Goal: Information Seeking & Learning: Check status

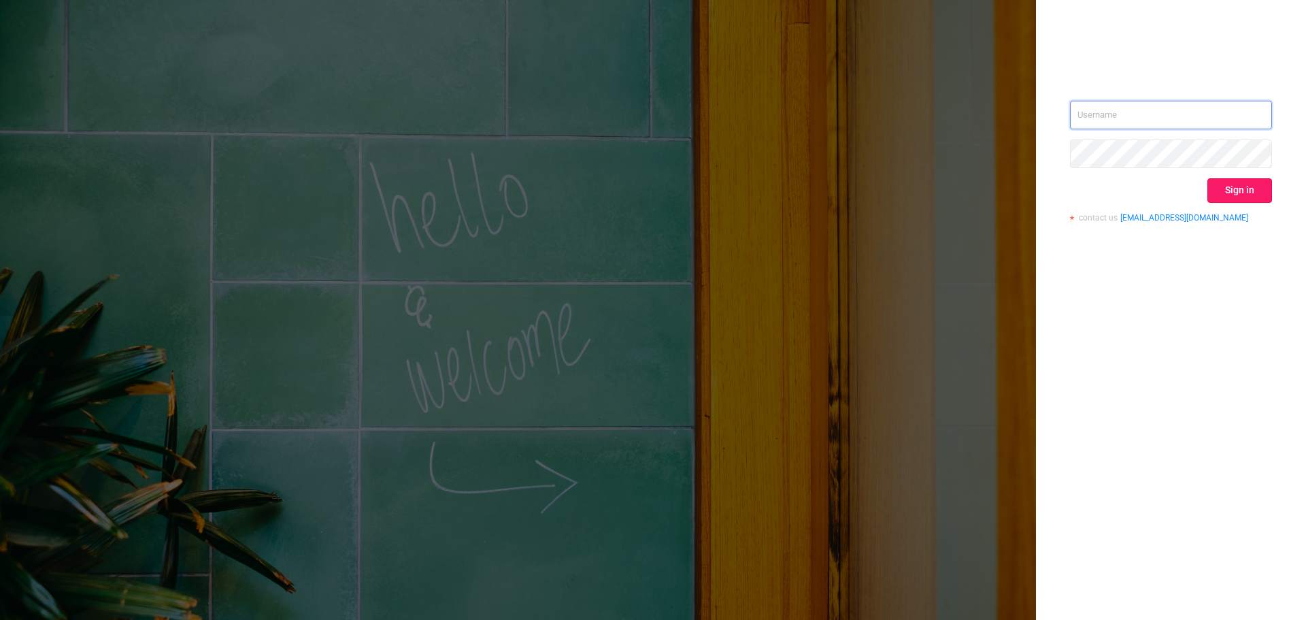
type input "[EMAIL_ADDRESS][DOMAIN_NAME]"
click at [1261, 195] on button "Sign in" at bounding box center [1240, 190] width 65 height 24
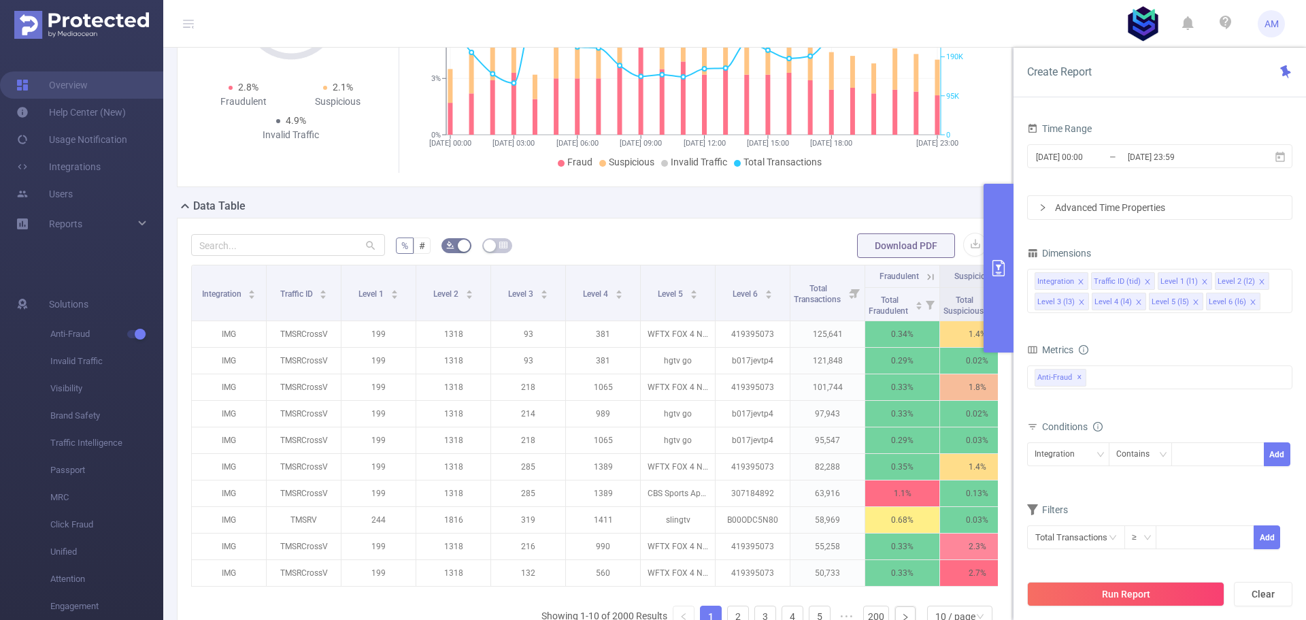
scroll to position [272, 0]
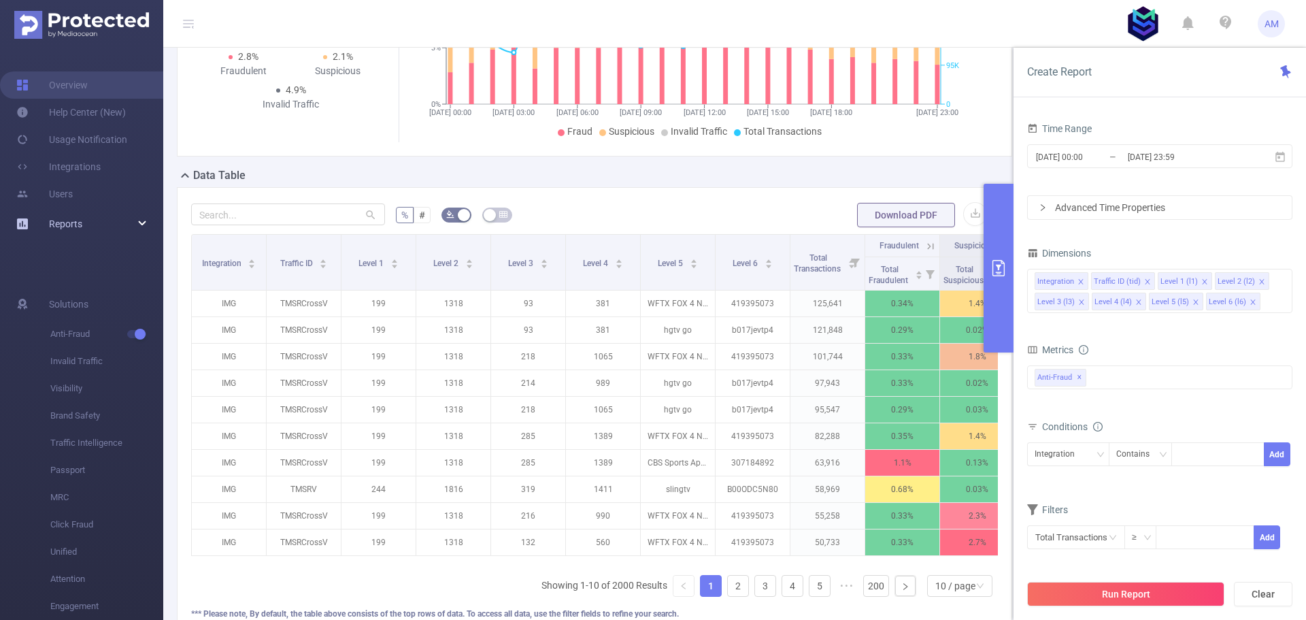
click at [114, 216] on div "Reports" at bounding box center [81, 223] width 163 height 27
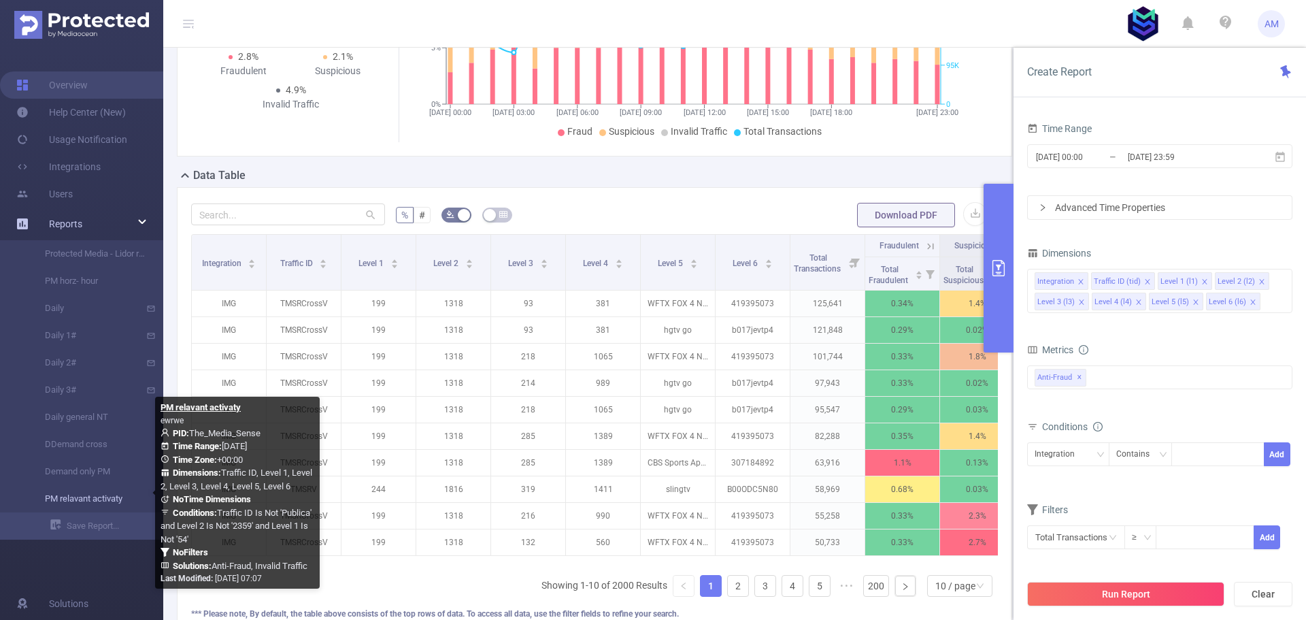
click at [120, 501] on link "PM relavant activaty" at bounding box center [87, 498] width 120 height 27
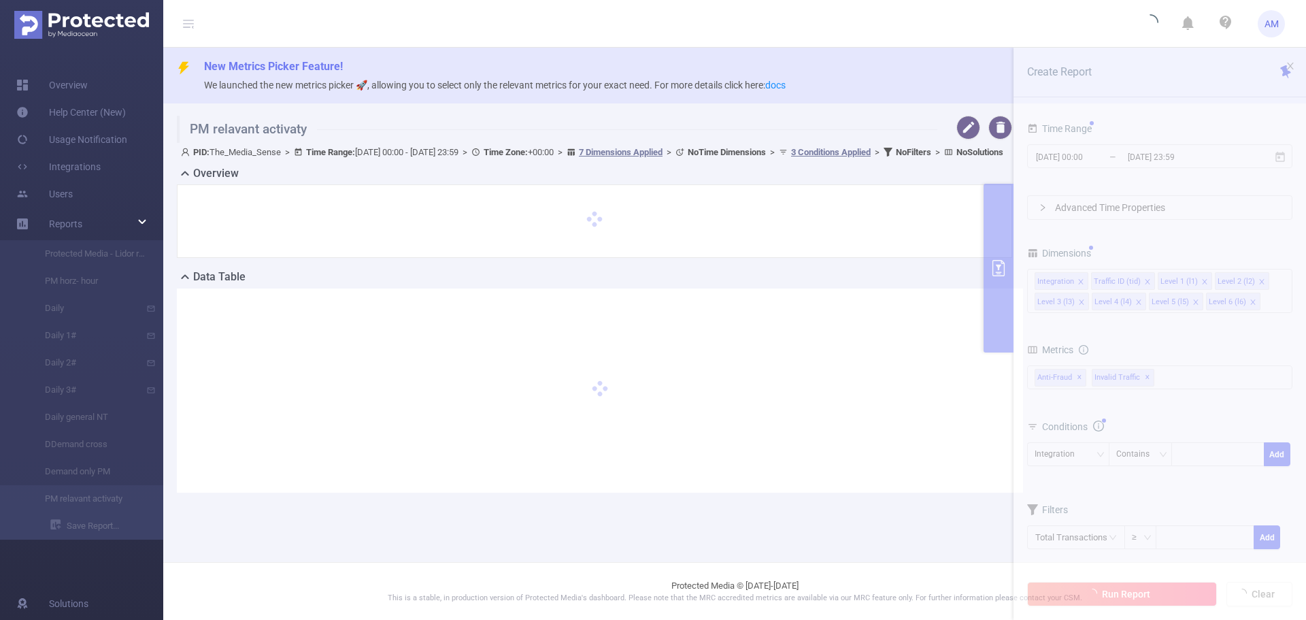
type input "[DATE] 00:00"
type input "[DATE] 23:59"
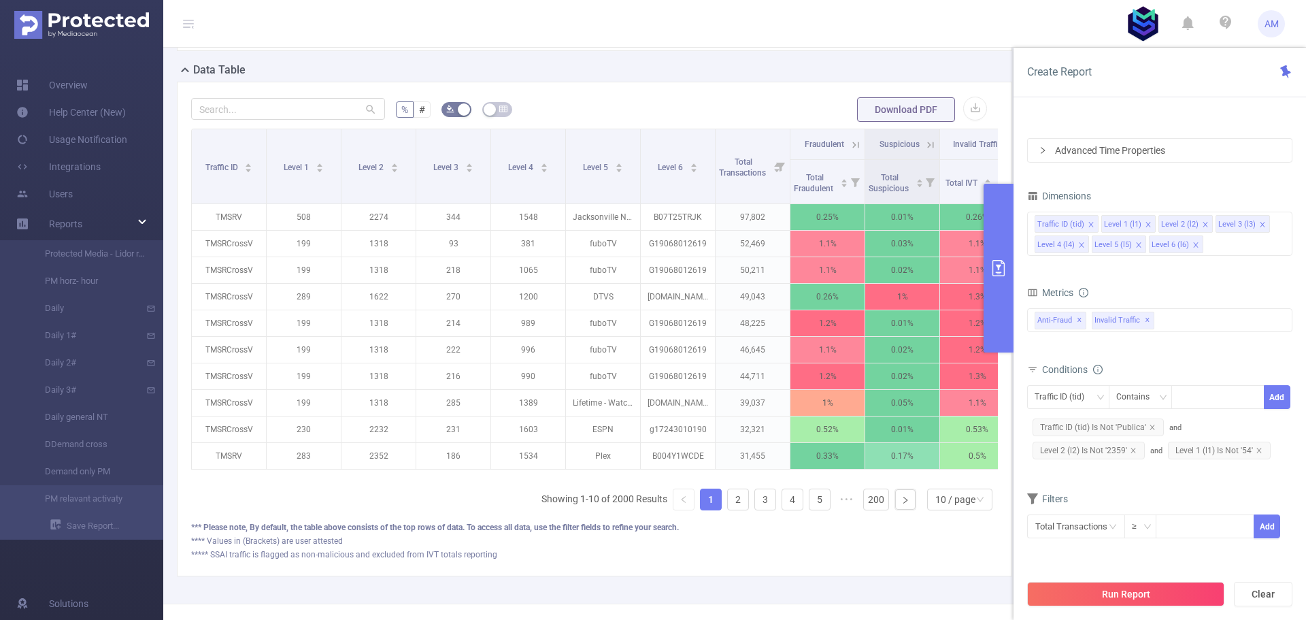
scroll to position [461, 0]
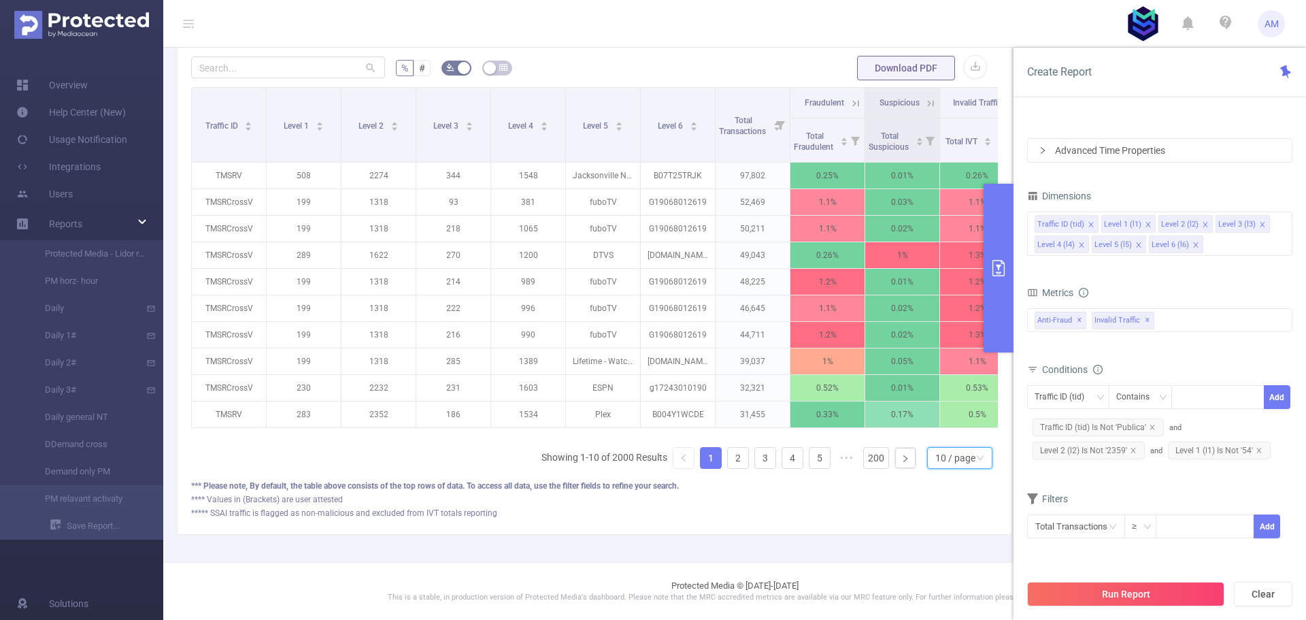
click at [965, 463] on div "10 / page" at bounding box center [959, 458] width 65 height 22
drag, startPoint x: 950, startPoint y: 438, endPoint x: 930, endPoint y: 392, distance: 50.3
click at [950, 437] on li "50 / page" at bounding box center [948, 444] width 65 height 22
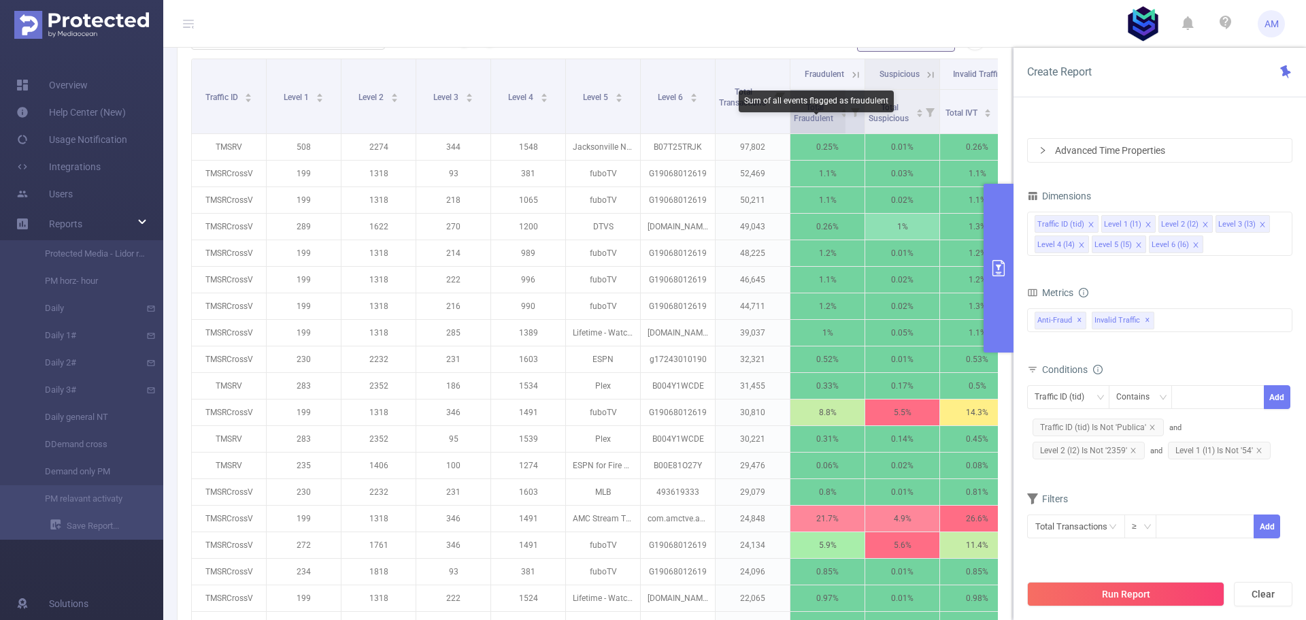
click at [815, 123] on span "Total Fraudulent" at bounding box center [814, 113] width 41 height 20
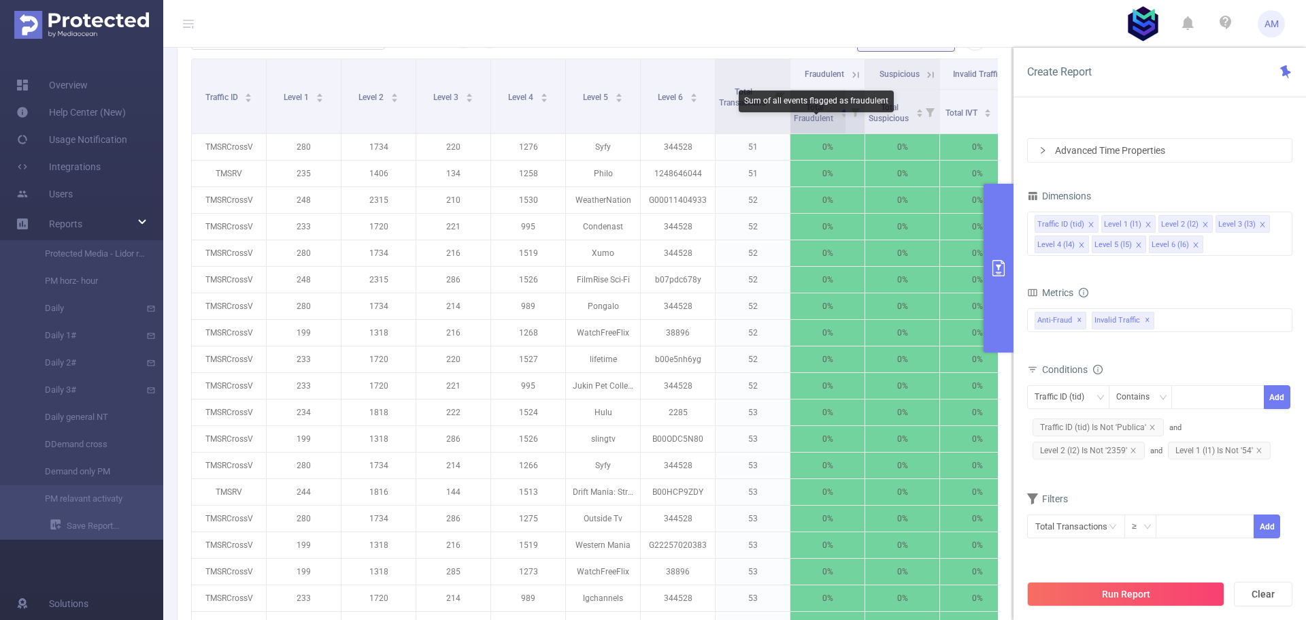
click at [815, 123] on span "Total Fraudulent" at bounding box center [814, 113] width 41 height 20
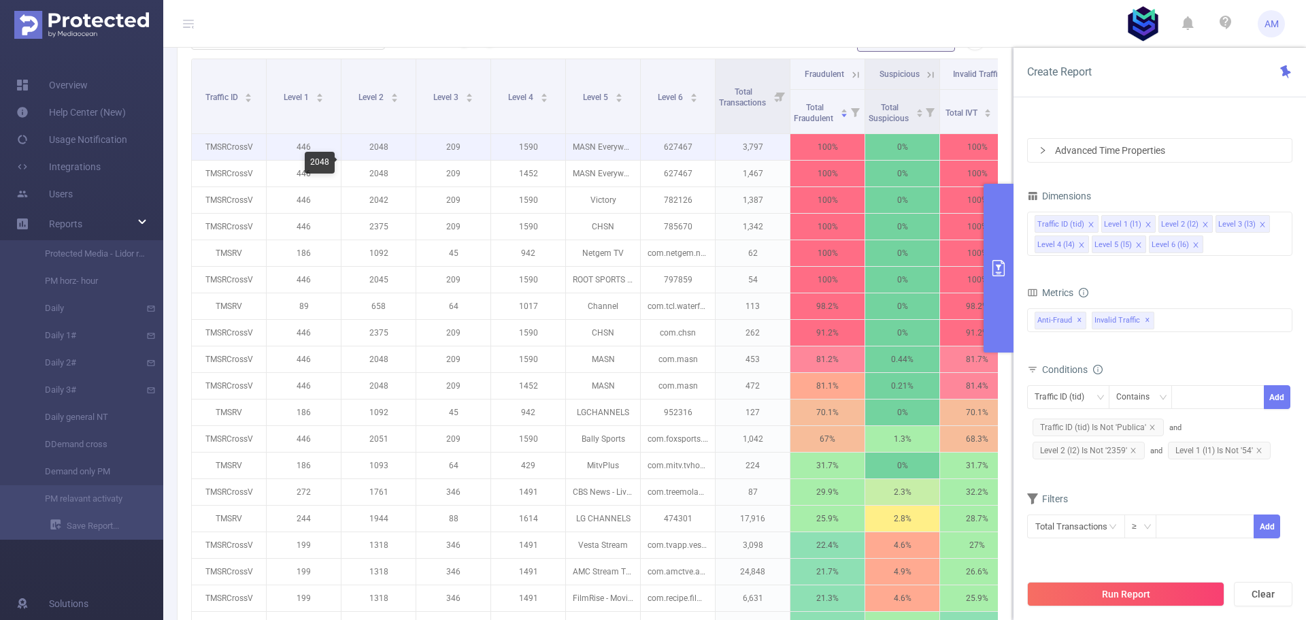
click at [373, 160] on p "2048" at bounding box center [379, 147] width 74 height 26
copy p "2048"
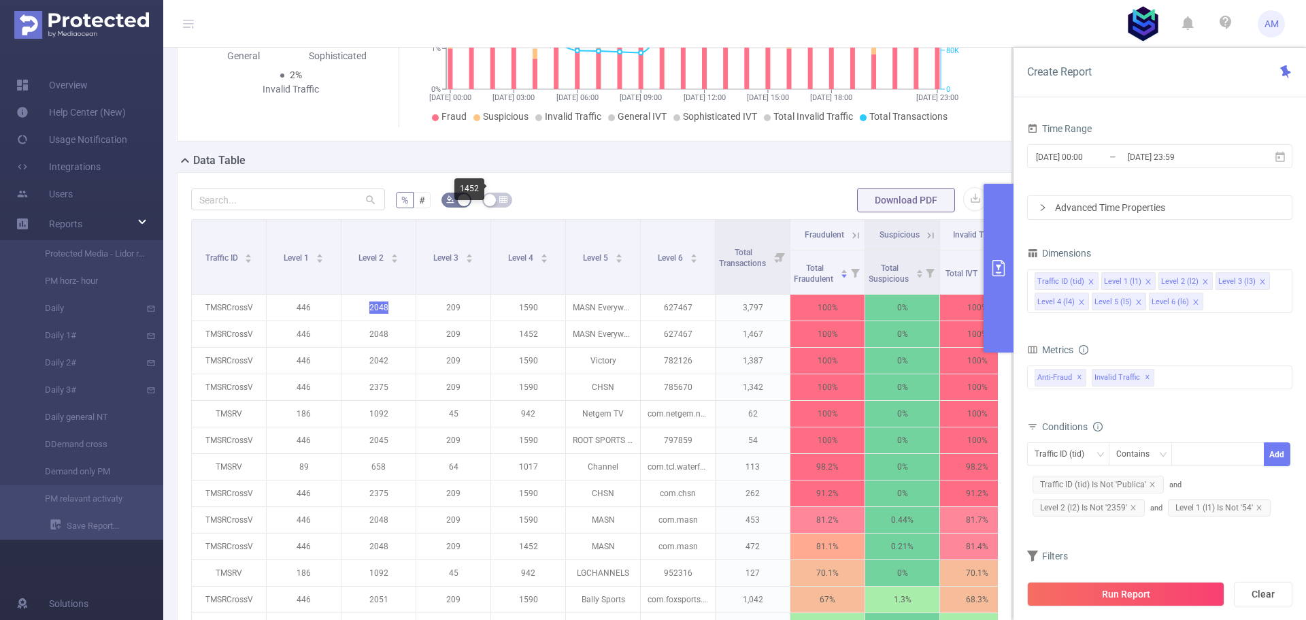
scroll to position [256, 0]
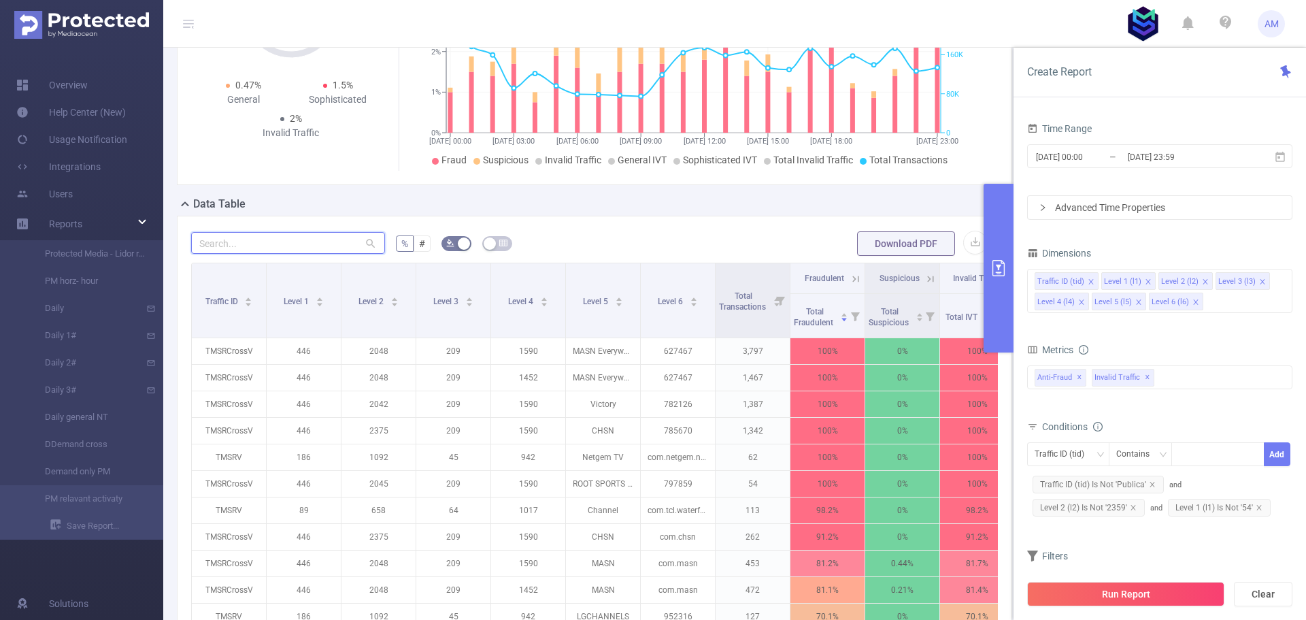
click at [270, 254] on input "text" at bounding box center [288, 243] width 194 height 22
paste input "2048"
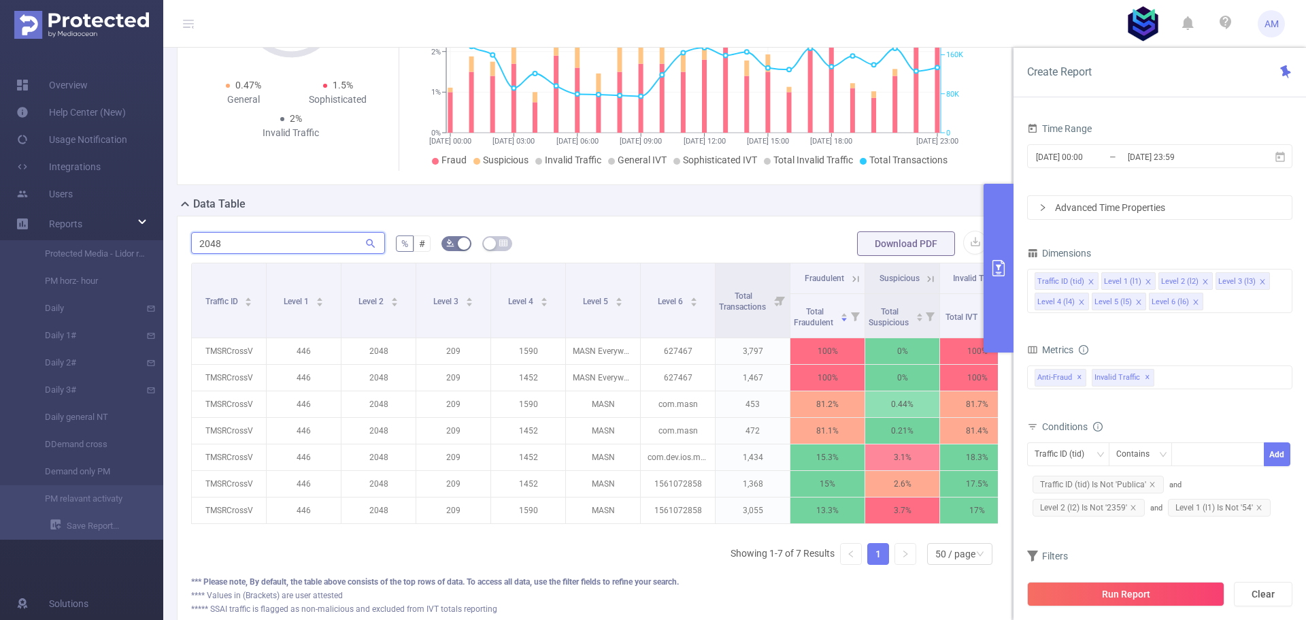
type input "2048"
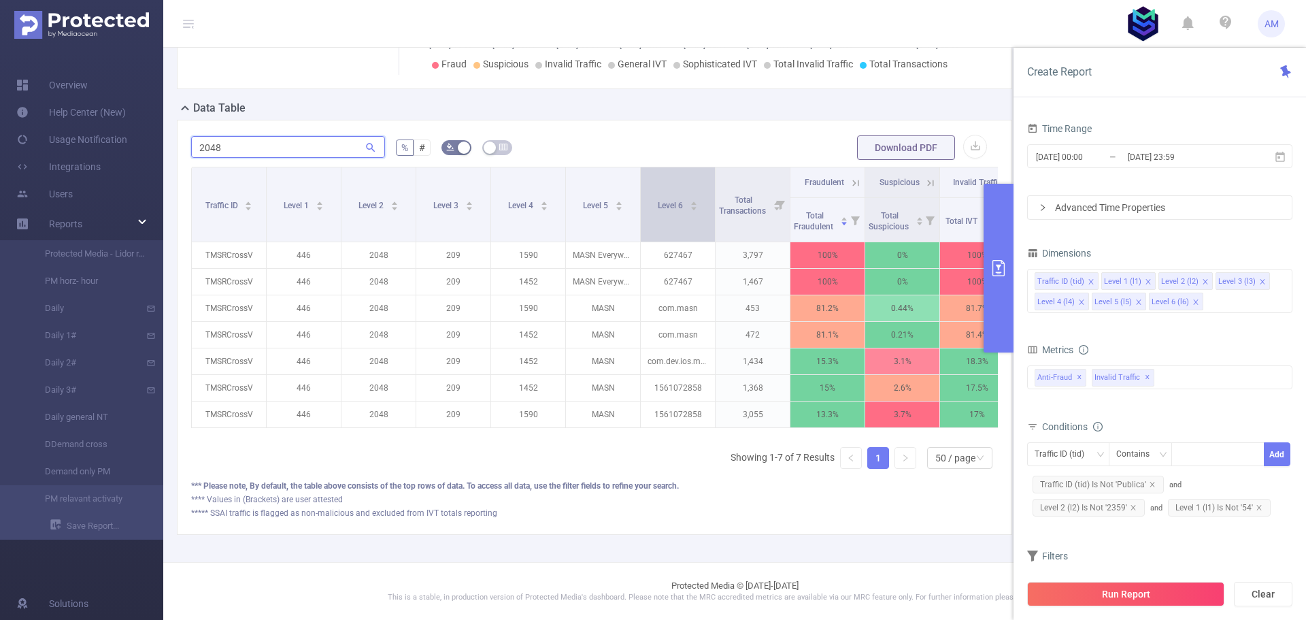
scroll to position [381, 0]
click at [977, 456] on icon "icon: down" at bounding box center [980, 457] width 7 height 5
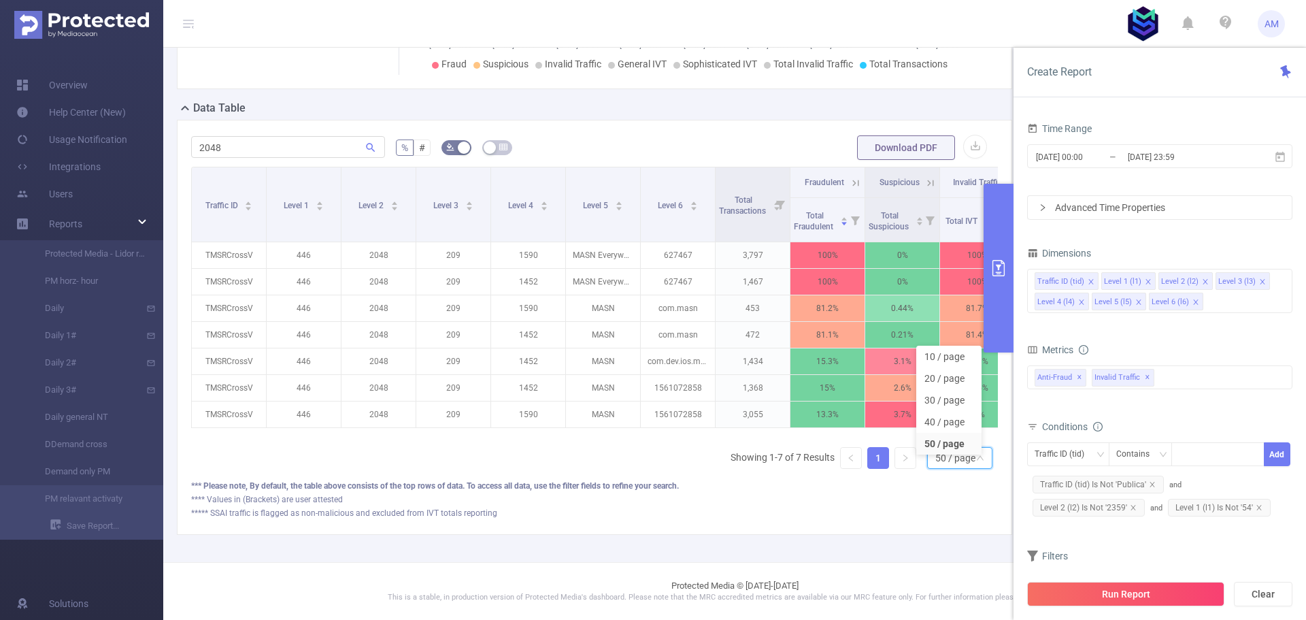
click at [965, 459] on div "50 / page" at bounding box center [955, 458] width 40 height 20
drag, startPoint x: 250, startPoint y: 135, endPoint x: 201, endPoint y: 139, distance: 49.9
click at [201, 139] on input "2048" at bounding box center [288, 147] width 194 height 22
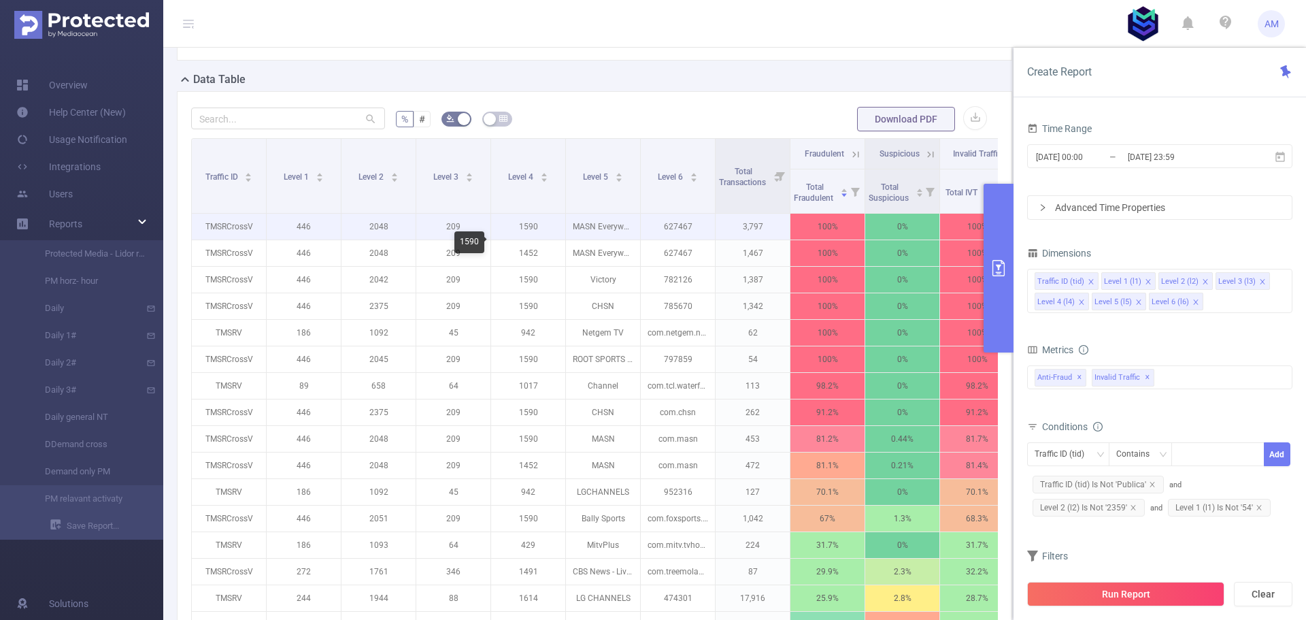
click at [539, 239] on p "1590" at bounding box center [528, 227] width 74 height 26
click at [534, 239] on p "1590" at bounding box center [528, 227] width 74 height 26
copy p "1590"
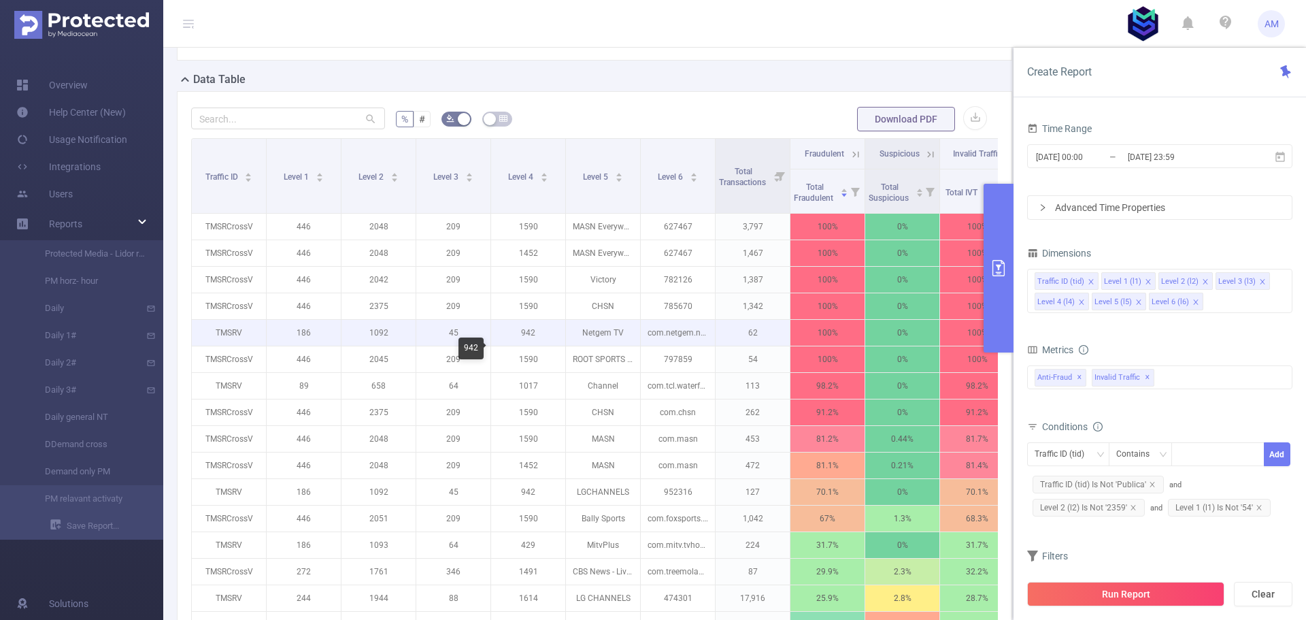
click at [531, 346] on p "942" at bounding box center [528, 333] width 74 height 26
copy p "942"
click at [373, 346] on p "1092" at bounding box center [379, 333] width 74 height 26
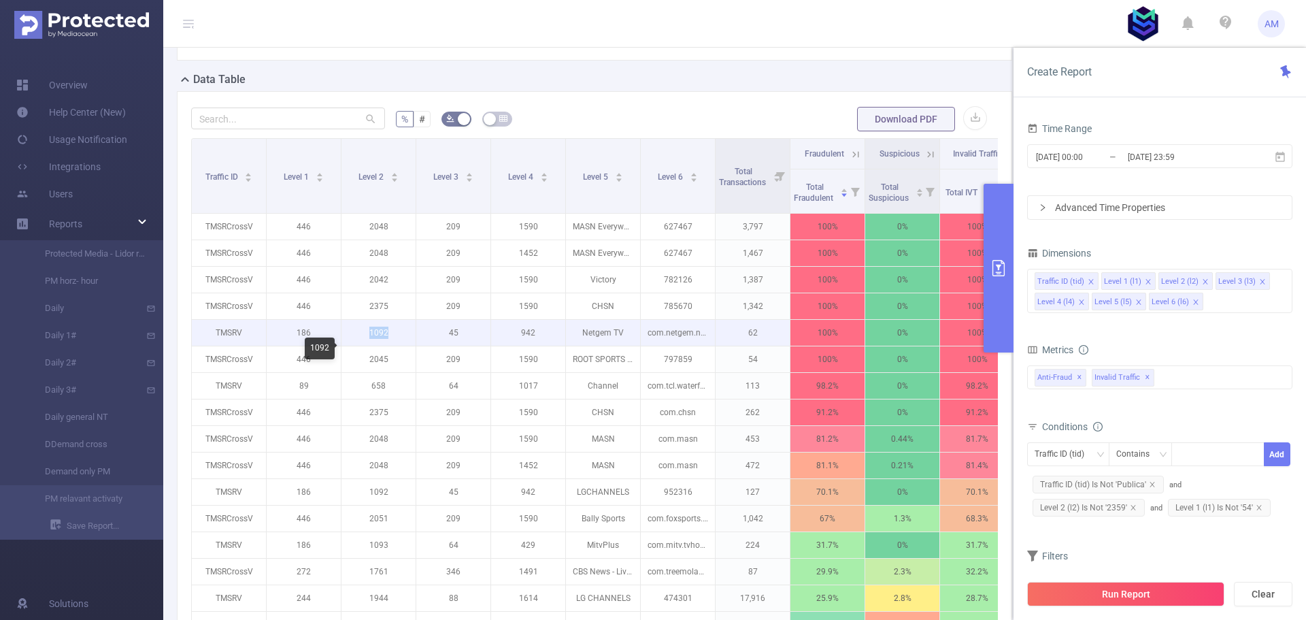
copy p "1092"
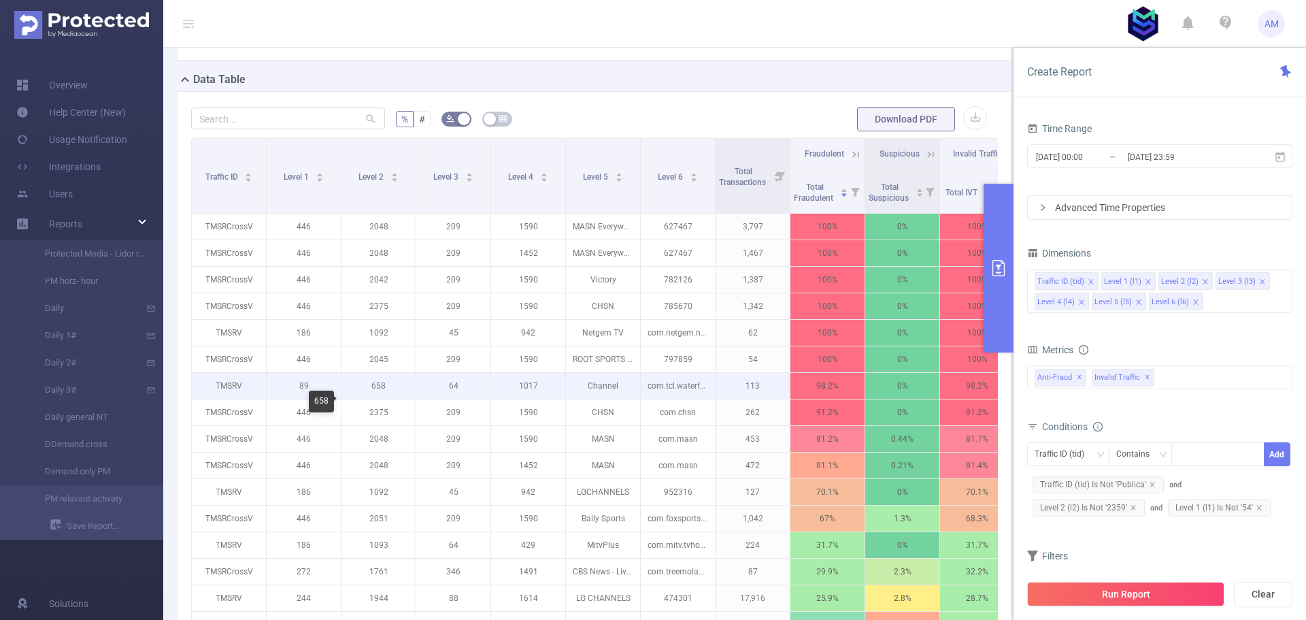
click at [380, 399] on p "658" at bounding box center [379, 386] width 74 height 26
copy p "658"
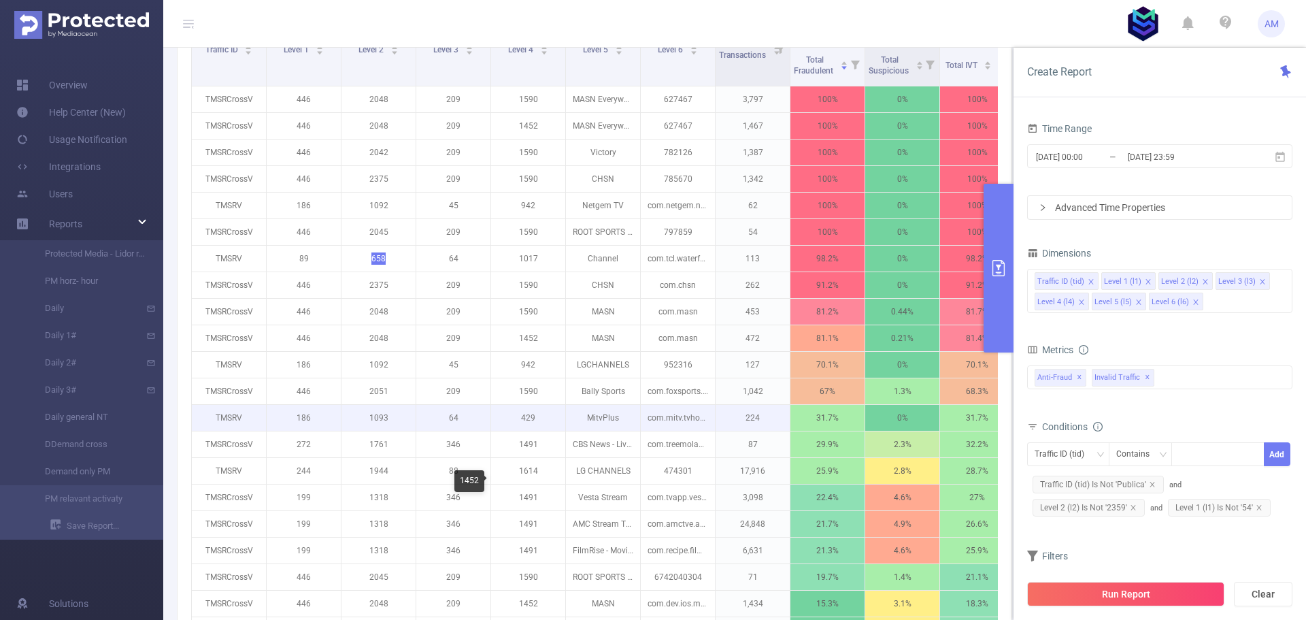
scroll to position [517, 0]
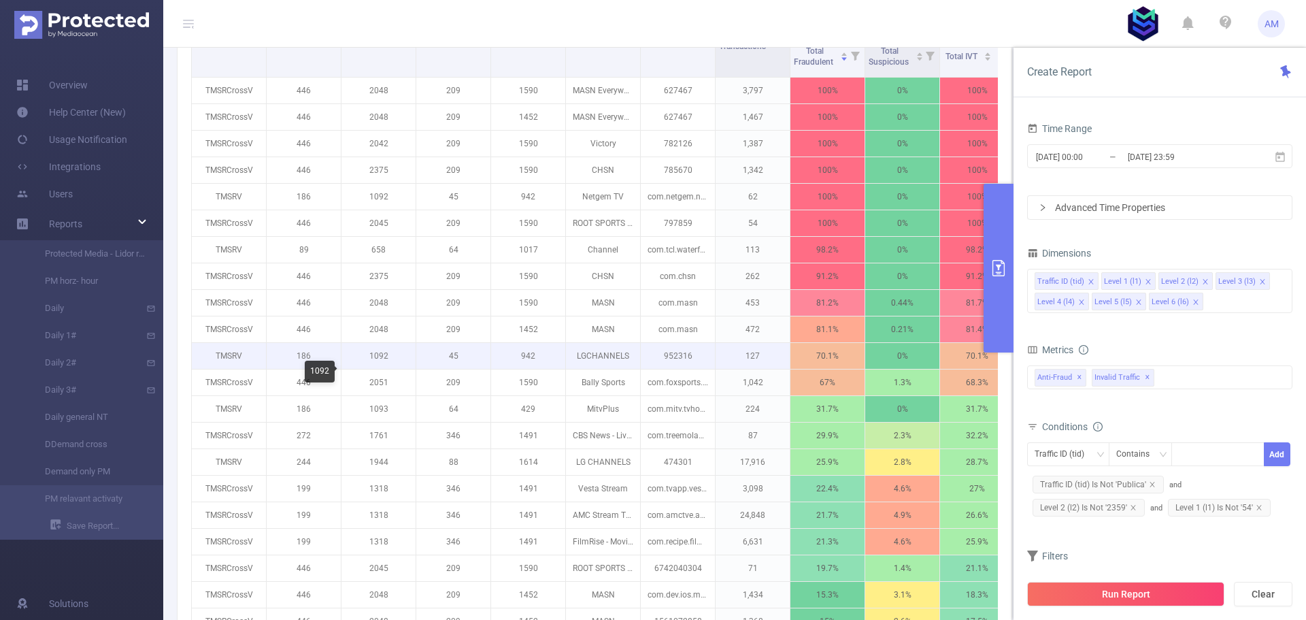
click at [381, 369] on p "1092" at bounding box center [379, 356] width 74 height 26
copy p "1092"
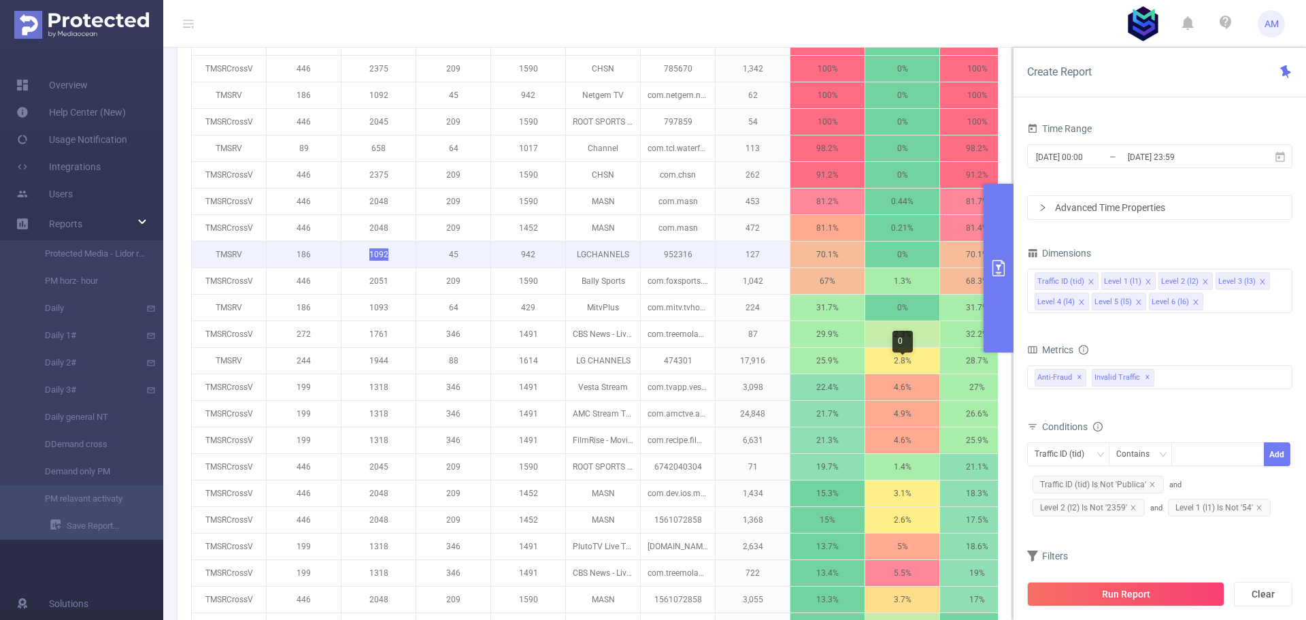
scroll to position [653, 0]
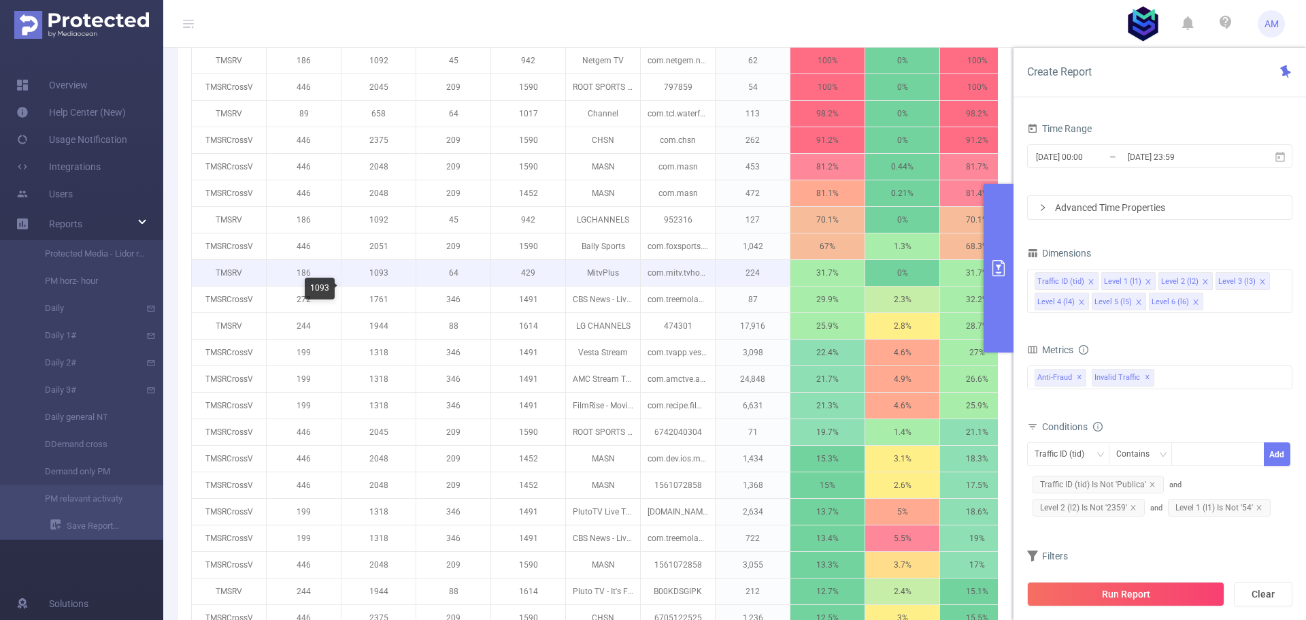
click at [382, 286] on p "1093" at bounding box center [379, 273] width 74 height 26
copy p "1093"
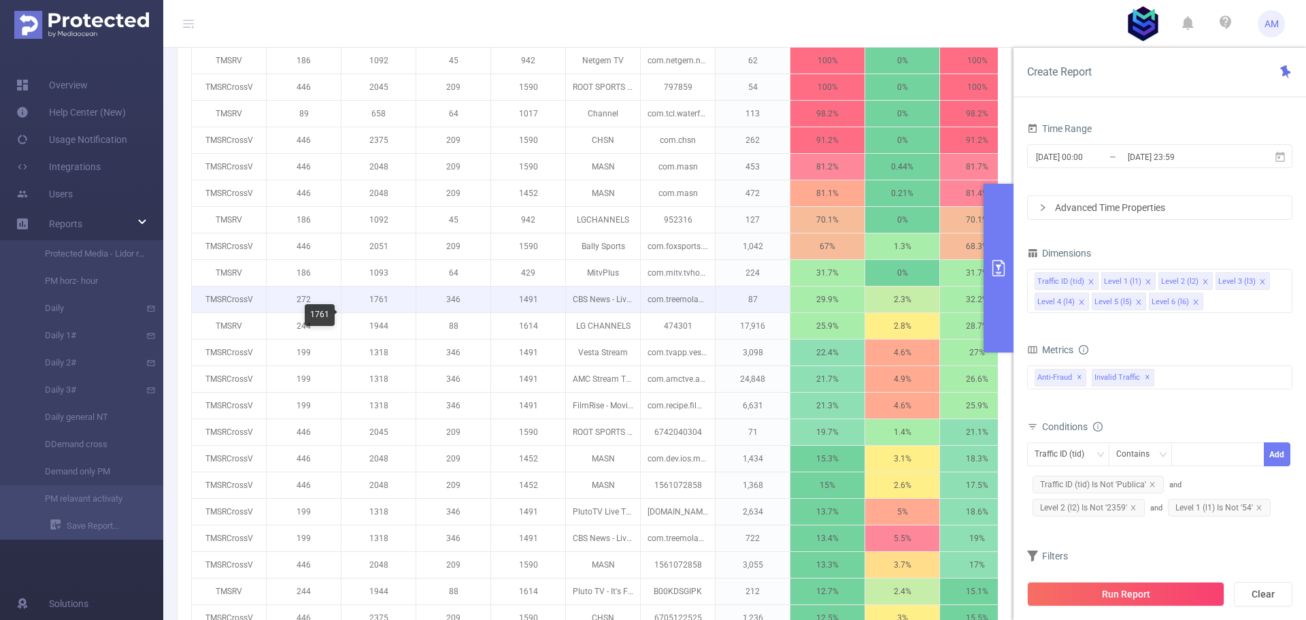
click at [378, 312] on p "1761" at bounding box center [379, 299] width 74 height 26
copy p "1761"
click at [530, 312] on p "1491" at bounding box center [528, 299] width 74 height 26
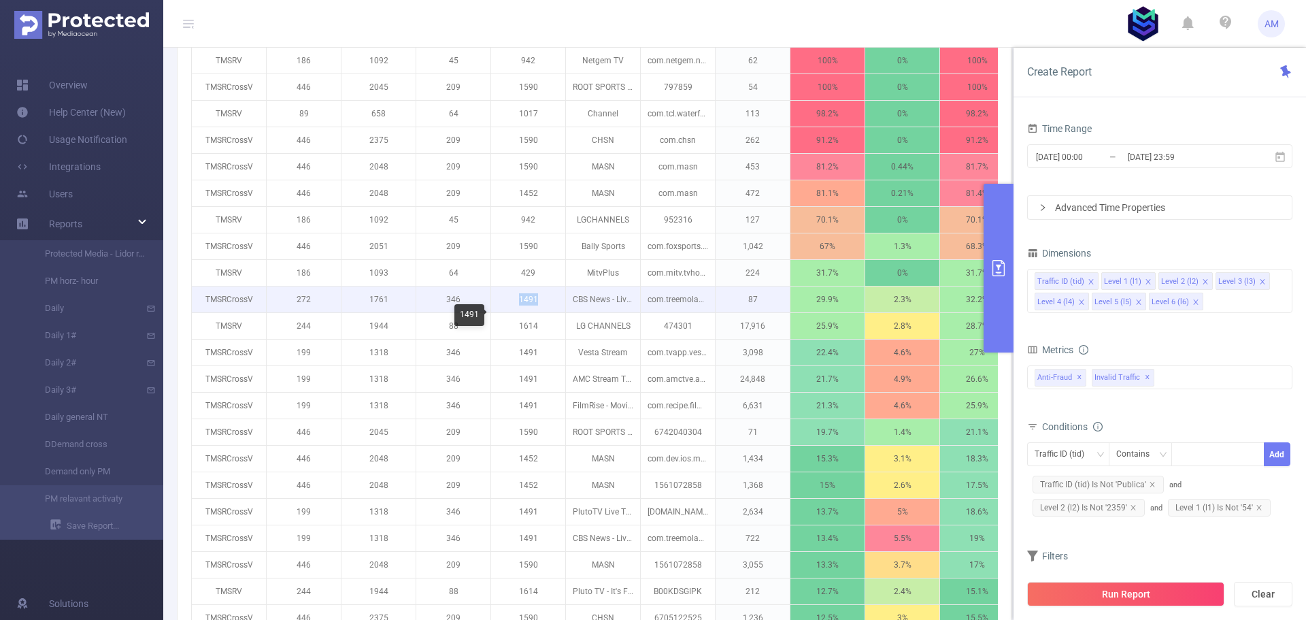
copy p "1491"
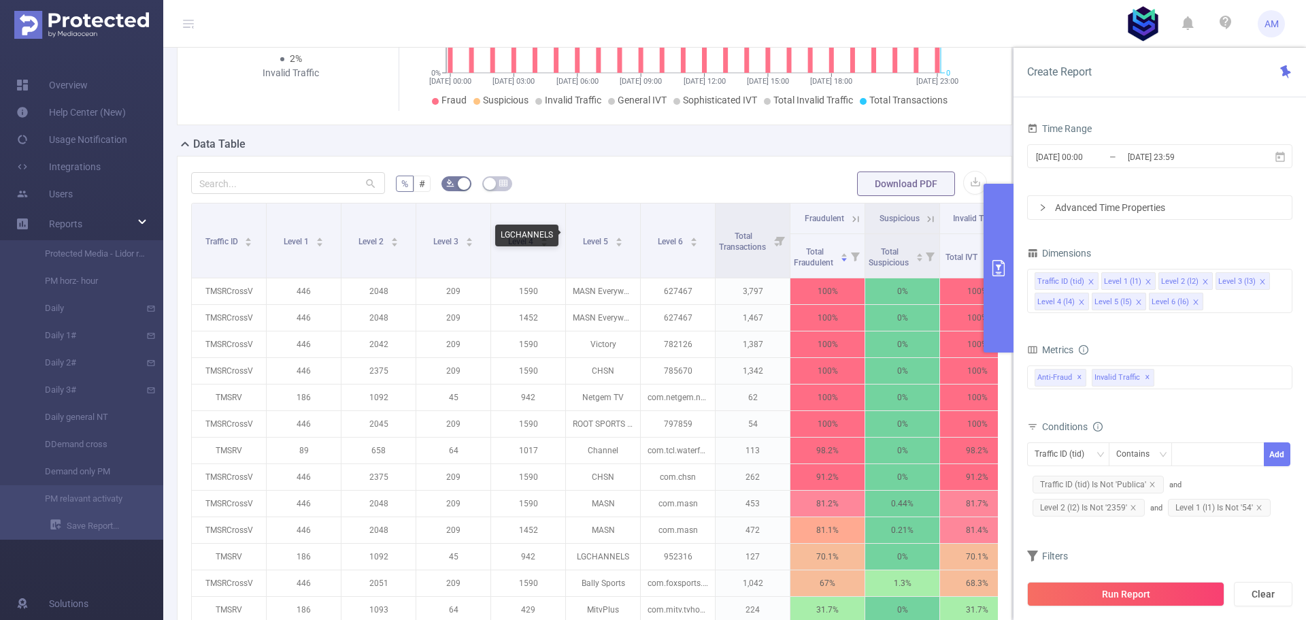
scroll to position [313, 0]
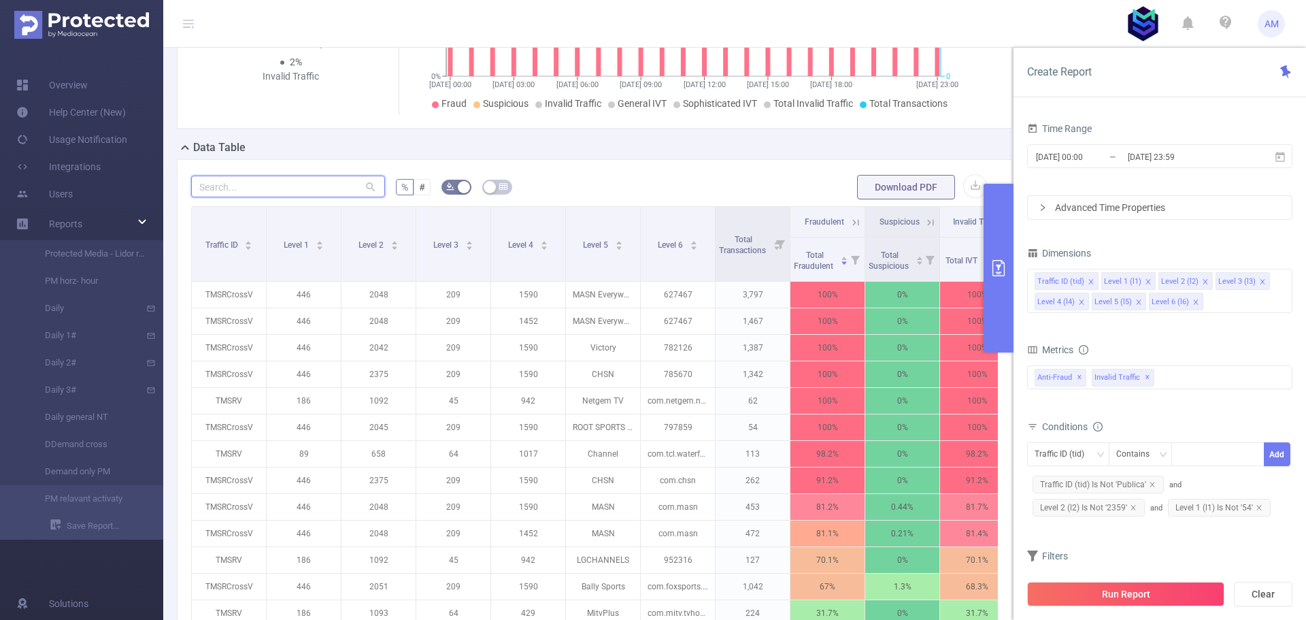
click at [273, 197] on input "text" at bounding box center [288, 187] width 194 height 22
paste input "1491"
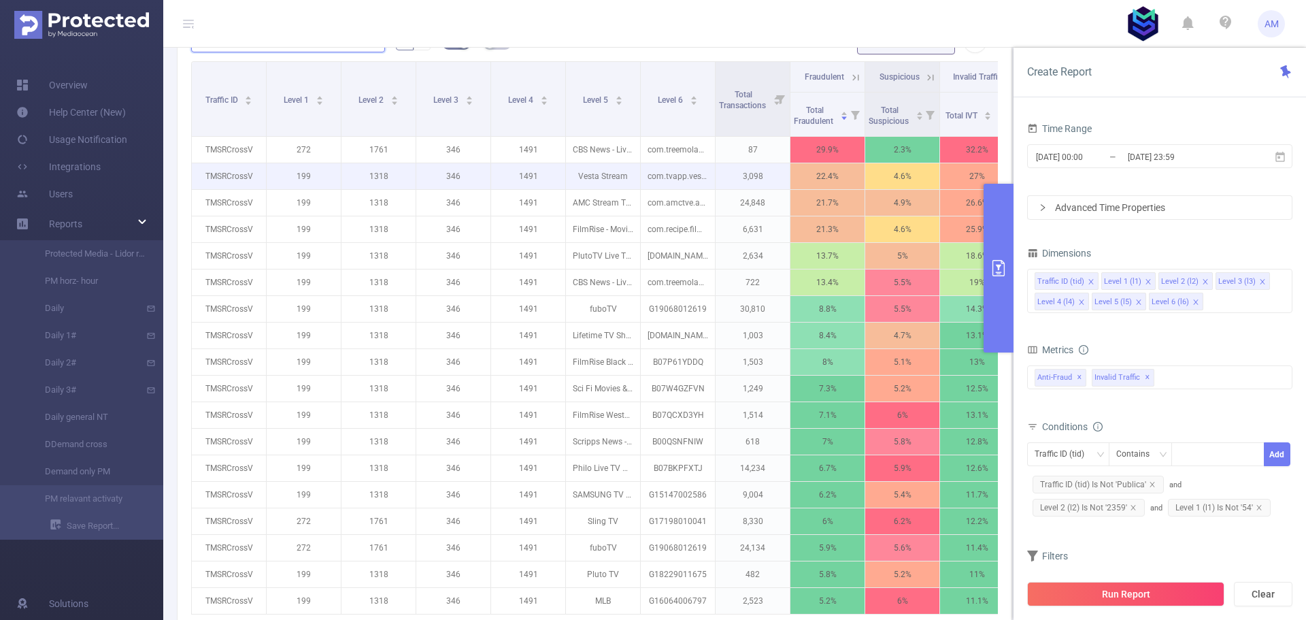
scroll to position [517, 0]
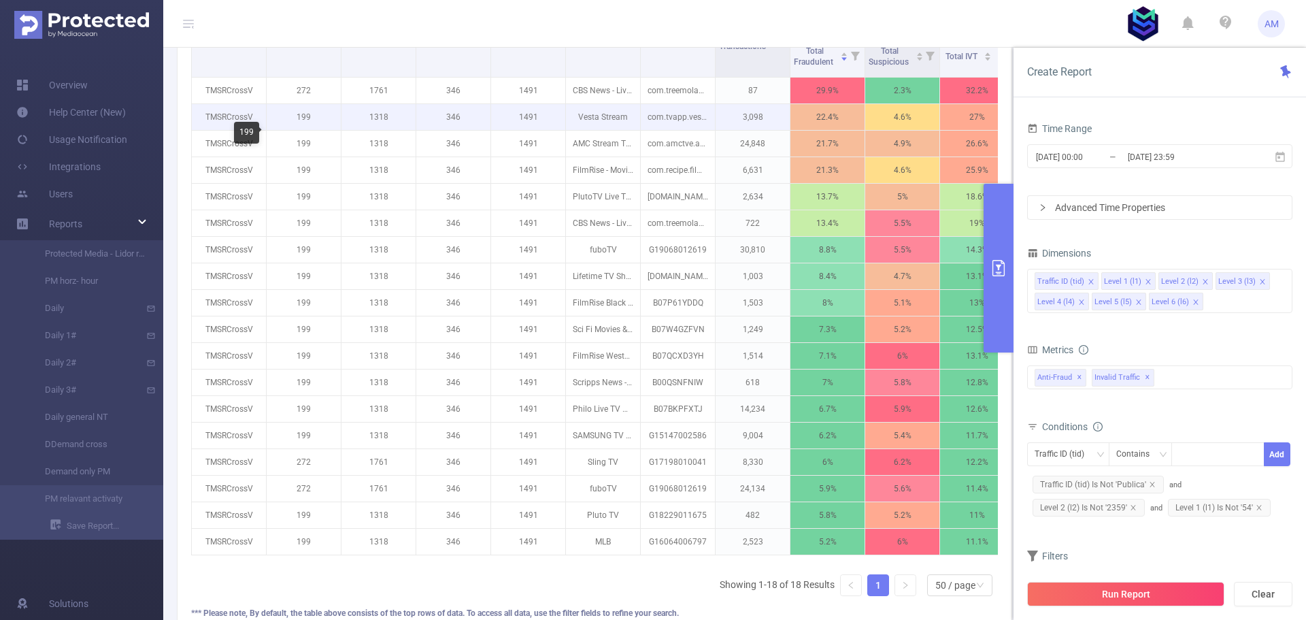
click at [304, 130] on p "199" at bounding box center [304, 117] width 74 height 26
copy p "199"
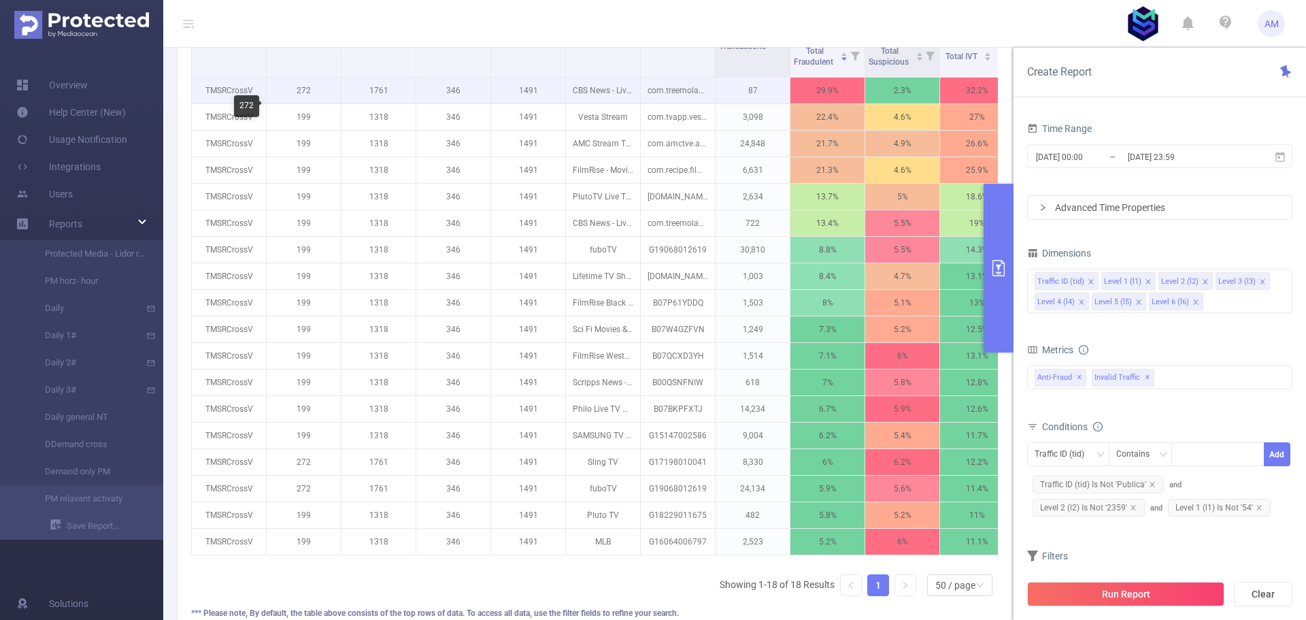
click at [301, 103] on p "272" at bounding box center [304, 91] width 74 height 26
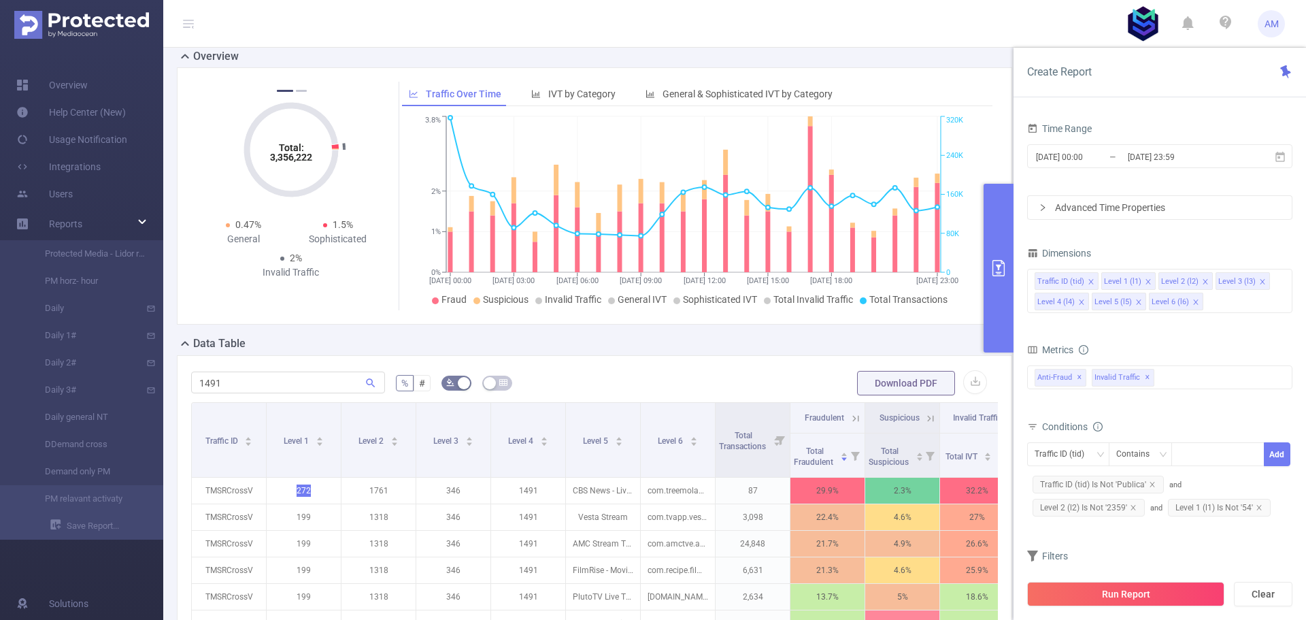
scroll to position [109, 0]
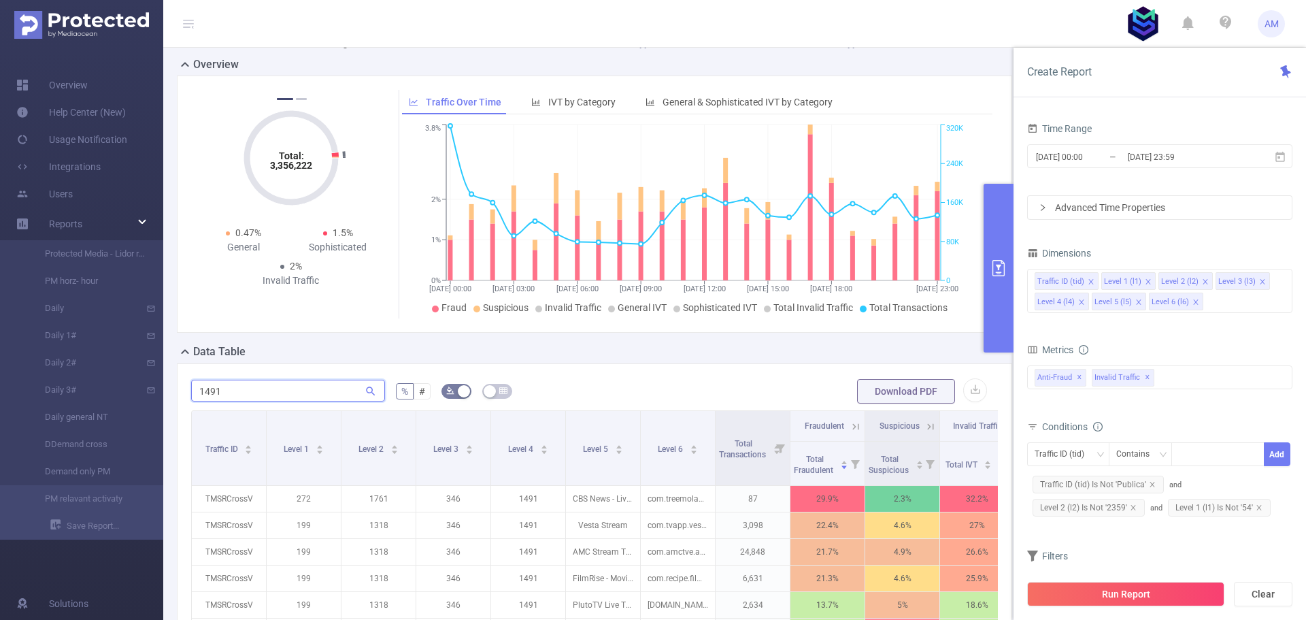
drag, startPoint x: 243, startPoint y: 410, endPoint x: 205, endPoint y: 414, distance: 38.4
click at [205, 401] on input "1491" at bounding box center [288, 391] width 194 height 22
type input "1"
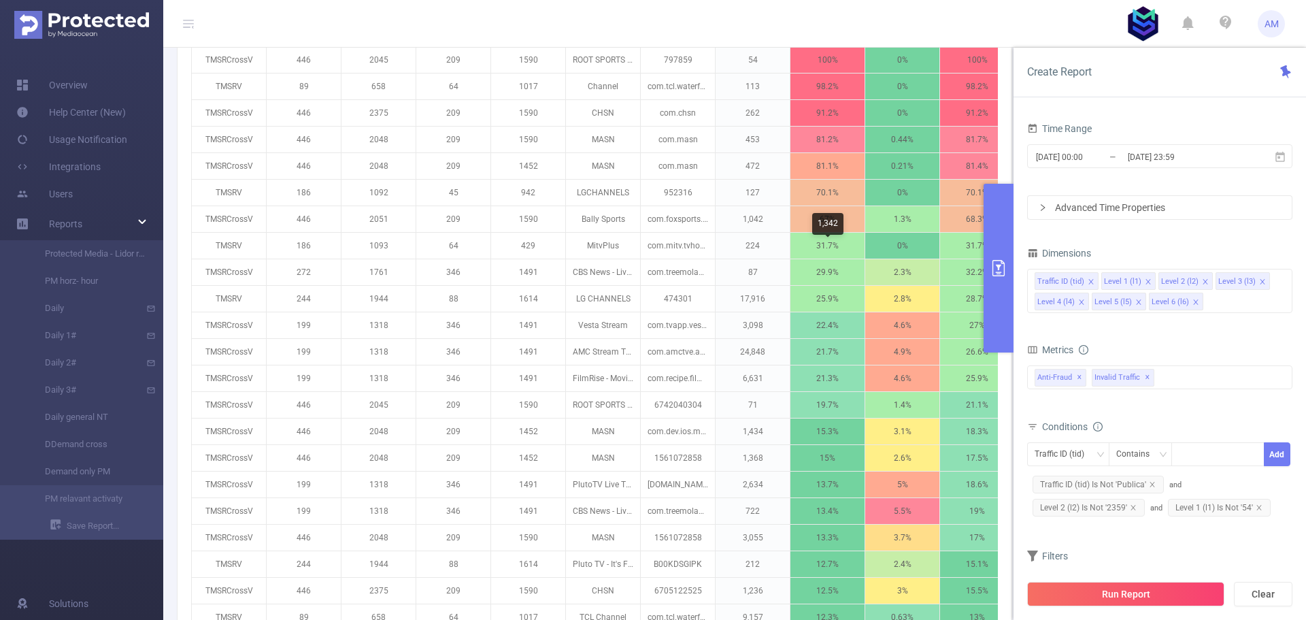
scroll to position [721, 0]
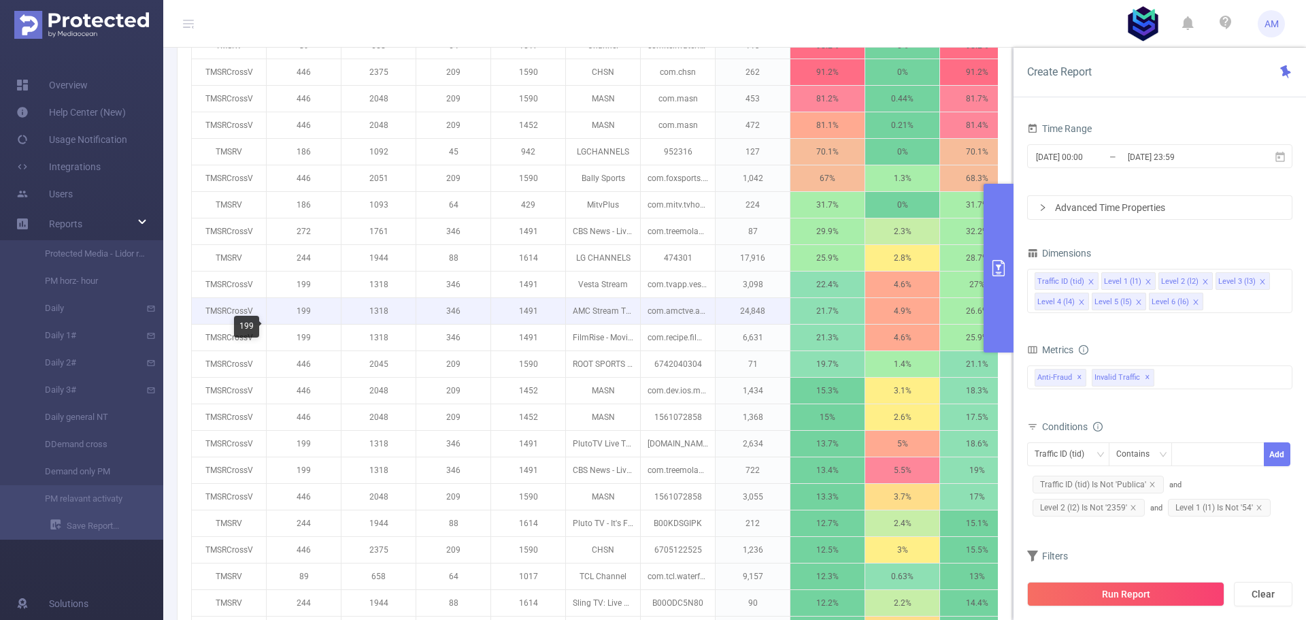
click at [308, 324] on p "199" at bounding box center [304, 311] width 74 height 26
click at [530, 324] on p "1491" at bounding box center [528, 311] width 74 height 26
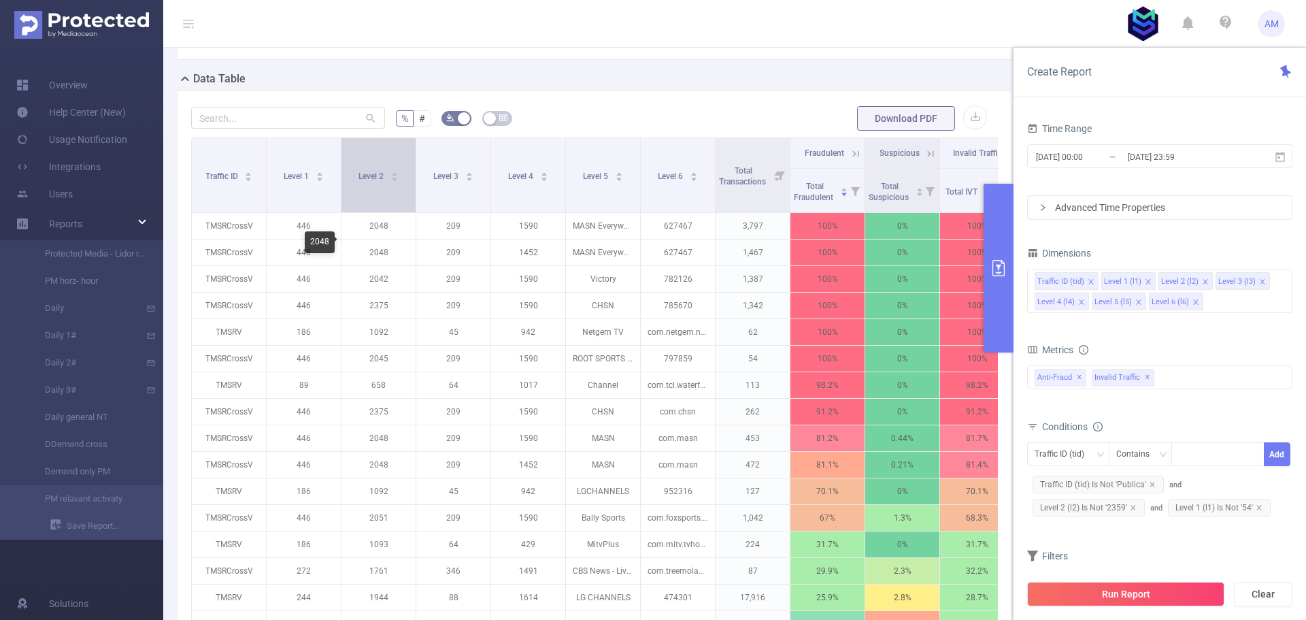
scroll to position [381, 0]
click at [318, 129] on input "text" at bounding box center [288, 118] width 194 height 22
paste input "1491"
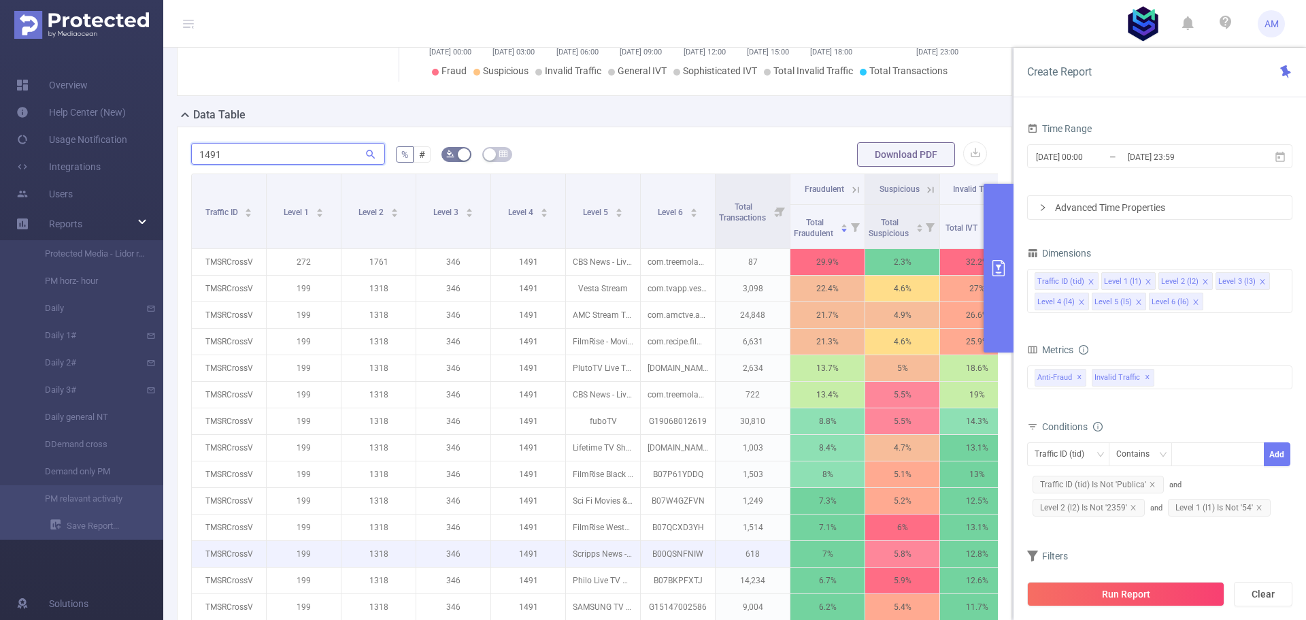
scroll to position [313, 0]
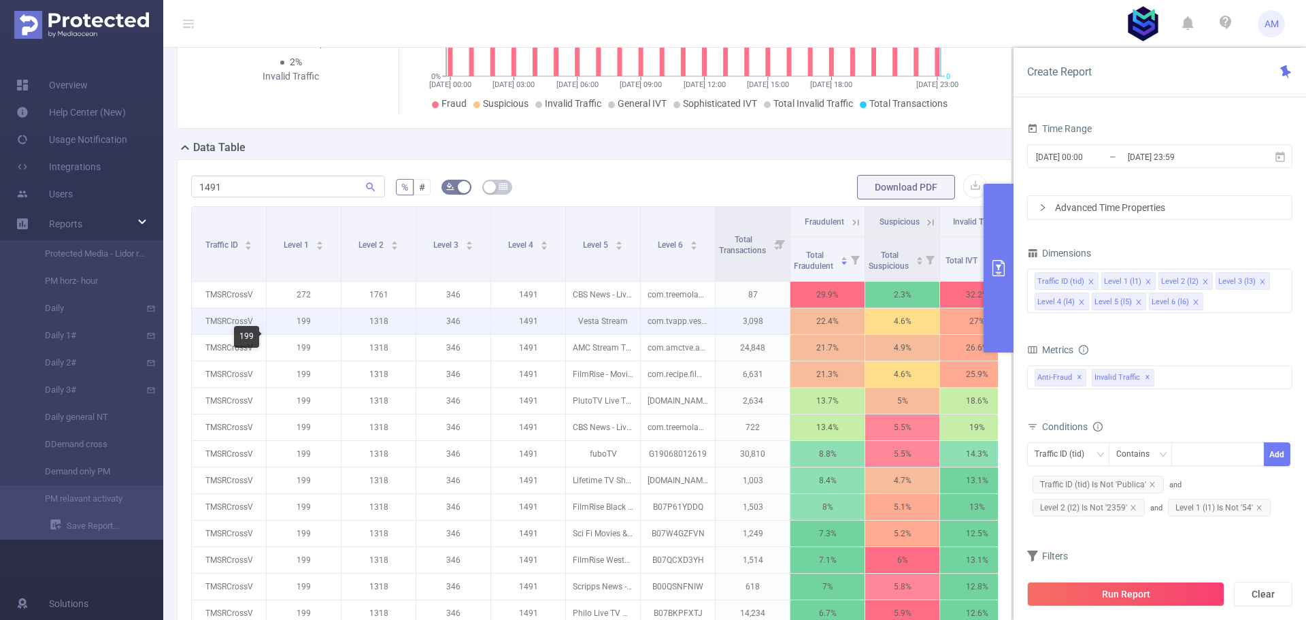
click at [307, 334] on p "199" at bounding box center [304, 321] width 74 height 26
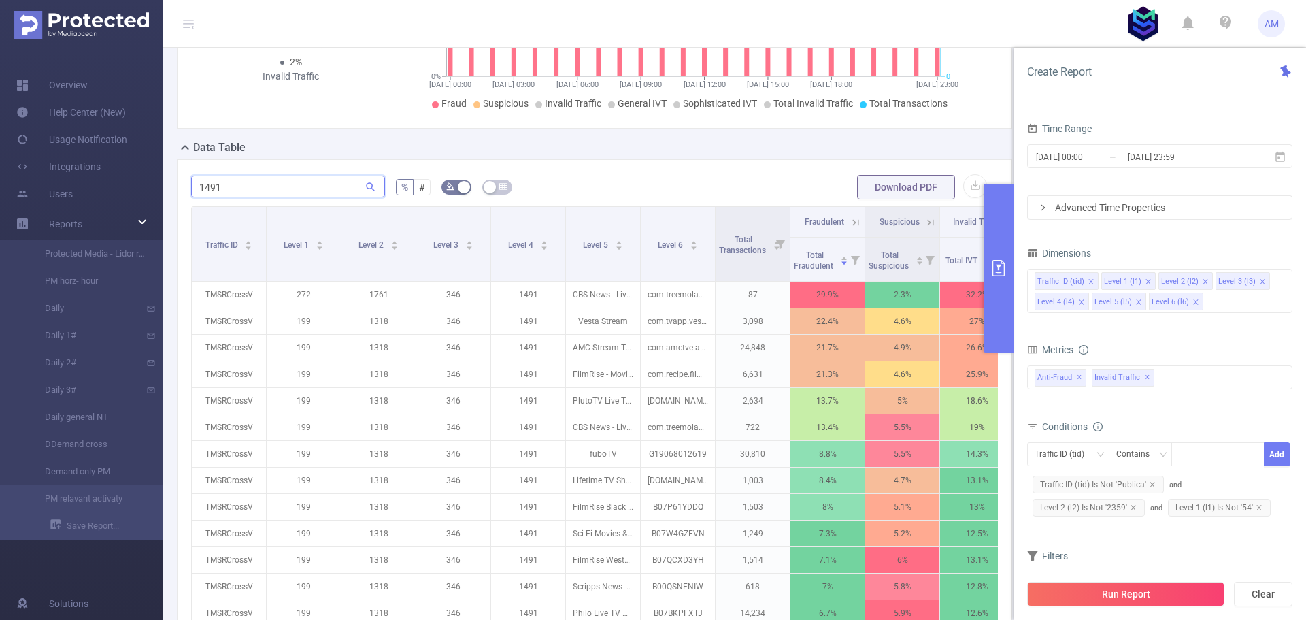
drag, startPoint x: 259, startPoint y: 210, endPoint x: 169, endPoint y: 227, distance: 91.4
click at [122, 209] on section "Overview Help Center (New) Usage Notification Integrations Users Reports Protec…" at bounding box center [653, 310] width 1306 height 620
paste input "99"
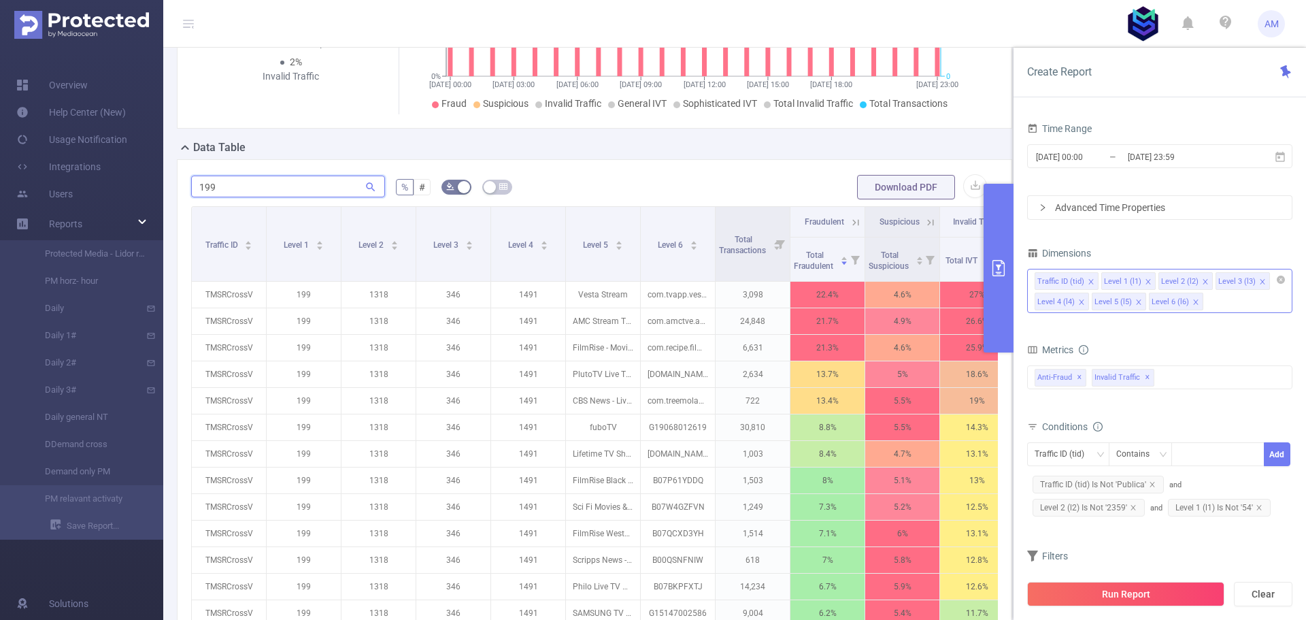
click at [1260, 283] on icon "icon: close" at bounding box center [1262, 281] width 5 height 5
click at [1084, 302] on icon "icon: close" at bounding box center [1081, 302] width 7 height 7
type input "199"
click at [1134, 593] on button "Run Report" at bounding box center [1125, 594] width 197 height 24
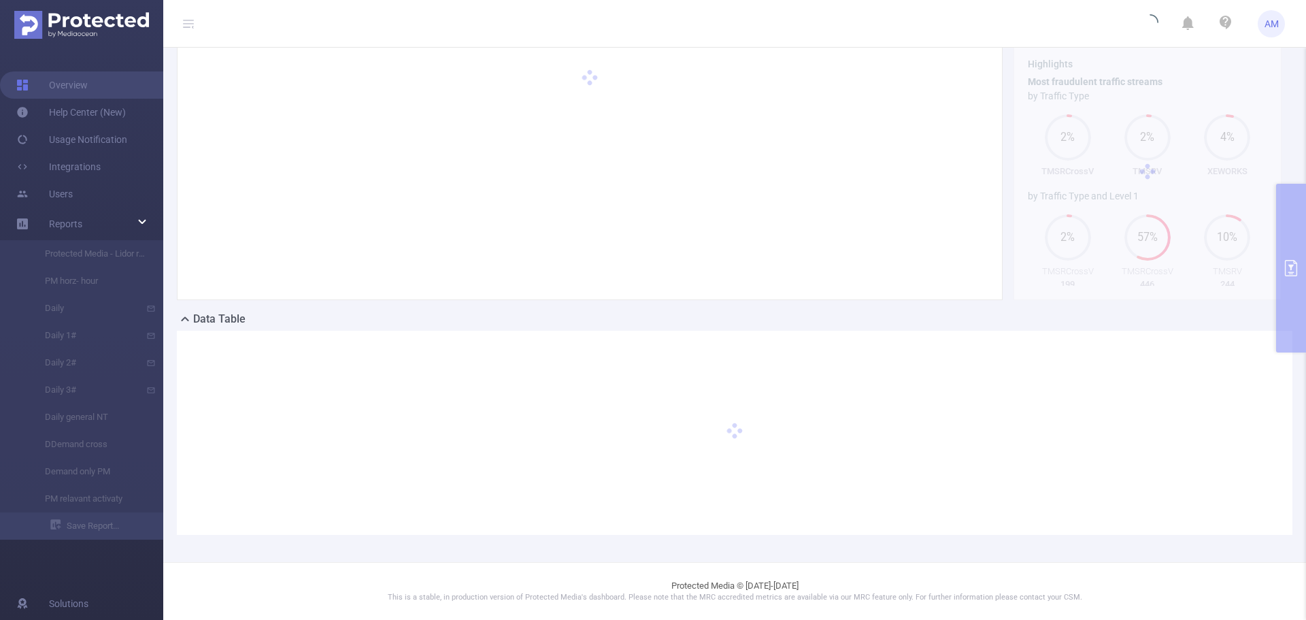
scroll to position [116, 0]
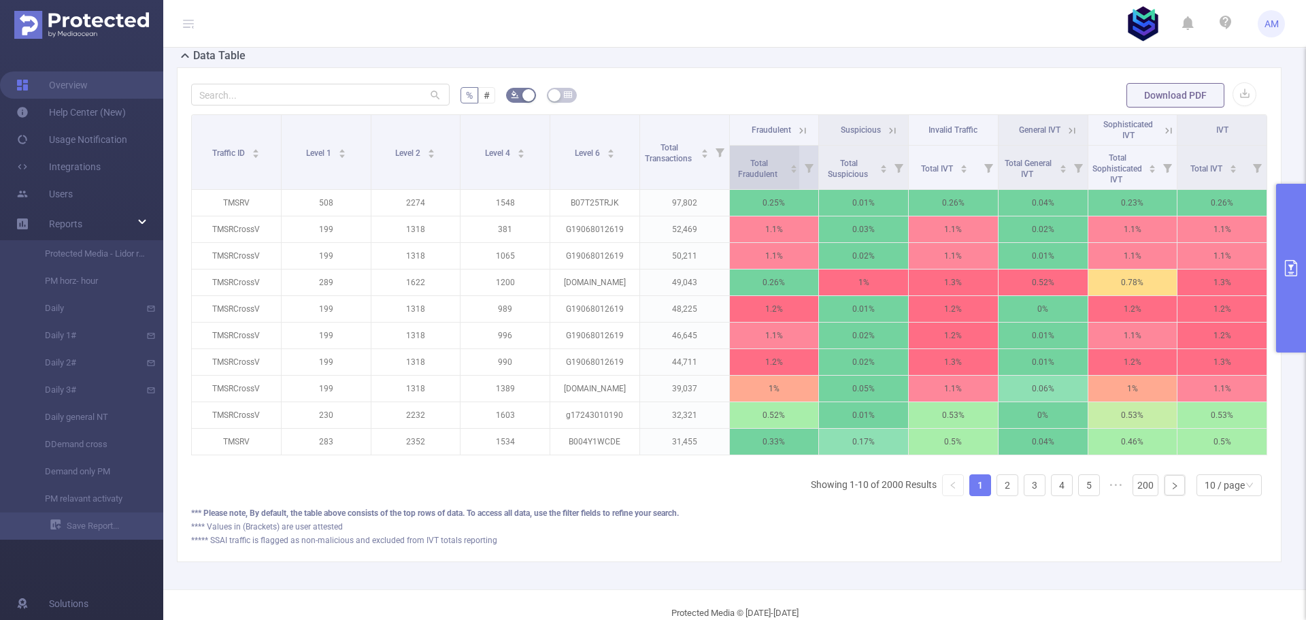
scroll to position [388, 0]
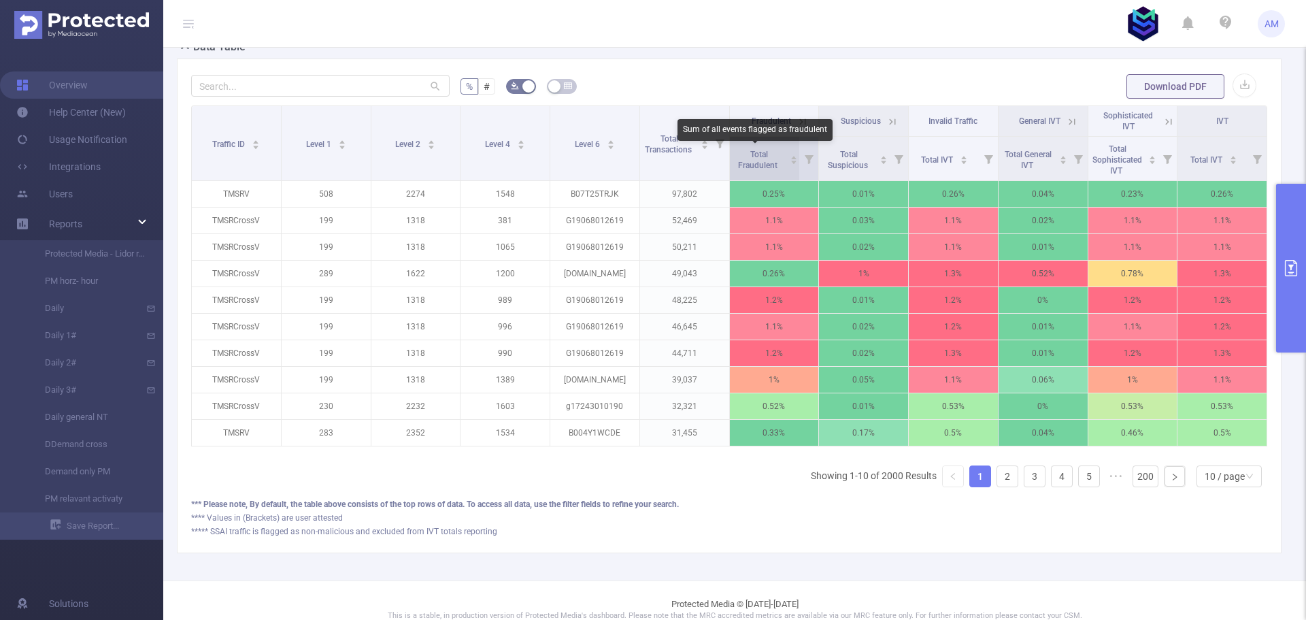
click at [751, 150] on span "Total Fraudulent" at bounding box center [758, 160] width 41 height 20
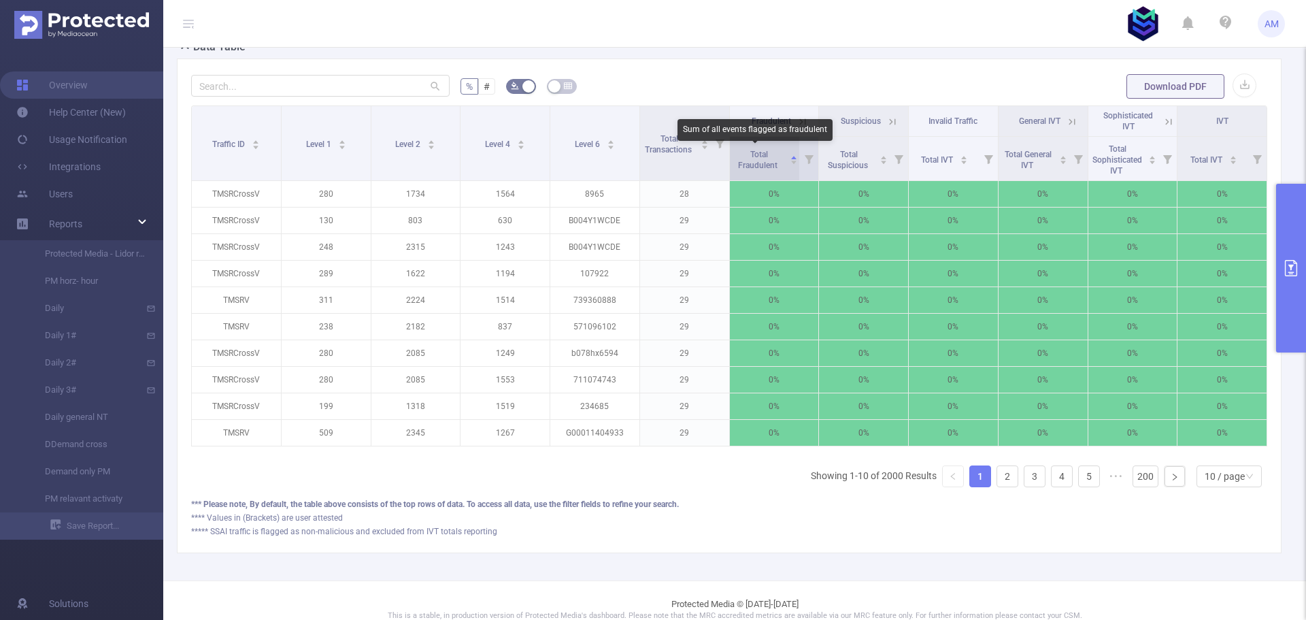
click at [751, 157] on span "Total Fraudulent" at bounding box center [758, 160] width 41 height 20
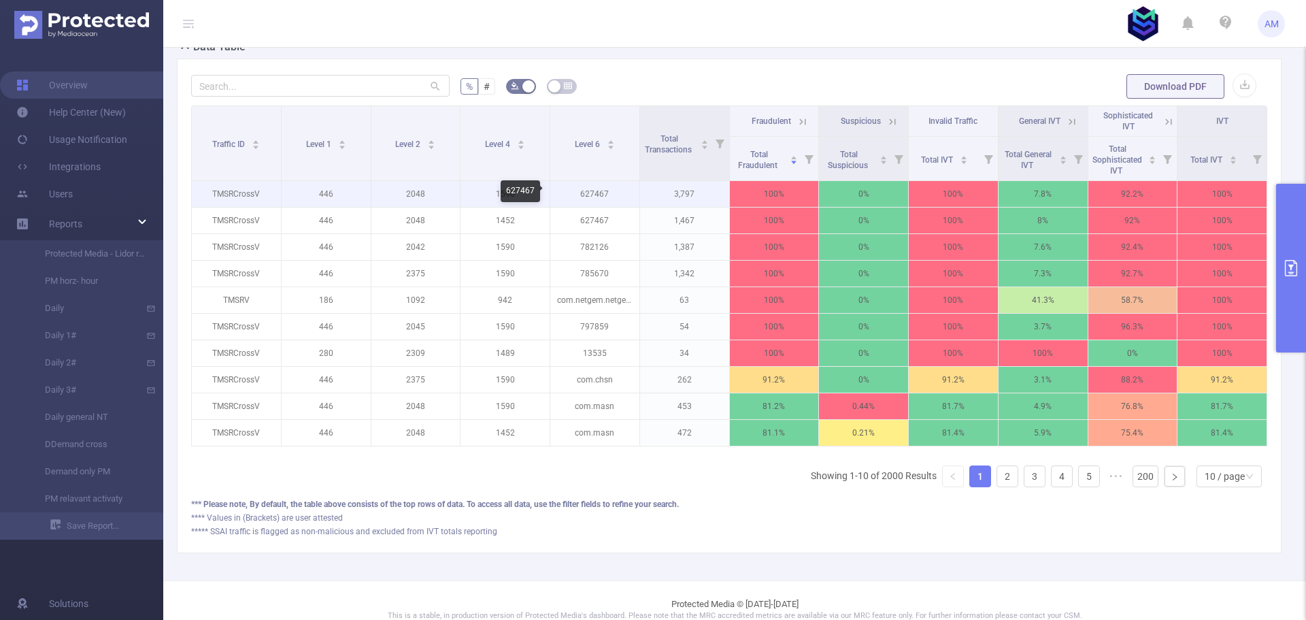
click at [584, 196] on p "627467" at bounding box center [594, 194] width 89 height 26
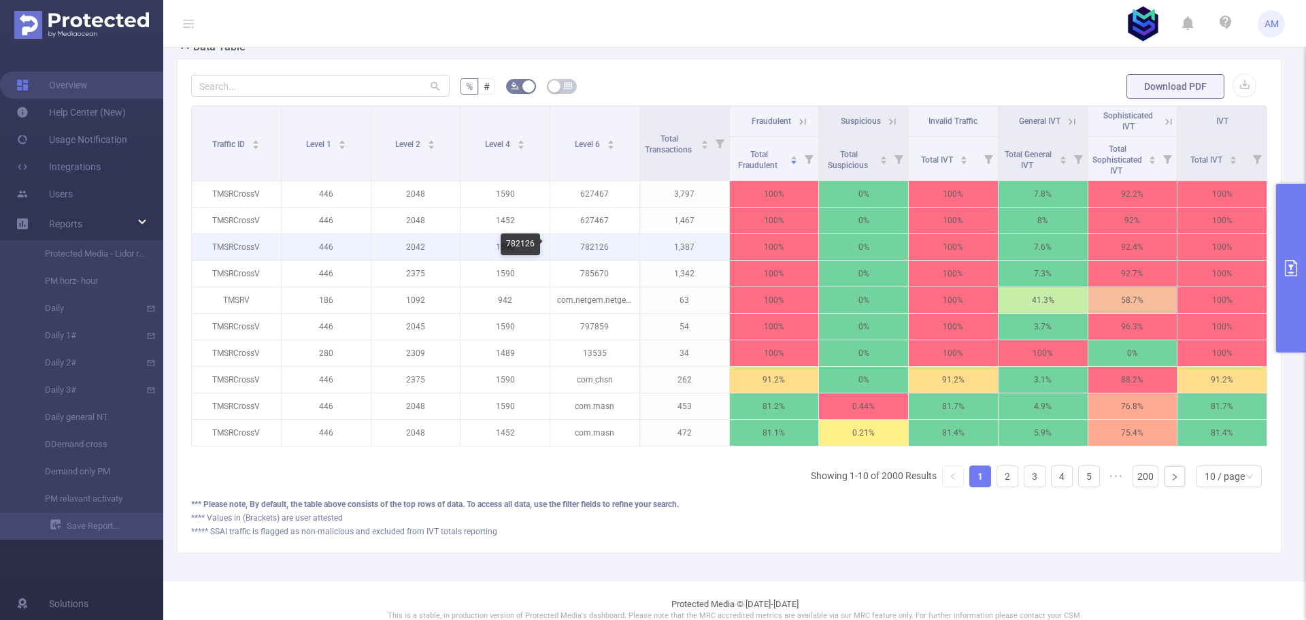
click at [586, 244] on p "782126" at bounding box center [594, 247] width 89 height 26
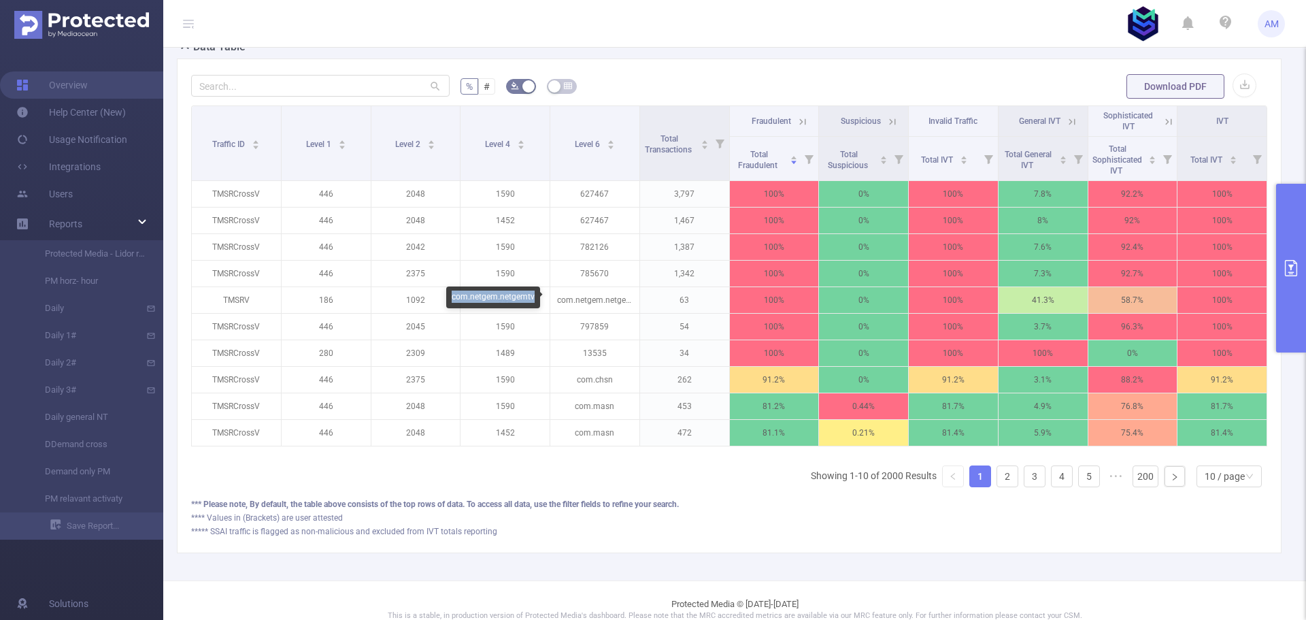
drag, startPoint x: 533, startPoint y: 297, endPoint x: 448, endPoint y: 299, distance: 85.1
click at [448, 299] on div "com.netgem.netgemtv" at bounding box center [493, 297] width 94 height 22
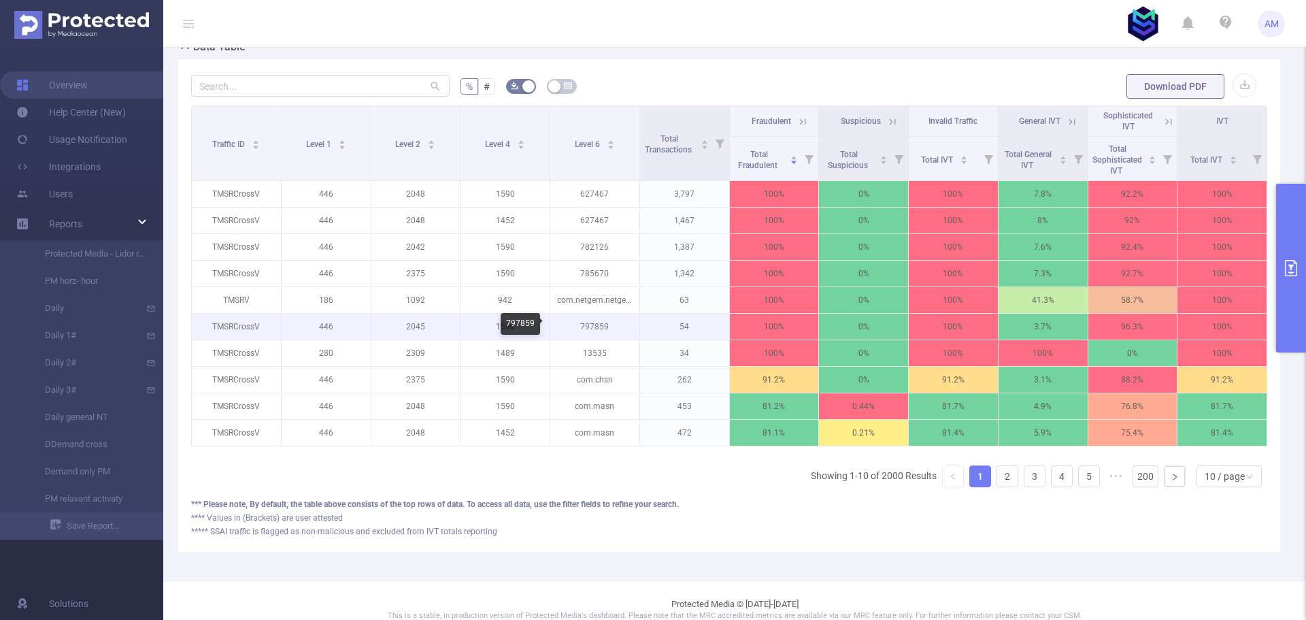
click at [595, 326] on p "797859" at bounding box center [594, 327] width 89 height 26
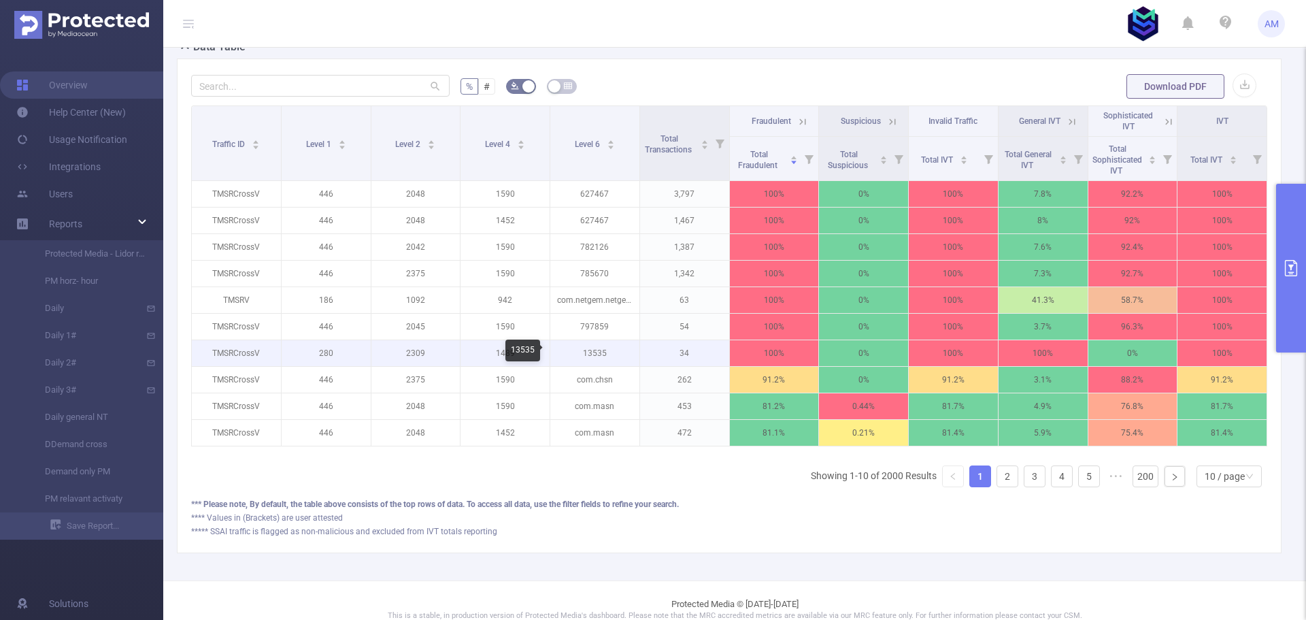
click at [587, 356] on p "13535" at bounding box center [594, 353] width 89 height 26
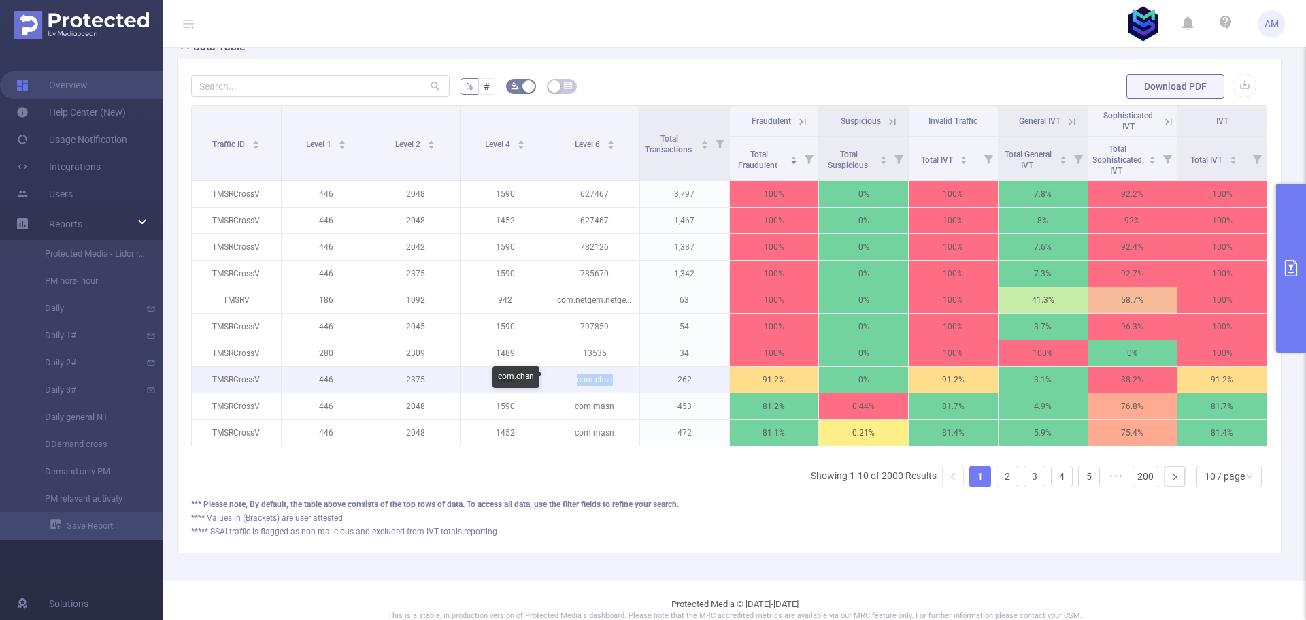
drag, startPoint x: 572, startPoint y: 378, endPoint x: 616, endPoint y: 382, distance: 44.4
click at [616, 382] on p "com.chsn" at bounding box center [594, 380] width 89 height 26
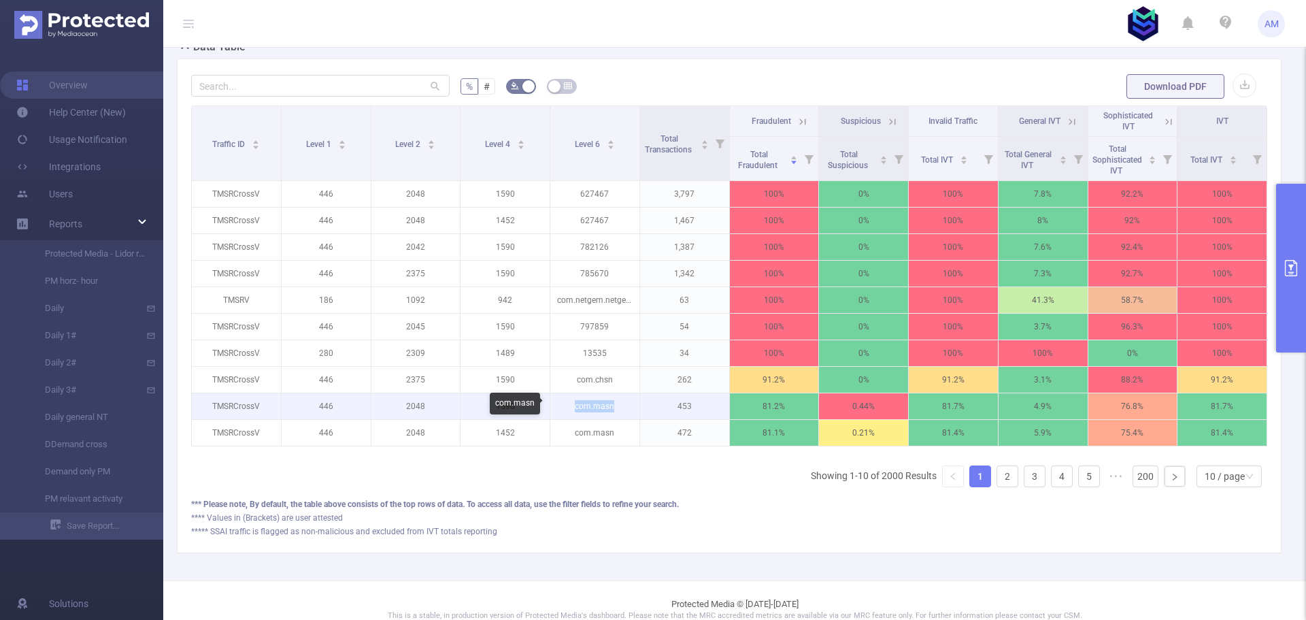
drag, startPoint x: 571, startPoint y: 408, endPoint x: 635, endPoint y: 410, distance: 64.7
click at [635, 410] on p "com.masn" at bounding box center [594, 406] width 89 height 26
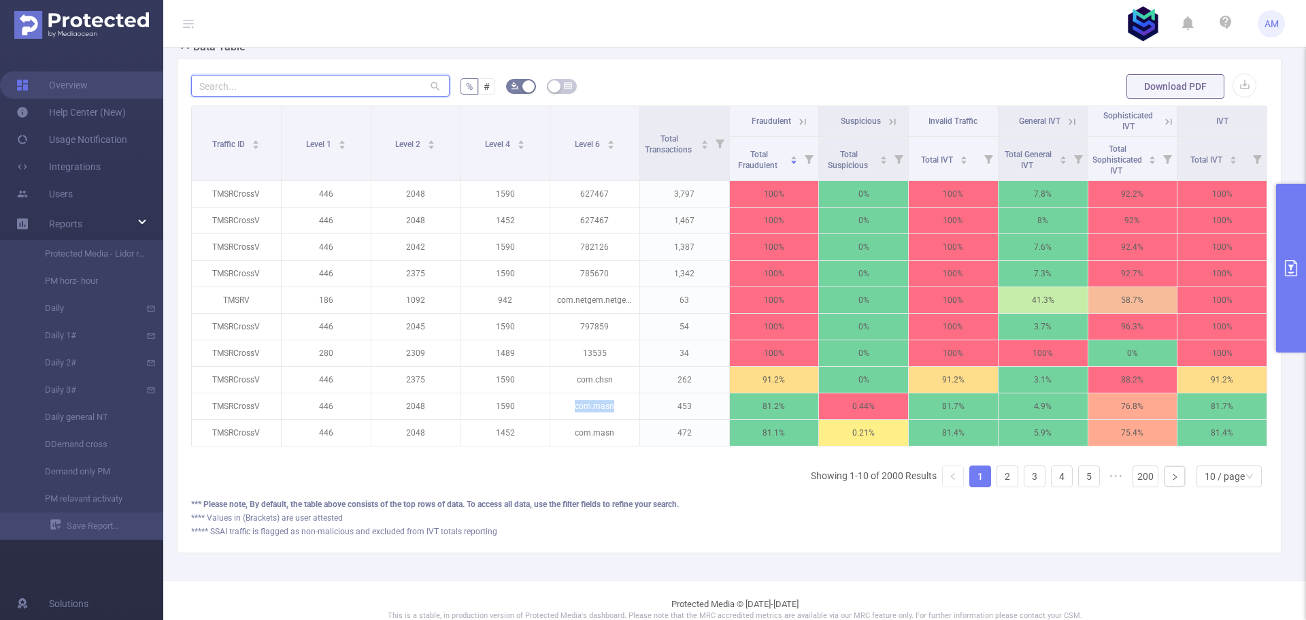
click at [271, 84] on input "text" at bounding box center [320, 86] width 259 height 22
click at [1295, 212] on button "primary" at bounding box center [1291, 268] width 30 height 169
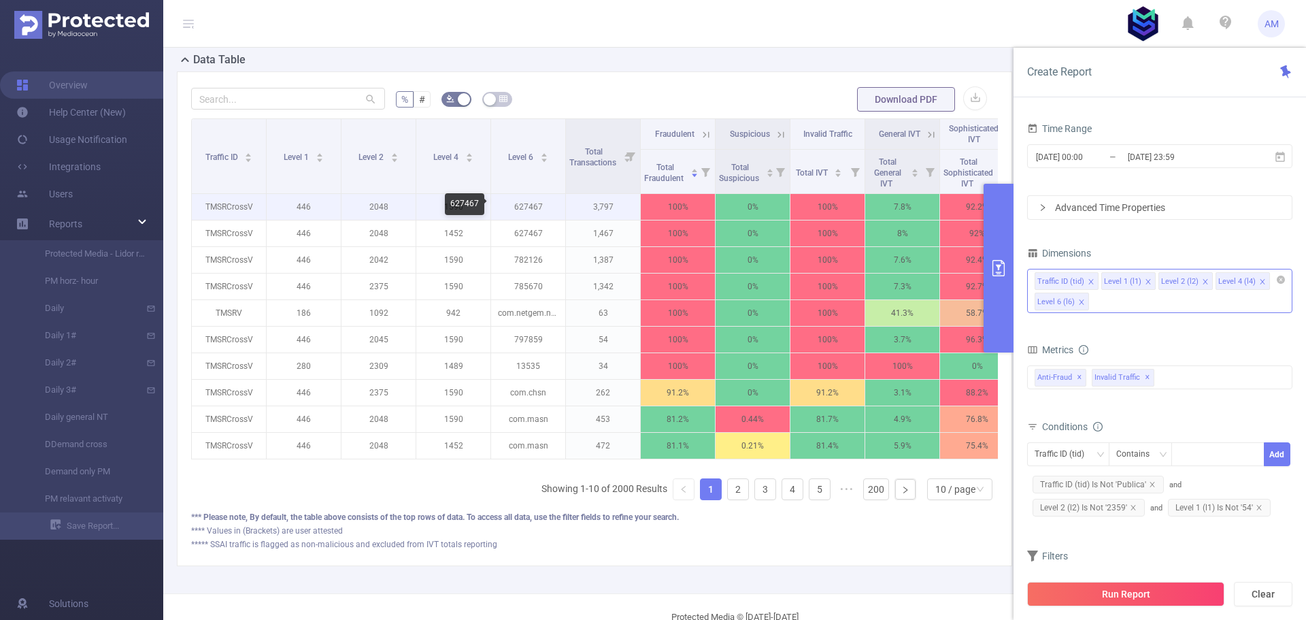
click at [527, 207] on p "627467" at bounding box center [528, 207] width 74 height 26
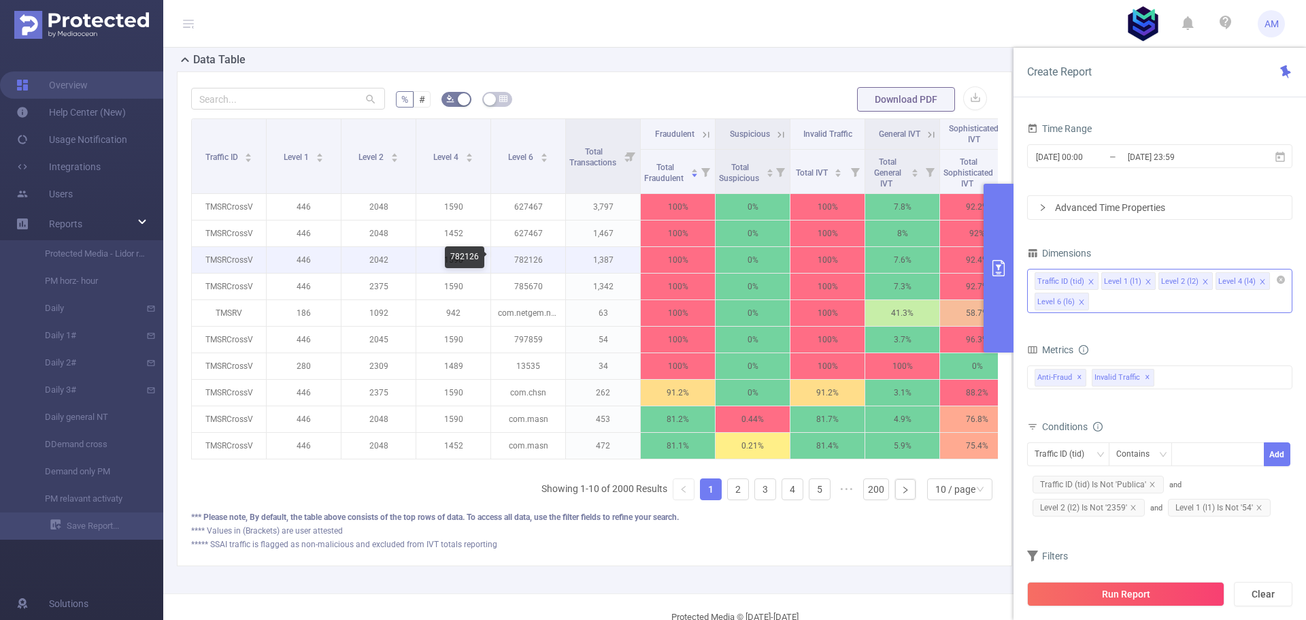
click at [518, 259] on p "782126" at bounding box center [528, 260] width 74 height 26
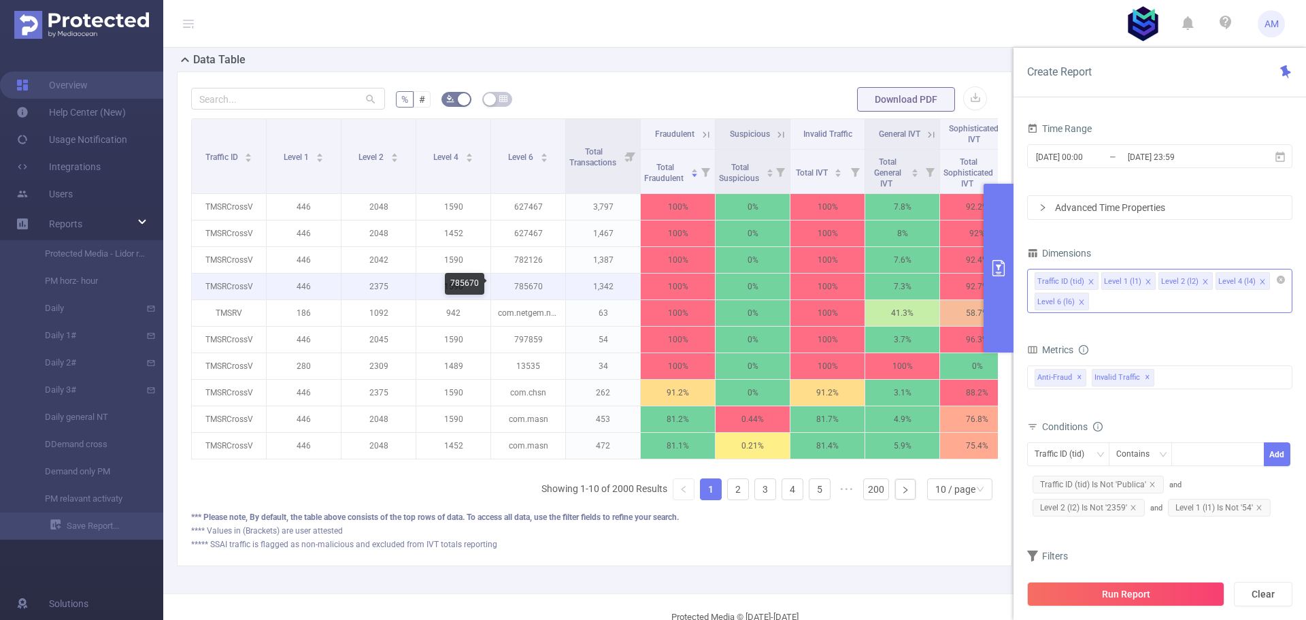
click at [527, 286] on p "785670" at bounding box center [528, 286] width 74 height 26
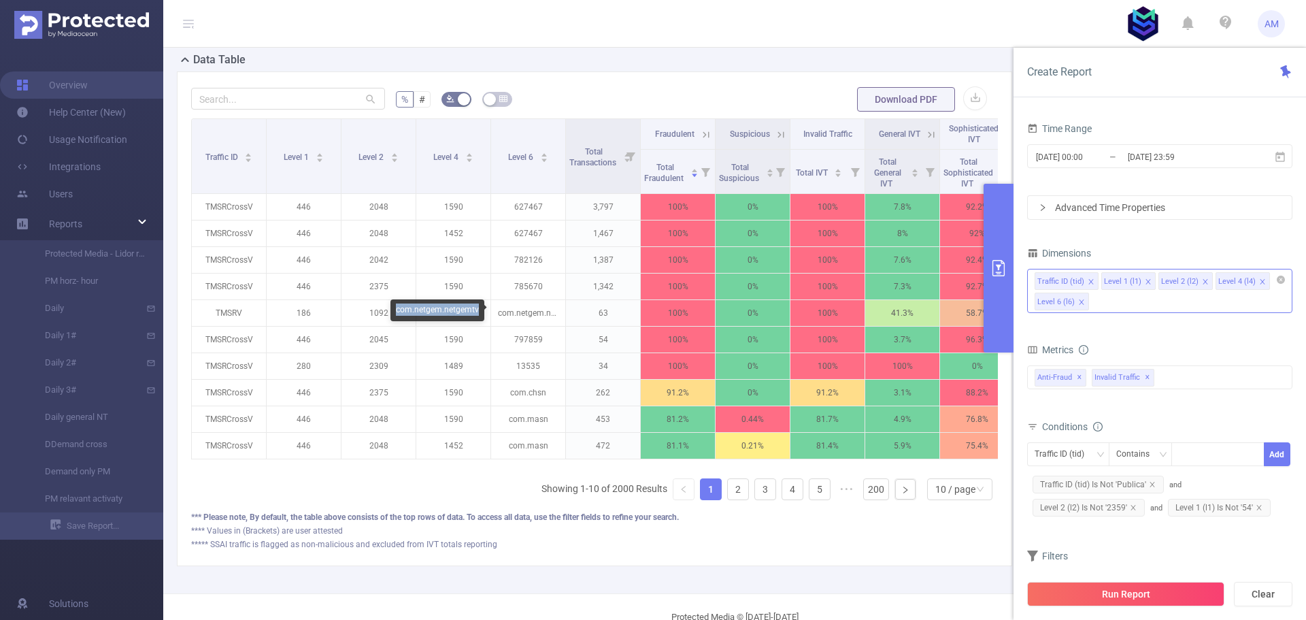
drag, startPoint x: 478, startPoint y: 312, endPoint x: 395, endPoint y: 312, distance: 83.0
click at [395, 312] on div "com.netgem.netgemtv" at bounding box center [438, 310] width 94 height 22
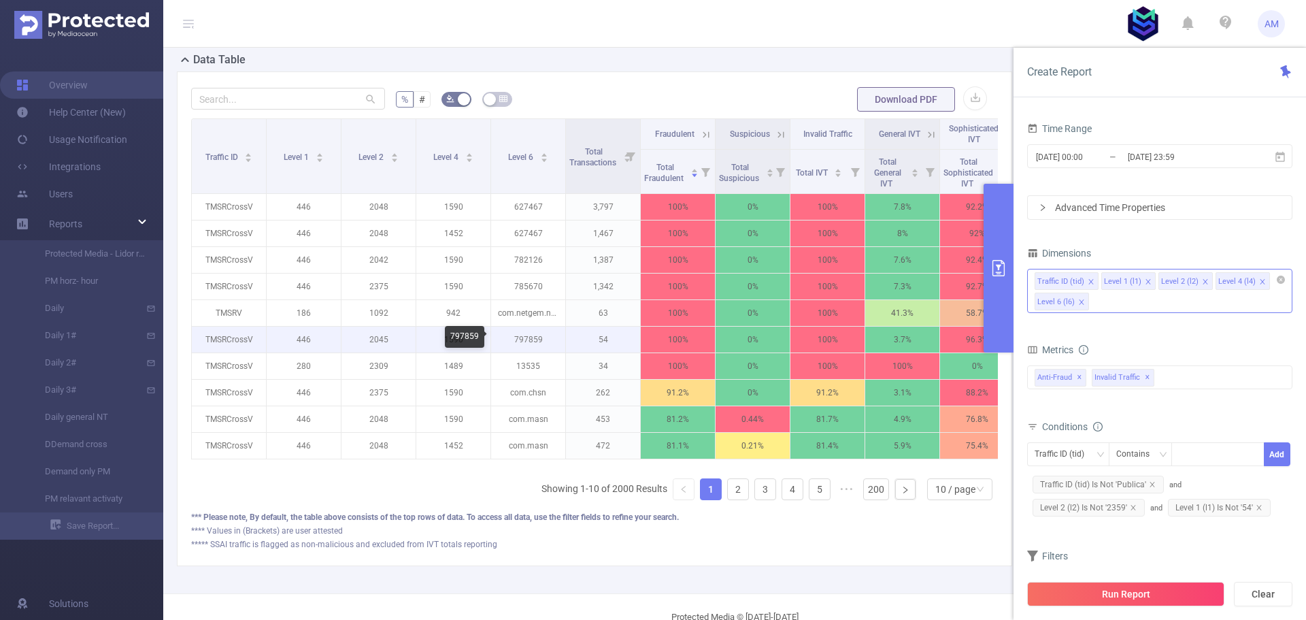
click at [533, 339] on p "797859" at bounding box center [528, 340] width 74 height 26
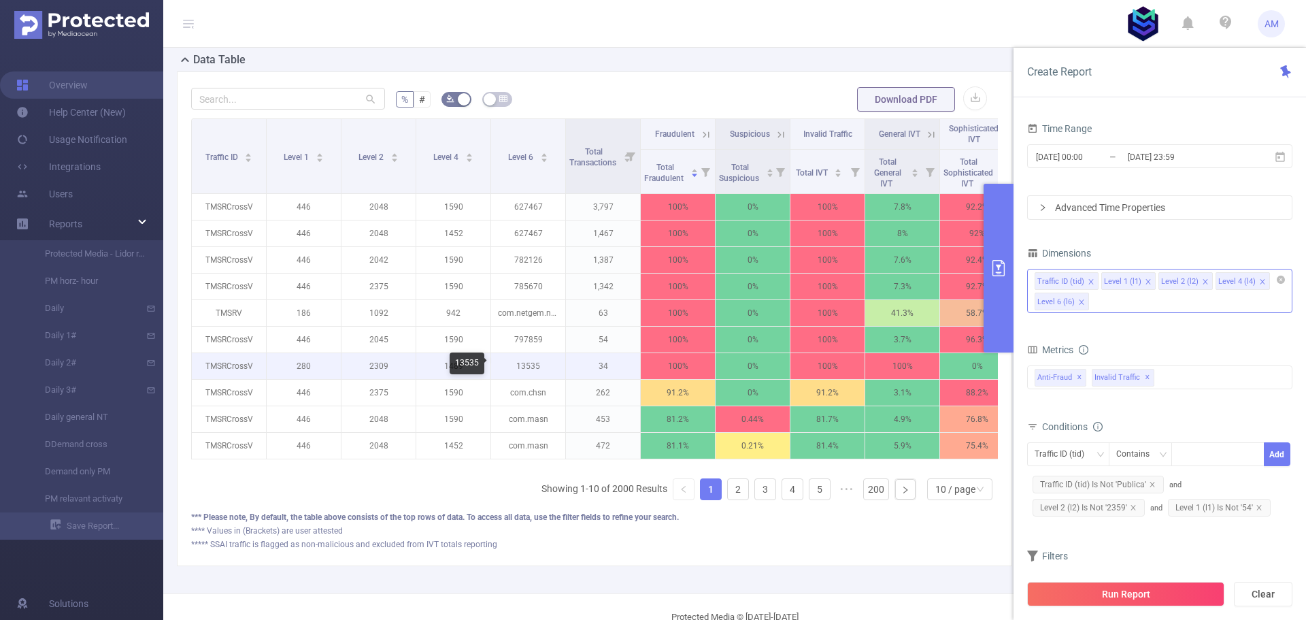
click at [525, 369] on p "13535" at bounding box center [528, 366] width 74 height 26
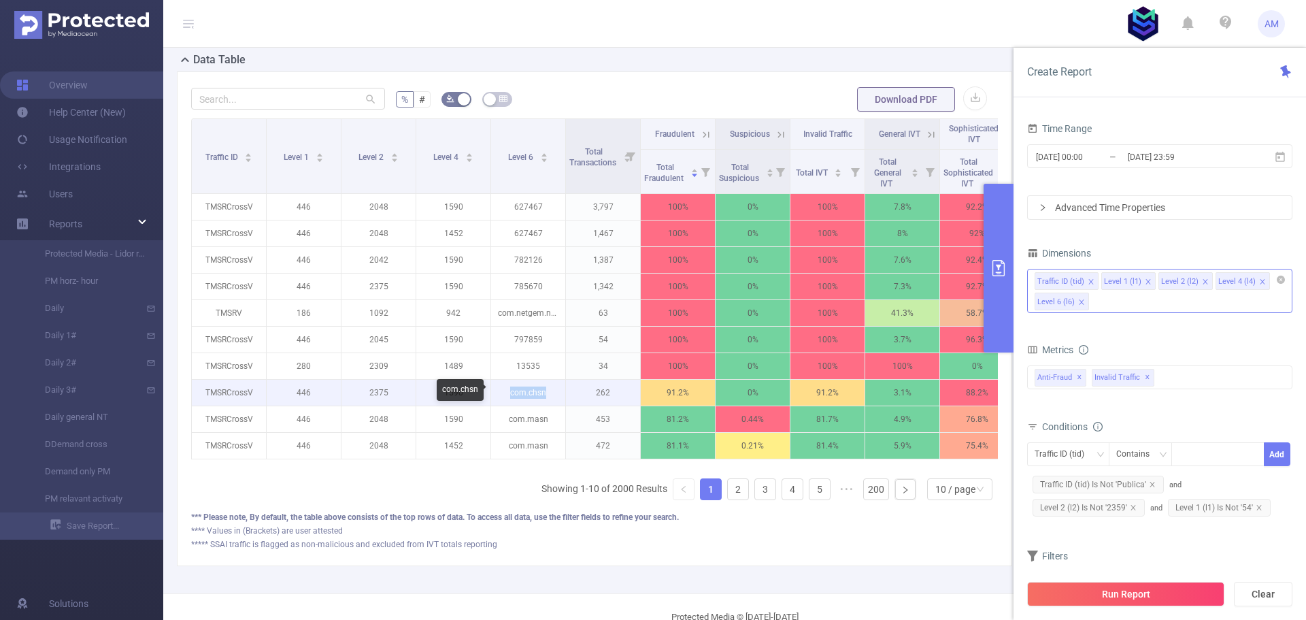
drag, startPoint x: 510, startPoint y: 395, endPoint x: 564, endPoint y: 393, distance: 53.8
click at [564, 393] on p "com.chsn" at bounding box center [528, 393] width 74 height 26
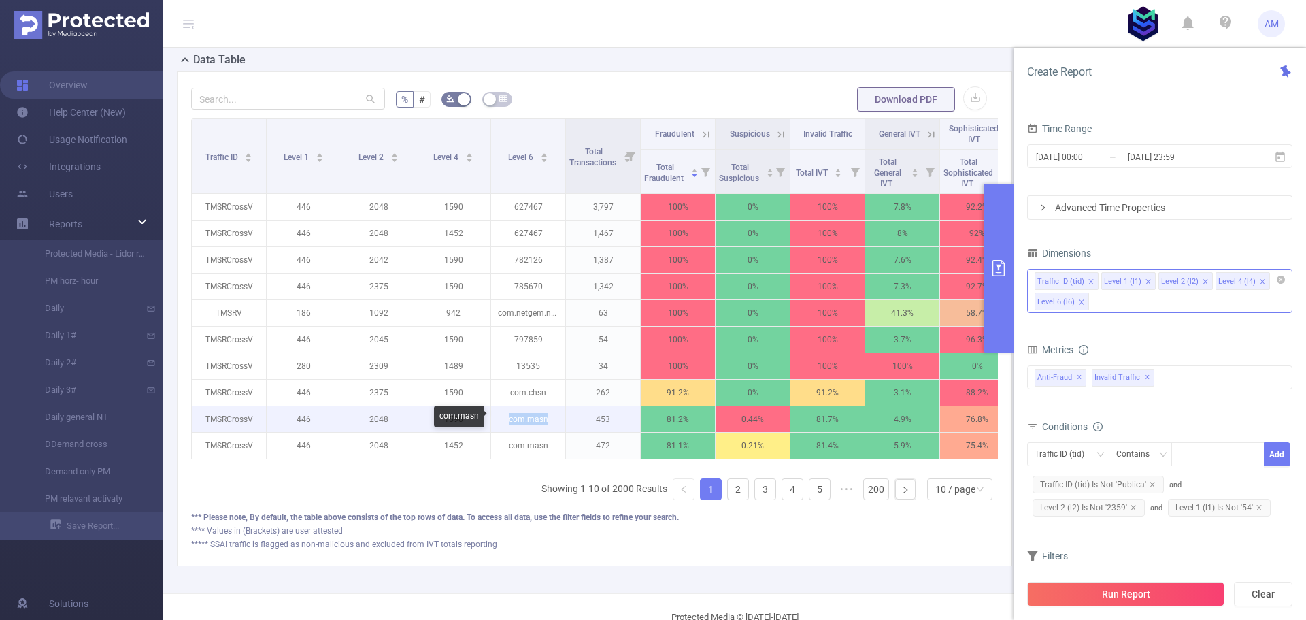
drag, startPoint x: 505, startPoint y: 422, endPoint x: 563, endPoint y: 422, distance: 57.8
click at [561, 422] on p "com.masn" at bounding box center [528, 419] width 74 height 26
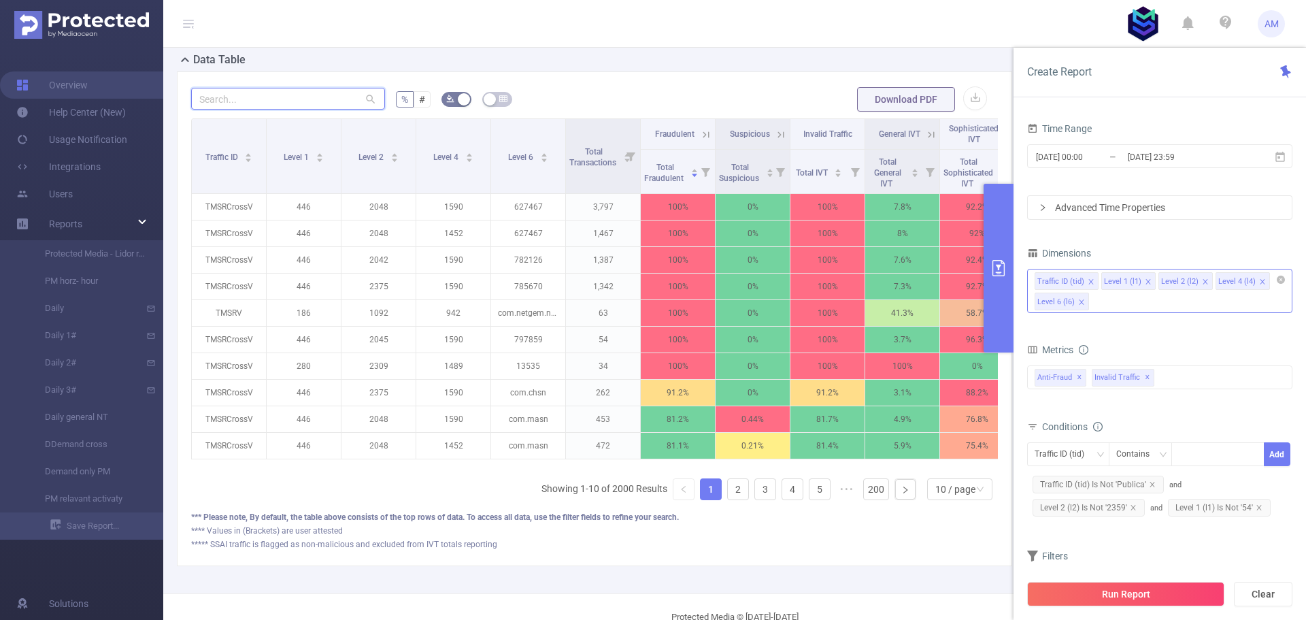
click at [308, 88] on input "text" at bounding box center [288, 99] width 194 height 22
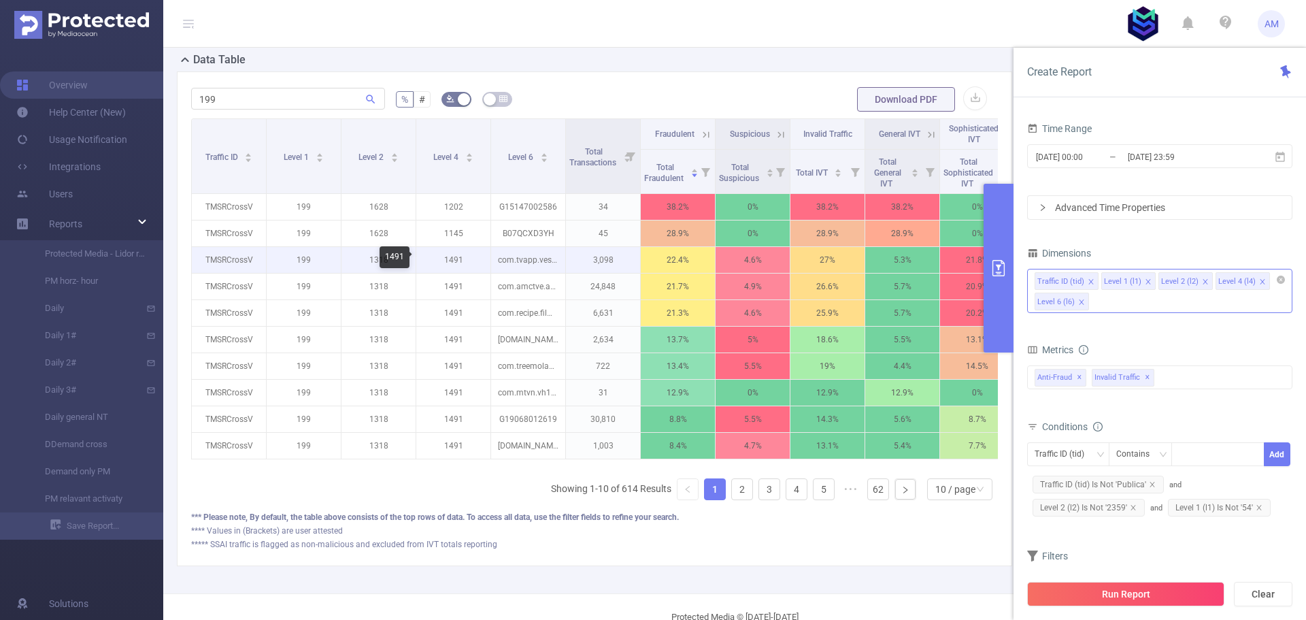
click at [452, 260] on p "1491" at bounding box center [453, 260] width 74 height 26
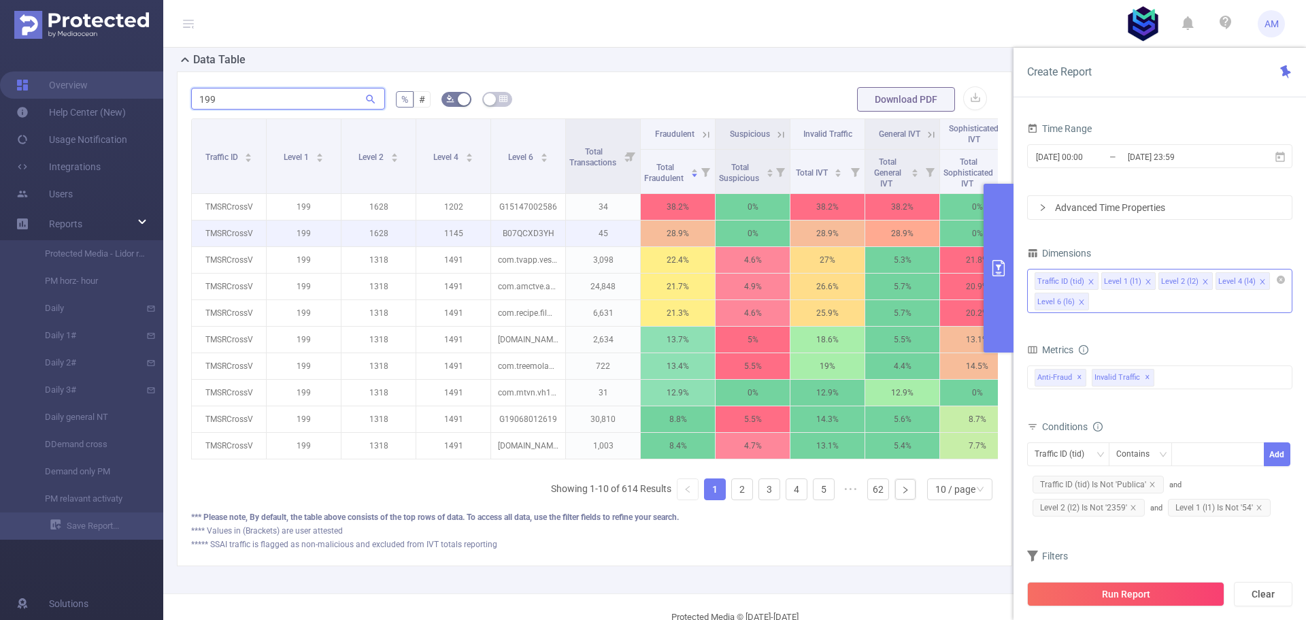
drag, startPoint x: 233, startPoint y: 99, endPoint x: 497, endPoint y: 228, distance: 293.3
click at [106, 101] on section "Overview Help Center (New) Usage Notification Integrations Users Reports Protec…" at bounding box center [653, 310] width 1306 height 620
paste input "491"
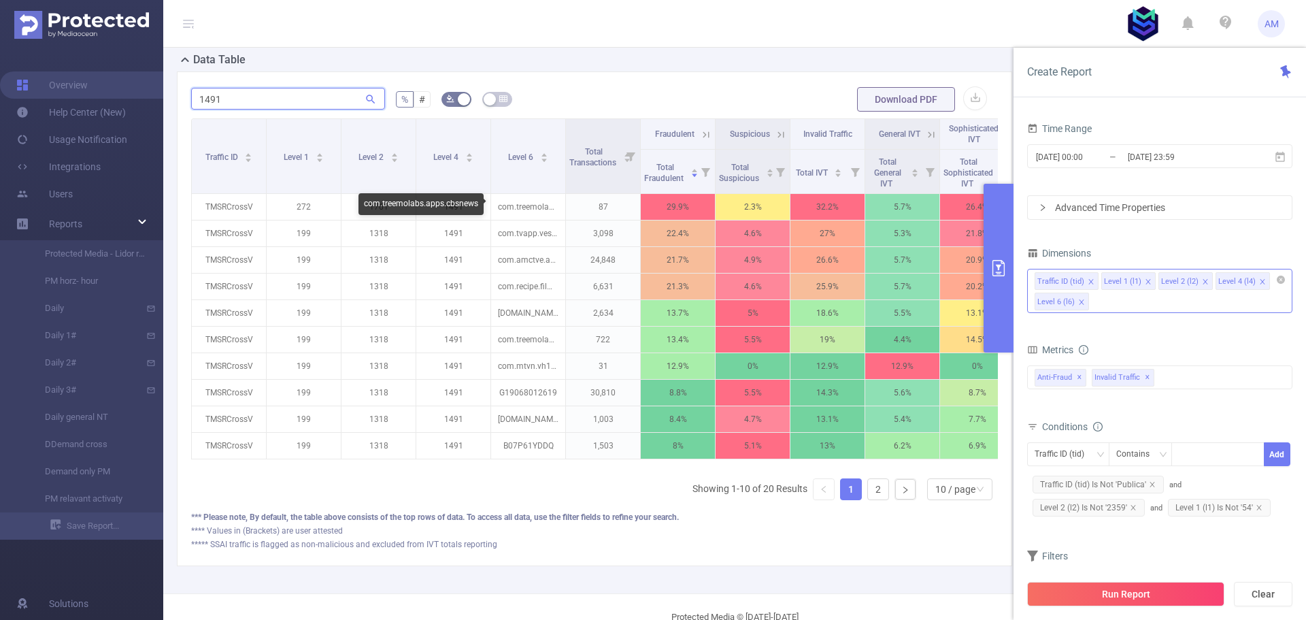
type input "1491"
drag, startPoint x: 478, startPoint y: 206, endPoint x: 448, endPoint y: 206, distance: 29.9
click at [448, 206] on div "com.treemolabs.apps.cbsnews" at bounding box center [421, 204] width 125 height 22
click at [301, 205] on p "272" at bounding box center [304, 207] width 74 height 26
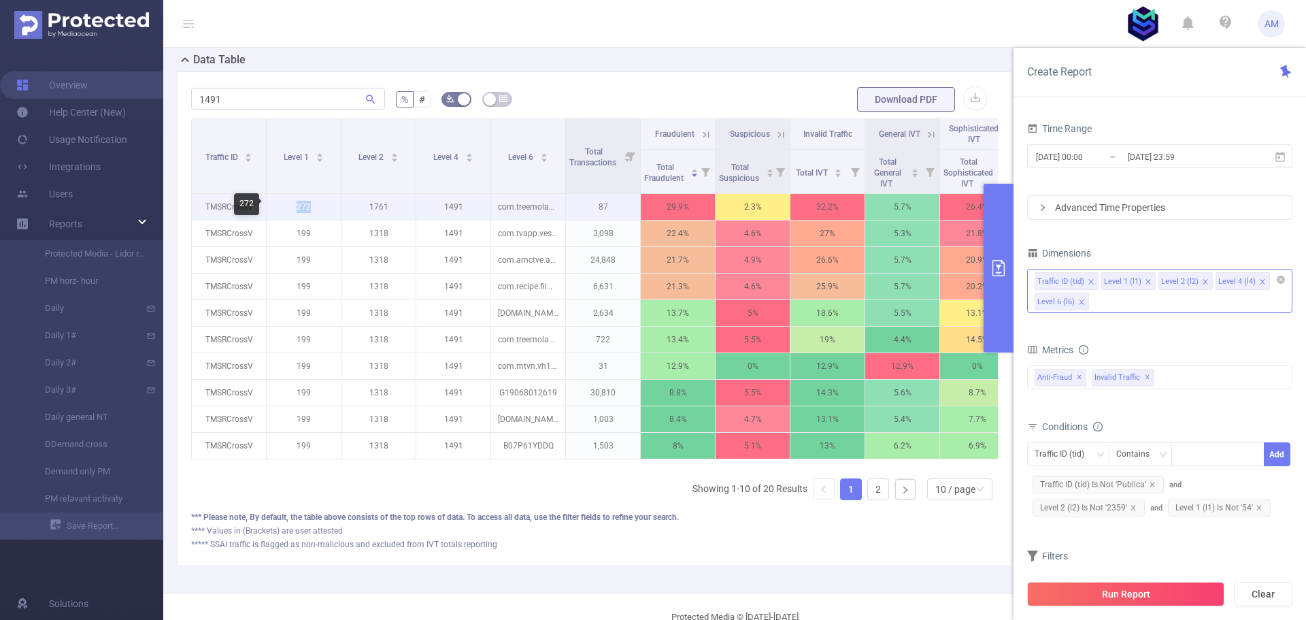
click at [301, 205] on p "272" at bounding box center [304, 207] width 74 height 26
click at [962, 496] on div "10 / page" at bounding box center [955, 489] width 40 height 20
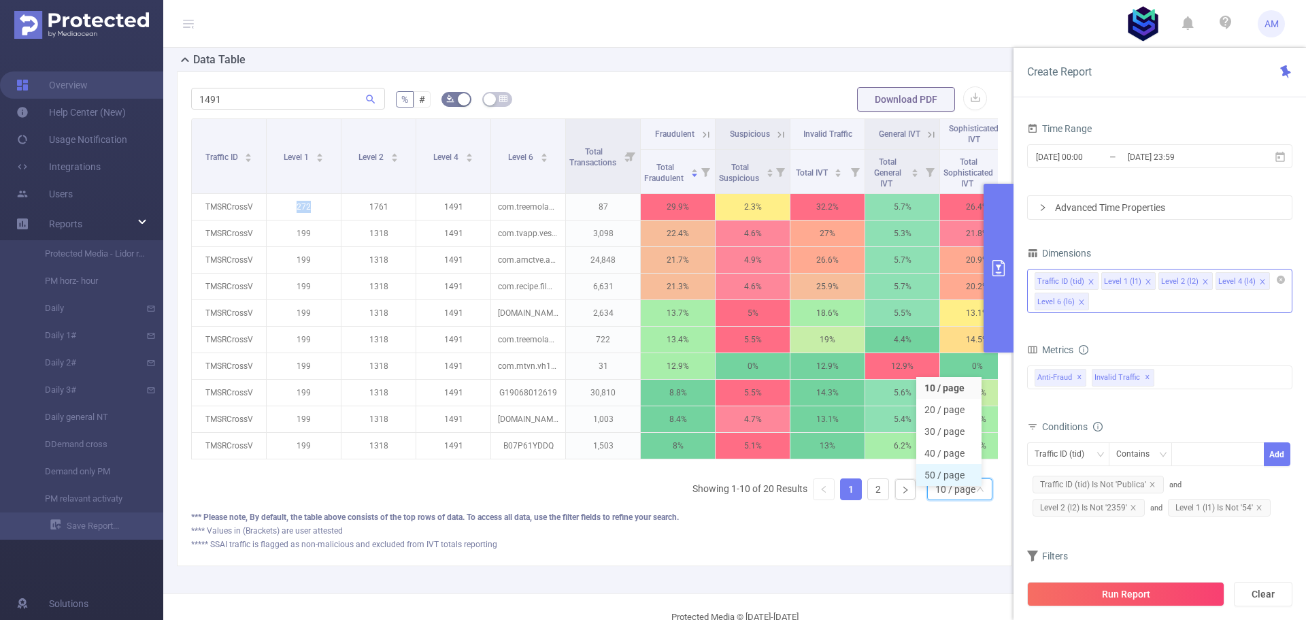
click at [967, 468] on li "50 / page" at bounding box center [948, 475] width 65 height 22
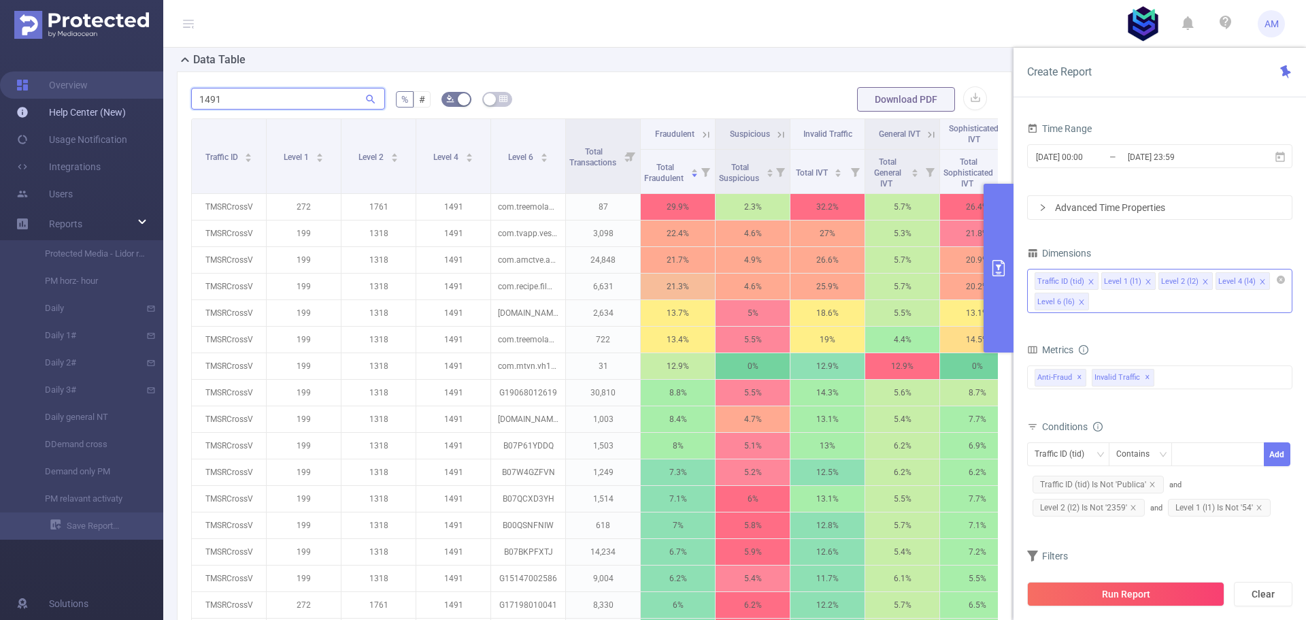
drag, startPoint x: 336, startPoint y: 105, endPoint x: 114, endPoint y: 103, distance: 221.8
click at [114, 103] on section "Overview Help Center (New) Usage Notification Integrations Users Reports Protec…" at bounding box center [653, 310] width 1306 height 620
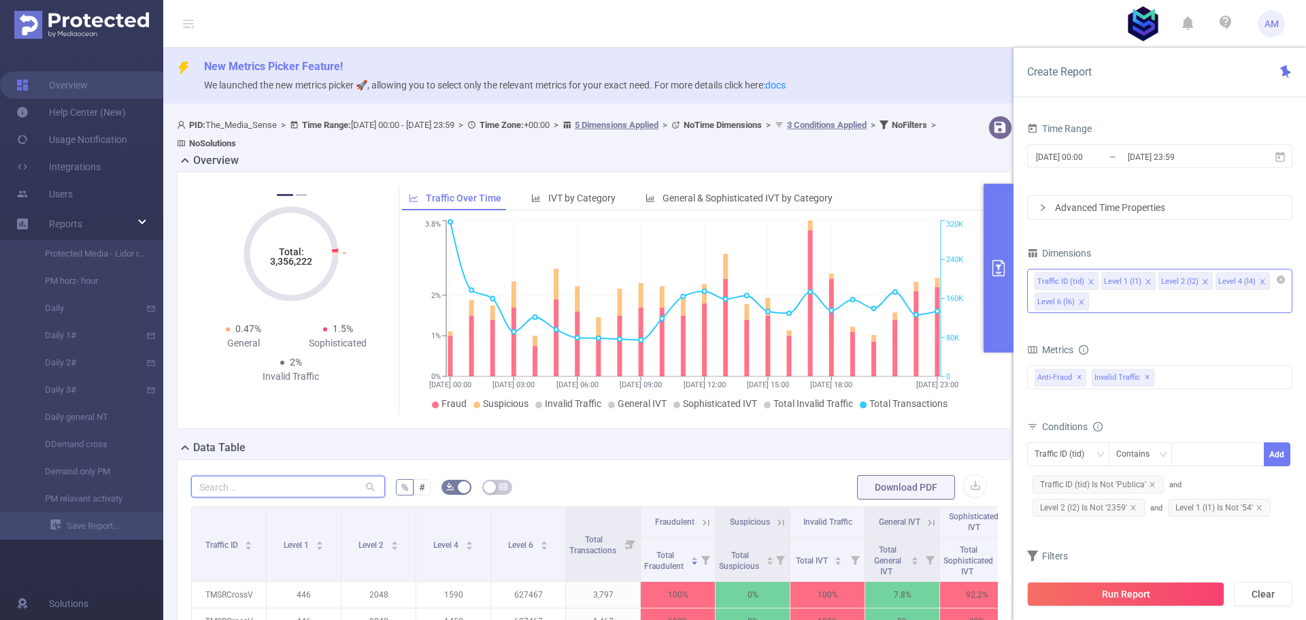
scroll to position [272, 0]
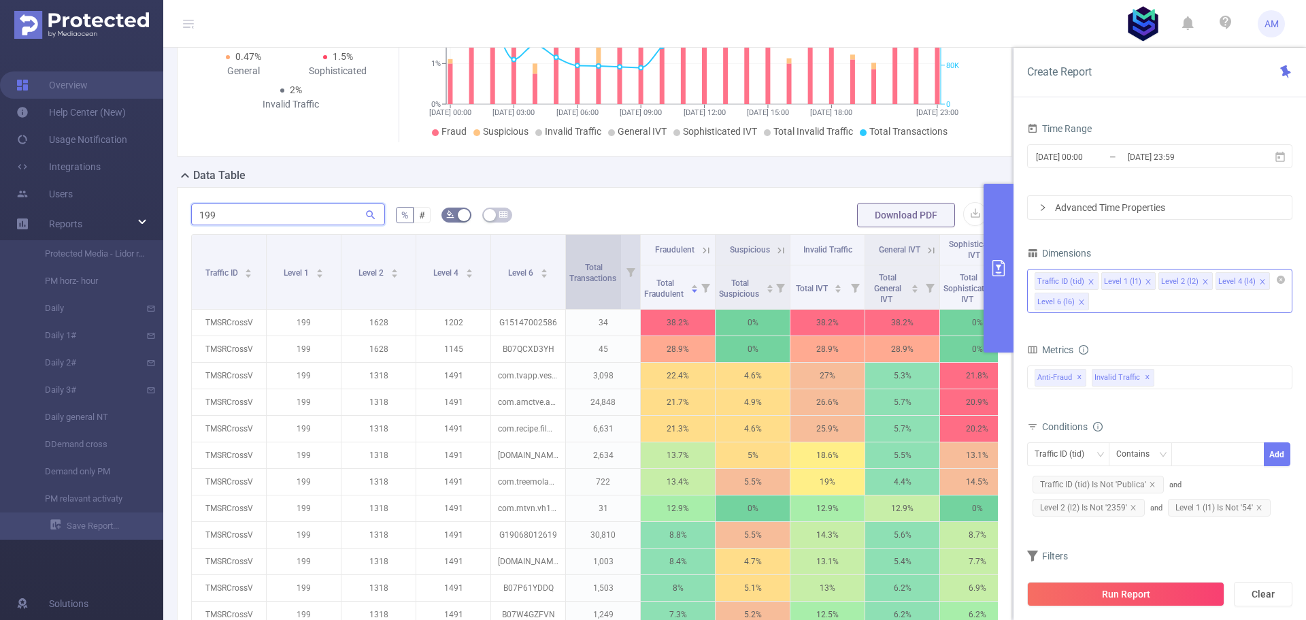
type input "199"
click at [588, 284] on div "Total Transactions" at bounding box center [600, 271] width 62 height 24
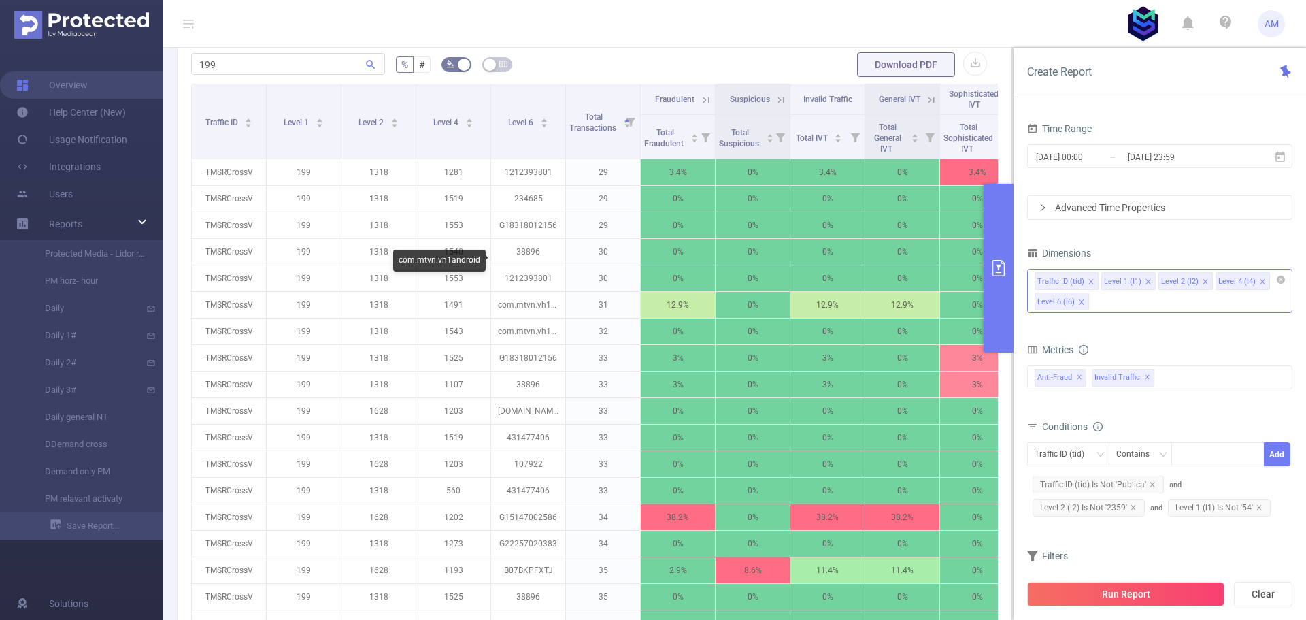
scroll to position [402, 0]
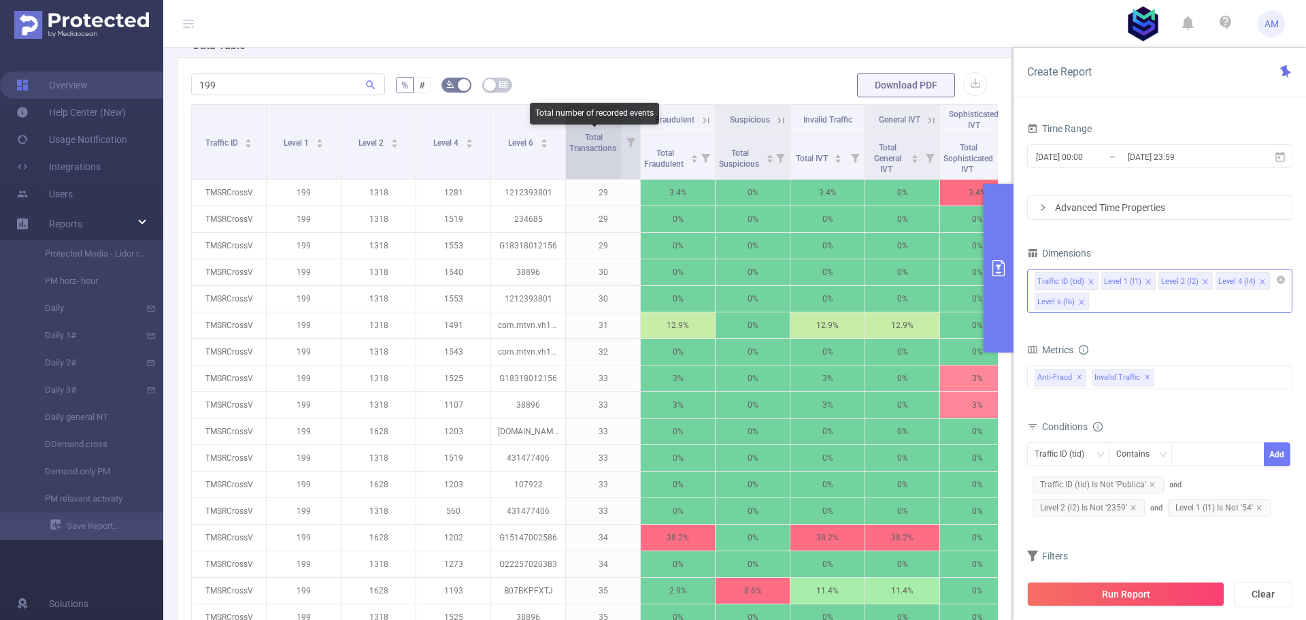
click at [610, 148] on span "Total Transactions" at bounding box center [593, 143] width 49 height 20
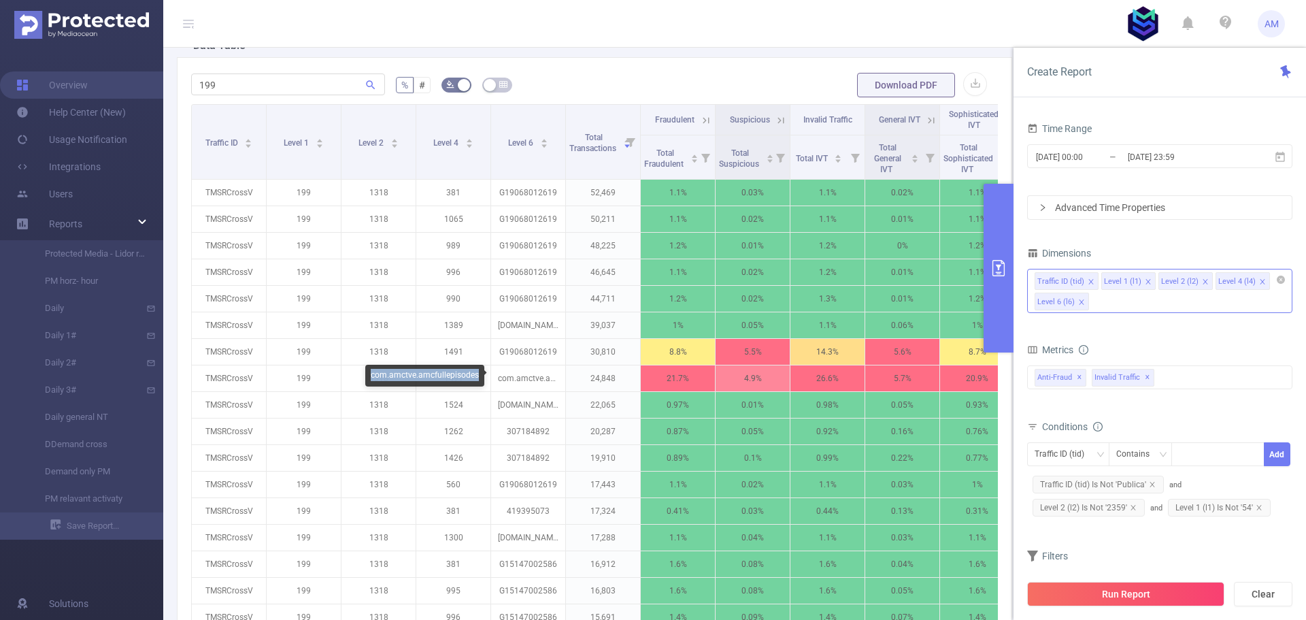
drag, startPoint x: 478, startPoint y: 376, endPoint x: 369, endPoint y: 376, distance: 108.2
click at [369, 376] on div "com.amctve.amcfullepisodes" at bounding box center [424, 376] width 119 height 22
click at [1260, 282] on icon "icon: close" at bounding box center [1262, 281] width 5 height 5
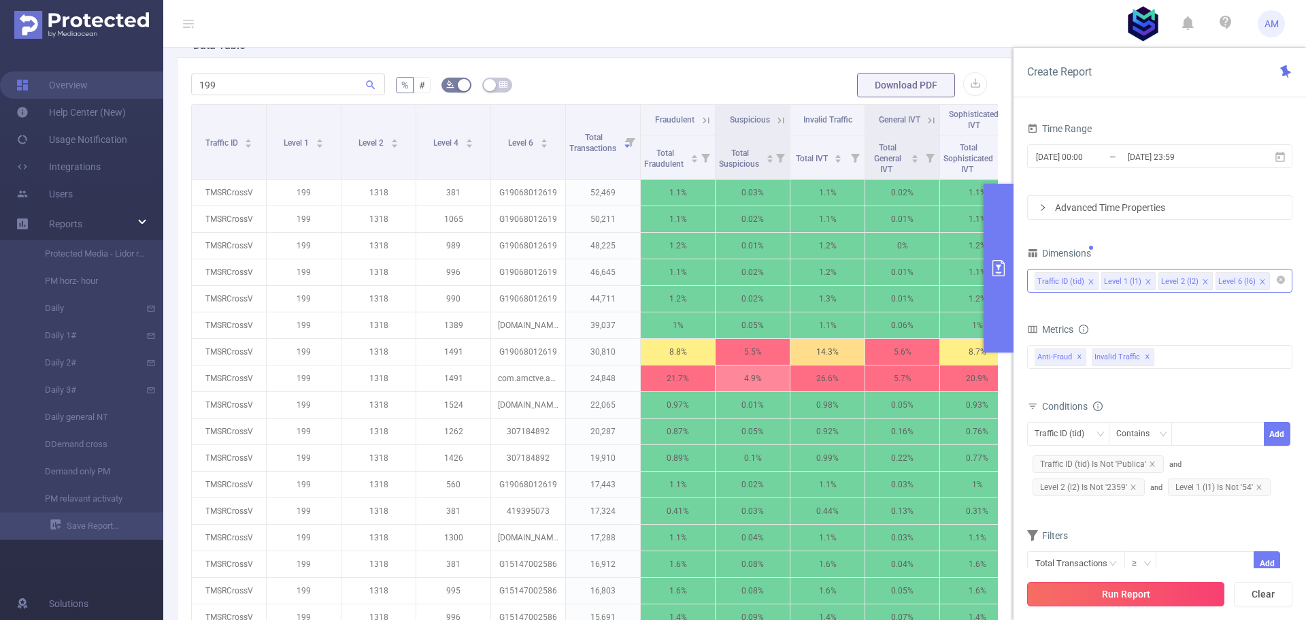
click at [1177, 599] on button "Run Report" at bounding box center [1125, 594] width 197 height 24
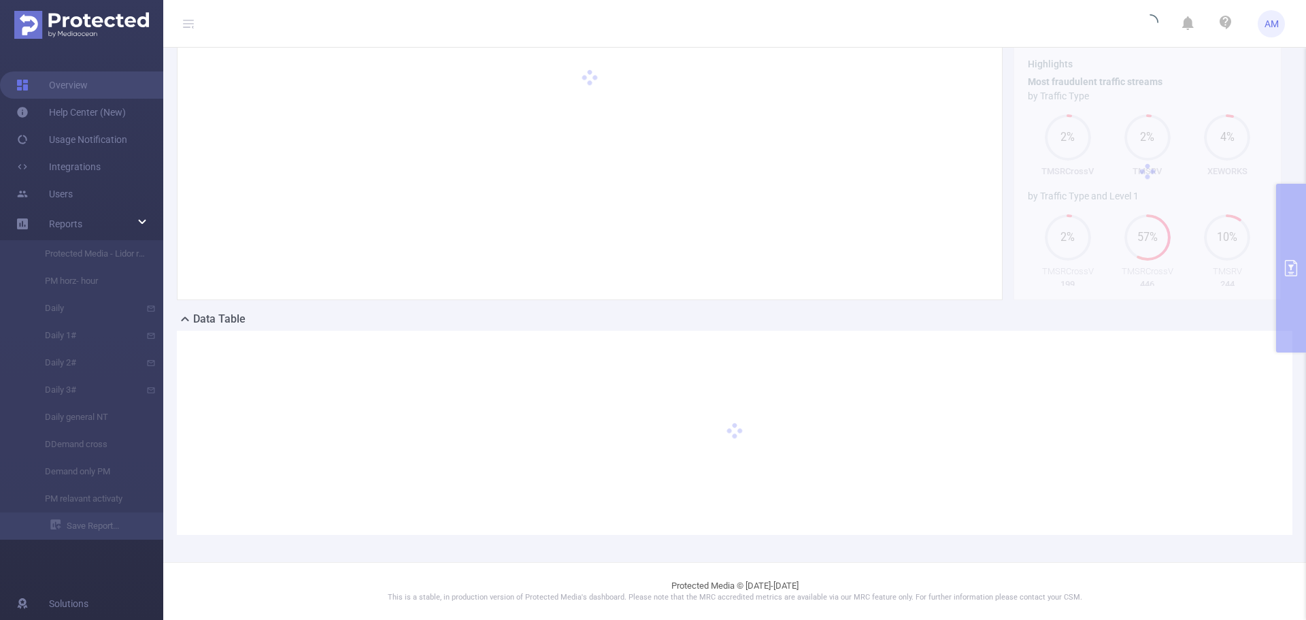
scroll to position [116, 0]
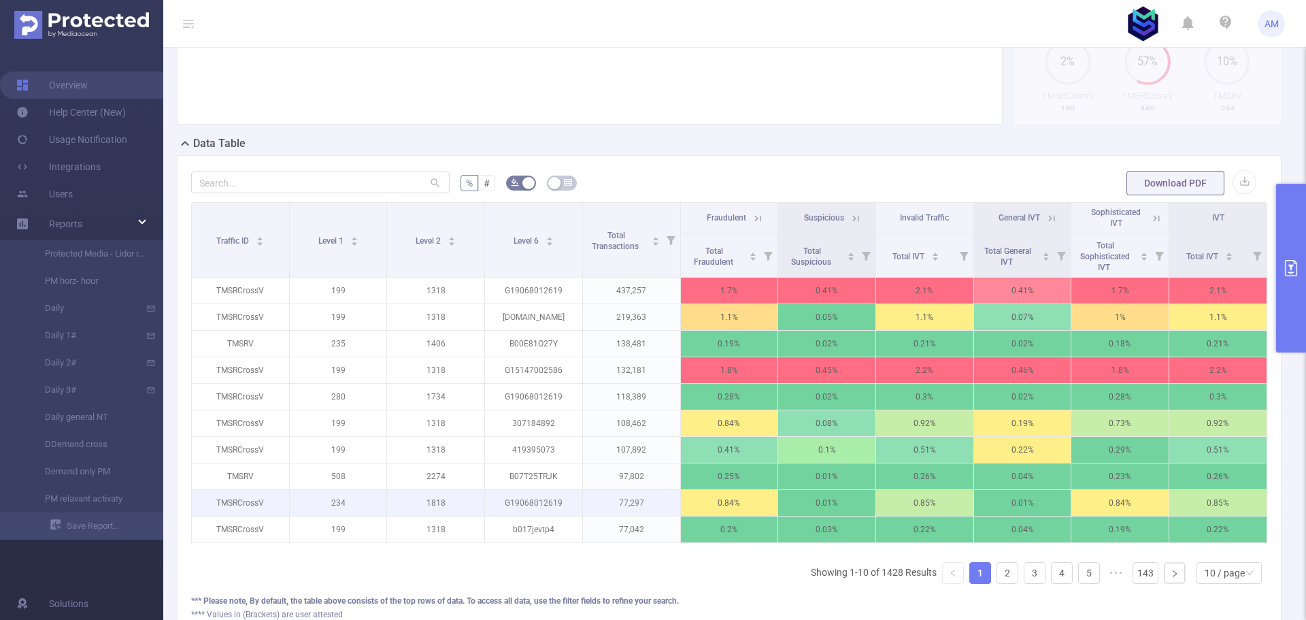
scroll to position [416, 0]
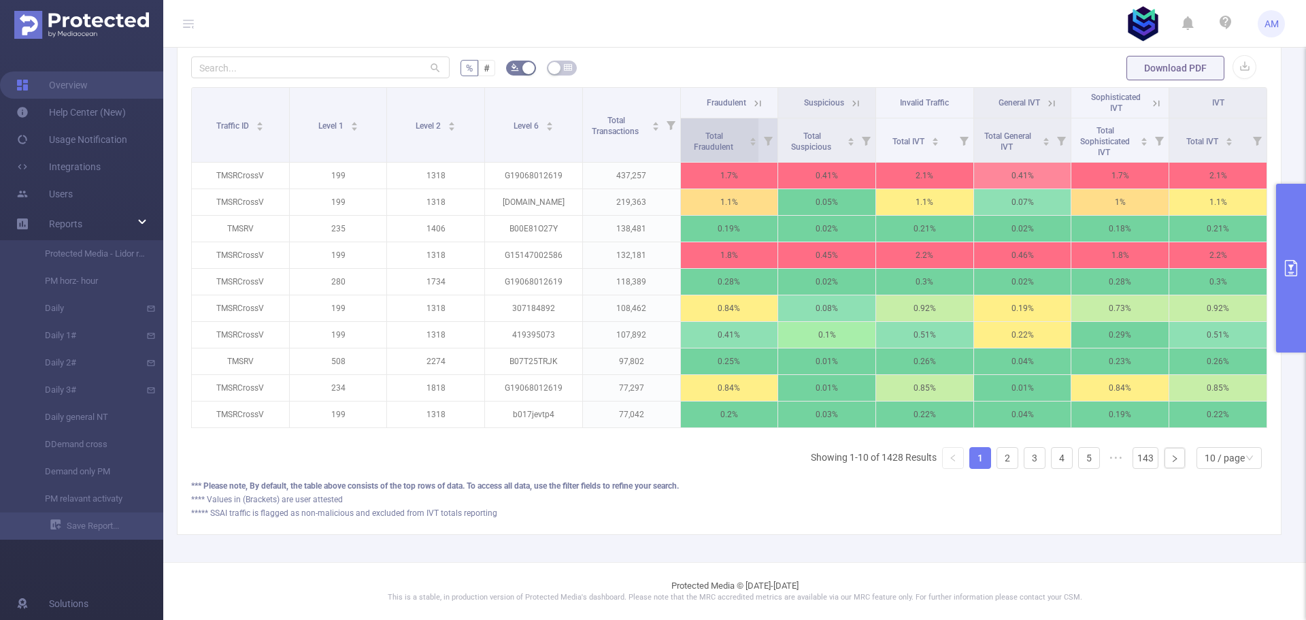
click at [724, 128] on span "Total Fraudulent" at bounding box center [714, 140] width 61 height 24
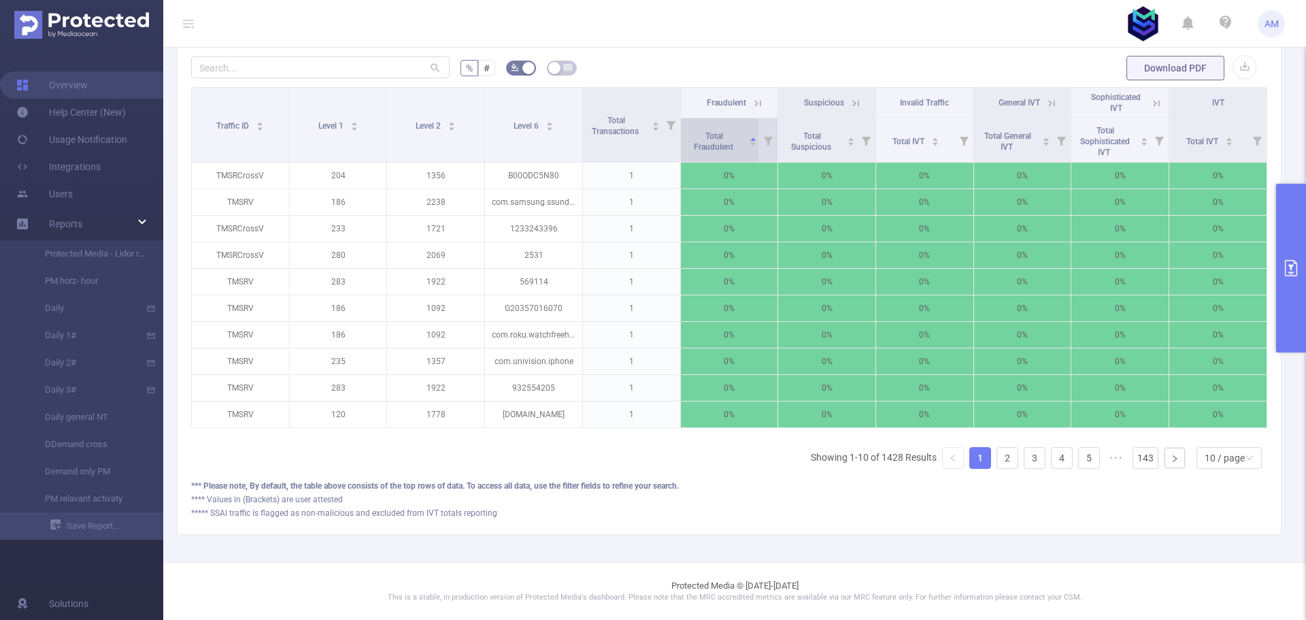
click at [723, 128] on span "Total Fraudulent" at bounding box center [714, 140] width 61 height 24
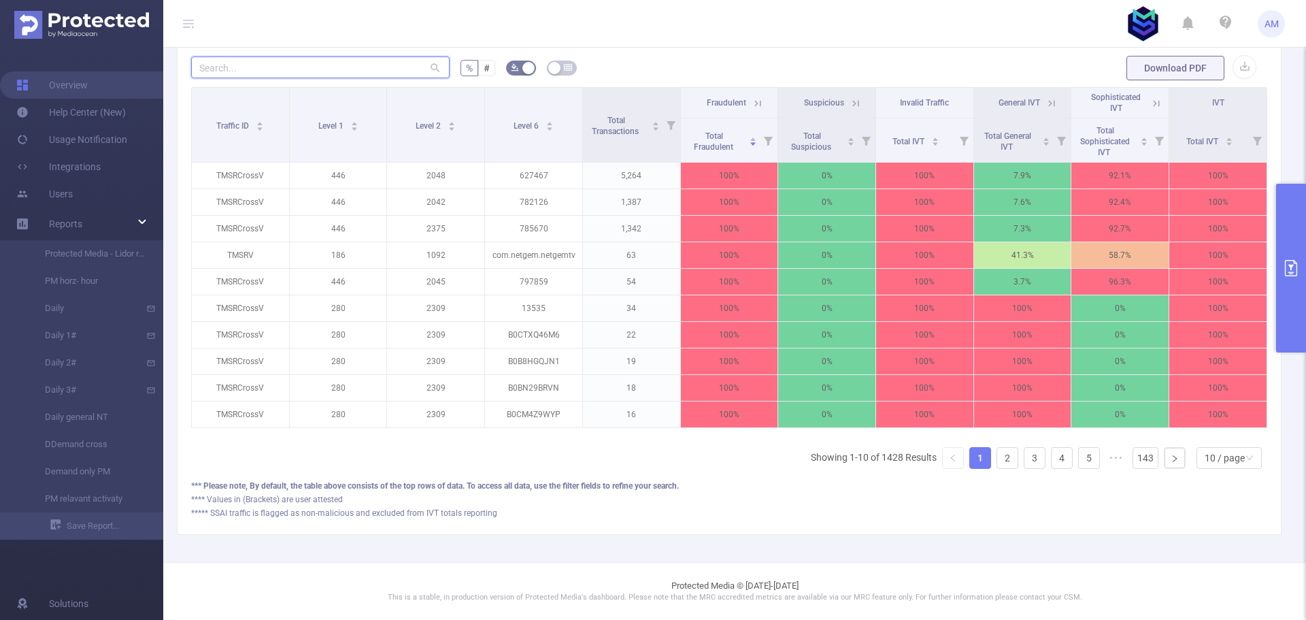
click at [304, 56] on input "text" at bounding box center [320, 67] width 259 height 22
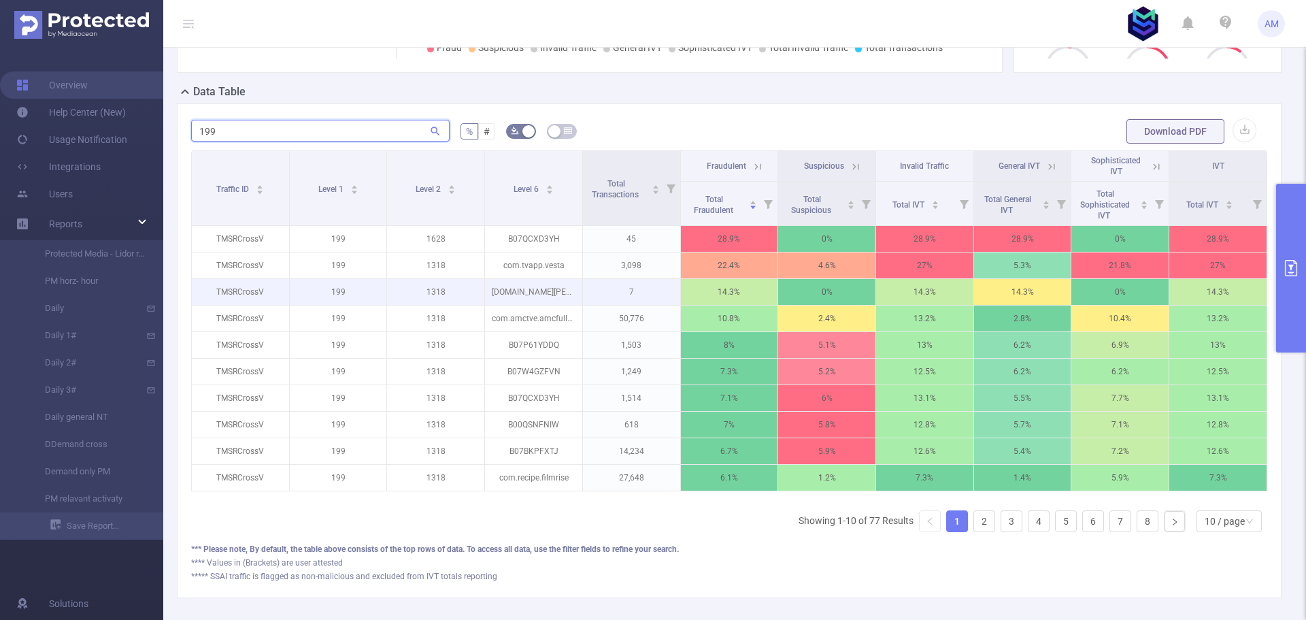
scroll to position [348, 0]
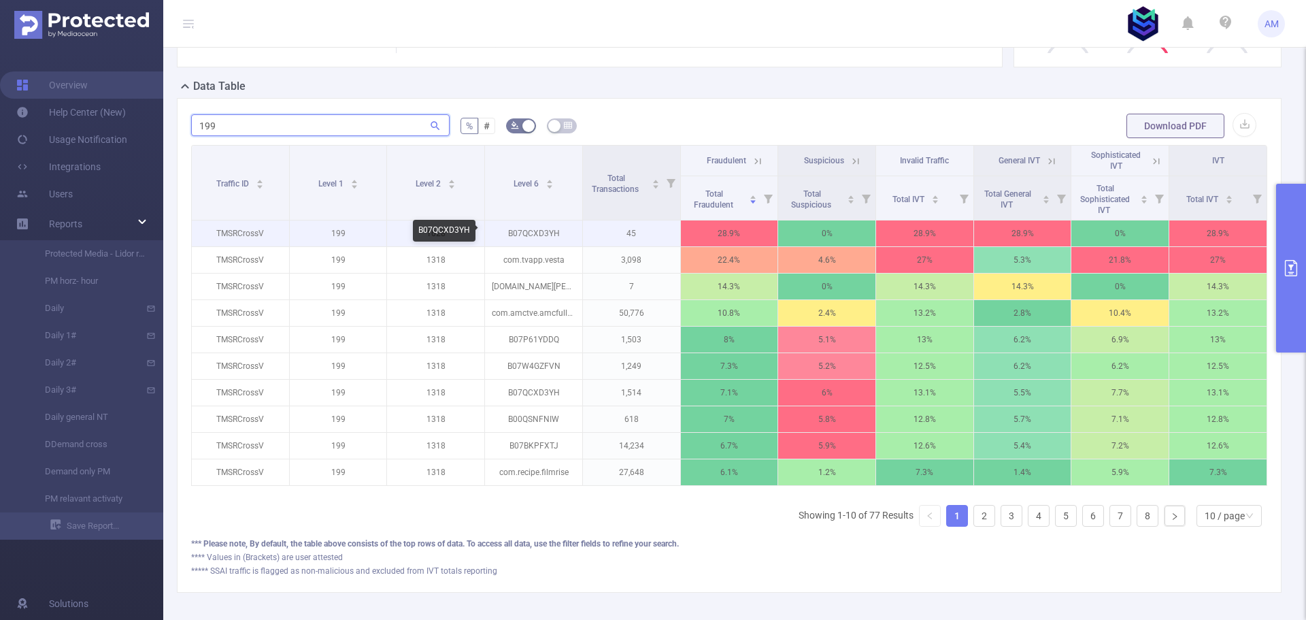
type input "199"
click at [527, 230] on p "B07QCXD3YH" at bounding box center [533, 233] width 97 height 26
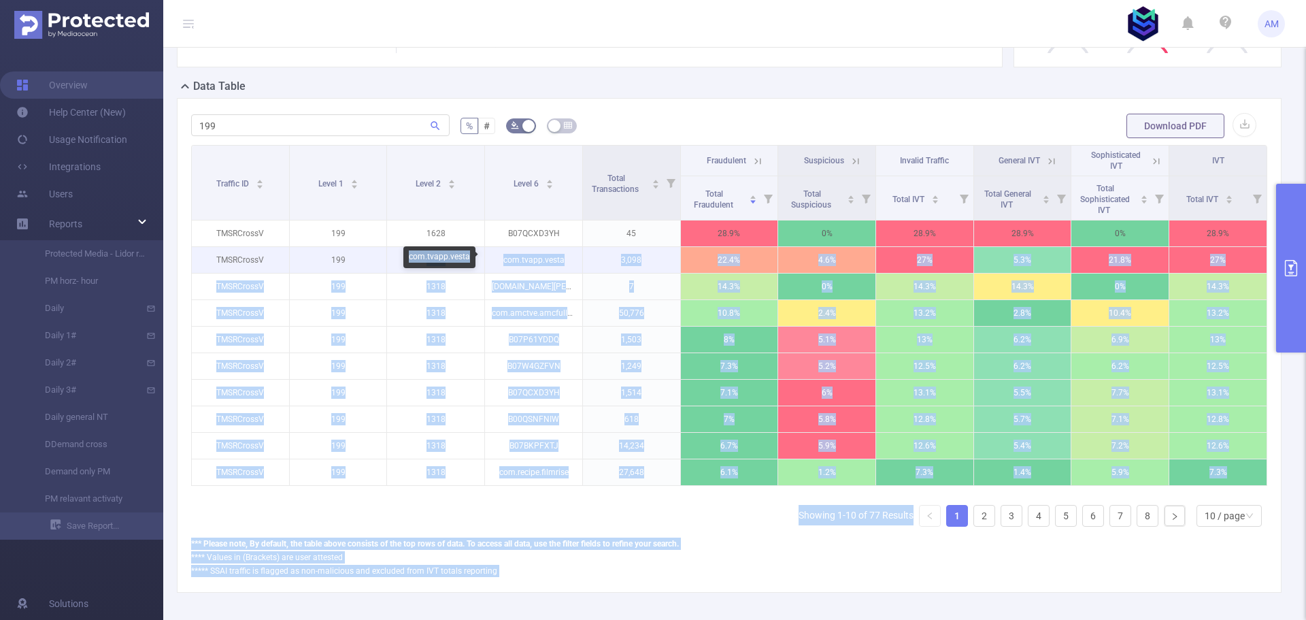
drag, startPoint x: 469, startPoint y: 259, endPoint x: 397, endPoint y: 258, distance: 72.1
click at [397, 258] on body "AM Overview Help Center (New) Usage Notification Integrations Users Reports Pro…" at bounding box center [653, 310] width 1306 height 620
click at [535, 259] on p "com.tvapp.vesta" at bounding box center [533, 260] width 97 height 26
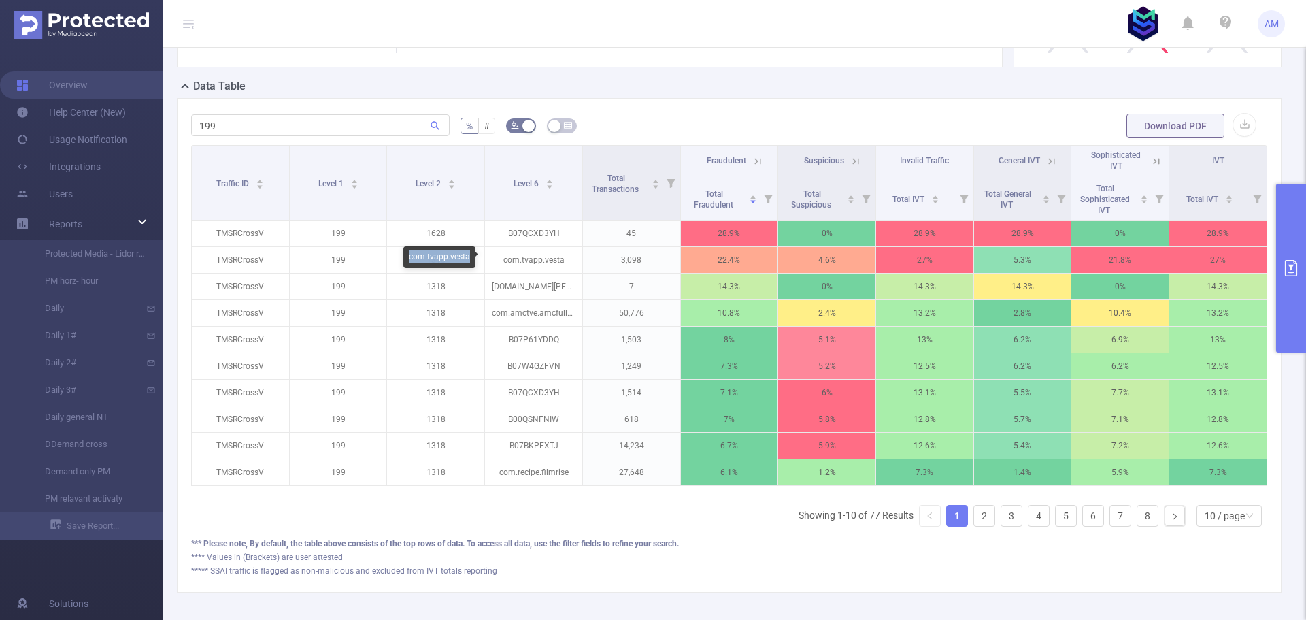
drag, startPoint x: 469, startPoint y: 259, endPoint x: 410, endPoint y: 256, distance: 59.3
click at [410, 256] on div "com.tvapp.vesta" at bounding box center [439, 257] width 72 height 22
click at [754, 162] on icon at bounding box center [757, 161] width 6 height 6
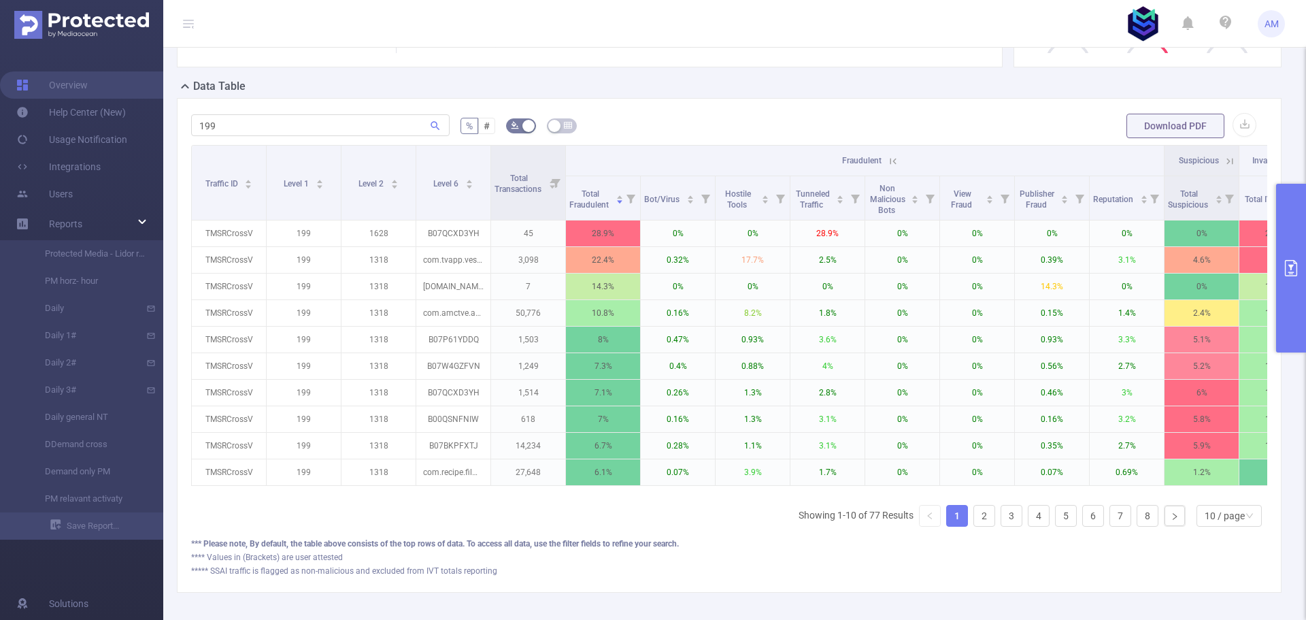
click at [891, 159] on icon at bounding box center [893, 161] width 12 height 12
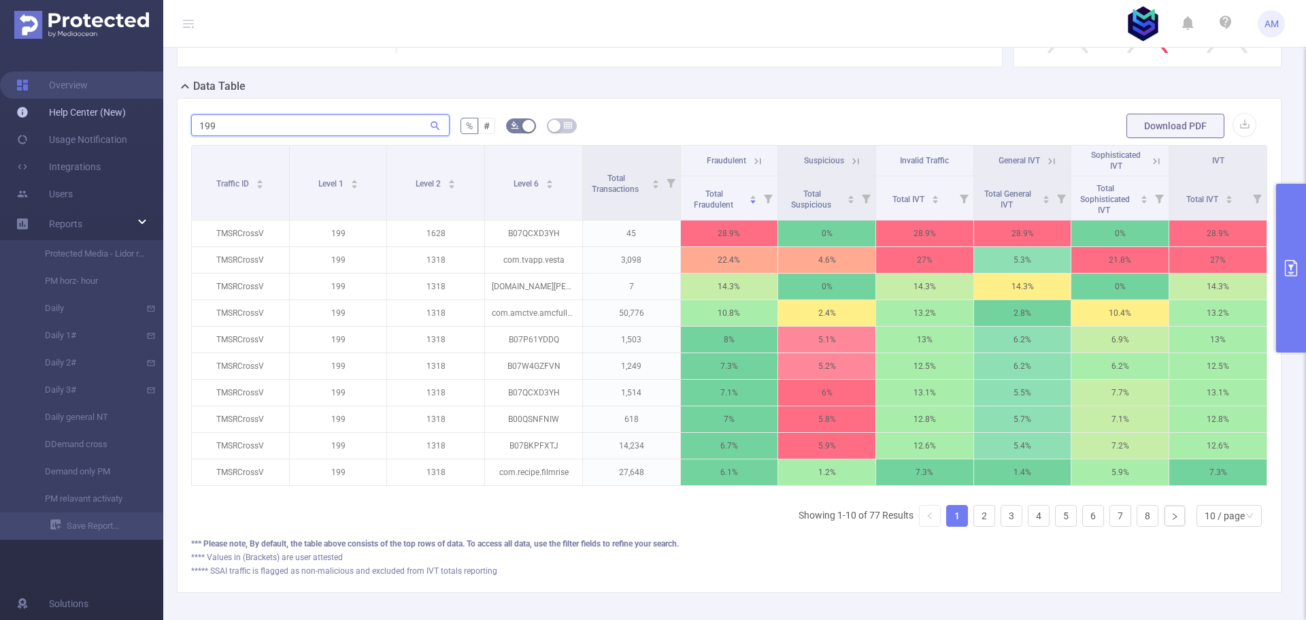
drag, startPoint x: 264, startPoint y: 122, endPoint x: 131, endPoint y: 125, distance: 132.7
click at [131, 125] on section "Overview Help Center (New) Usage Notification Integrations Users Reports Protec…" at bounding box center [653, 310] width 1306 height 620
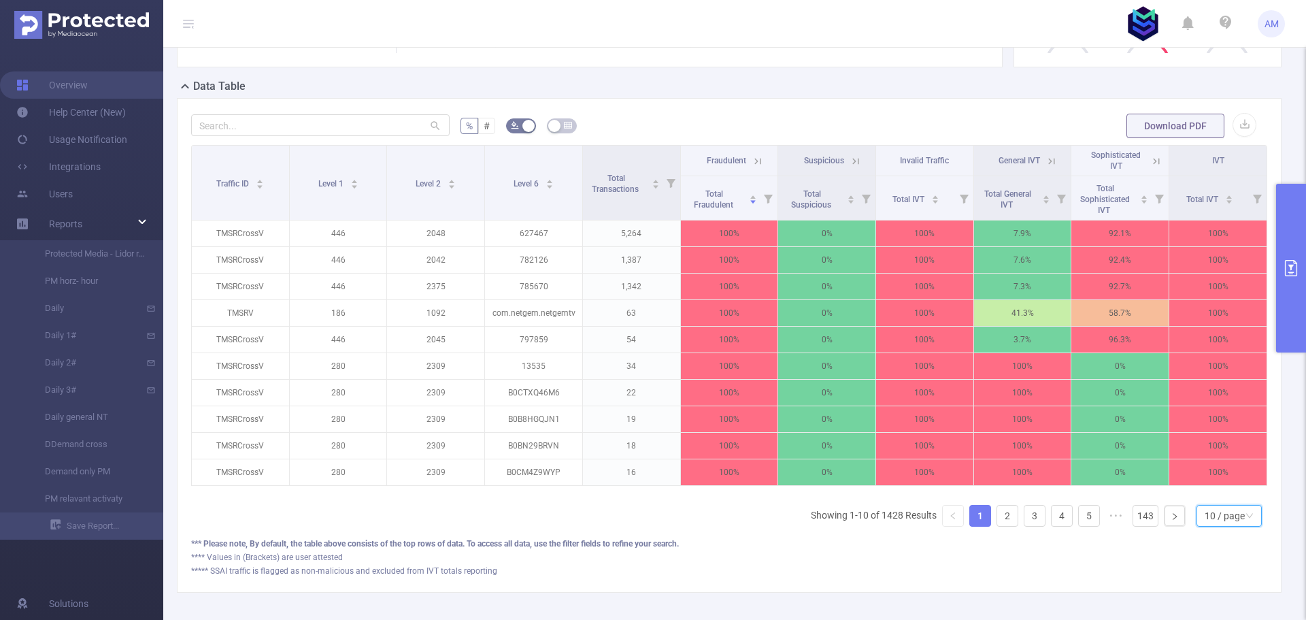
click at [1214, 526] on div "10 / page" at bounding box center [1225, 515] width 40 height 20
click at [1211, 503] on li "50 / page" at bounding box center [1218, 502] width 65 height 22
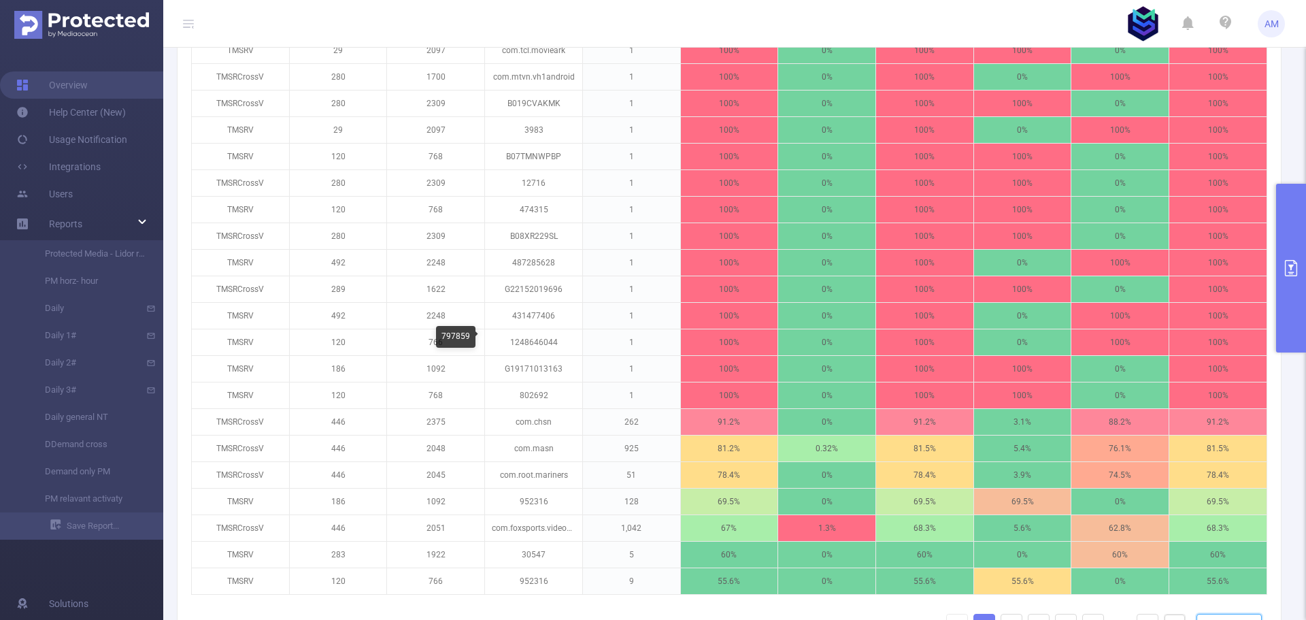
scroll to position [1478, 0]
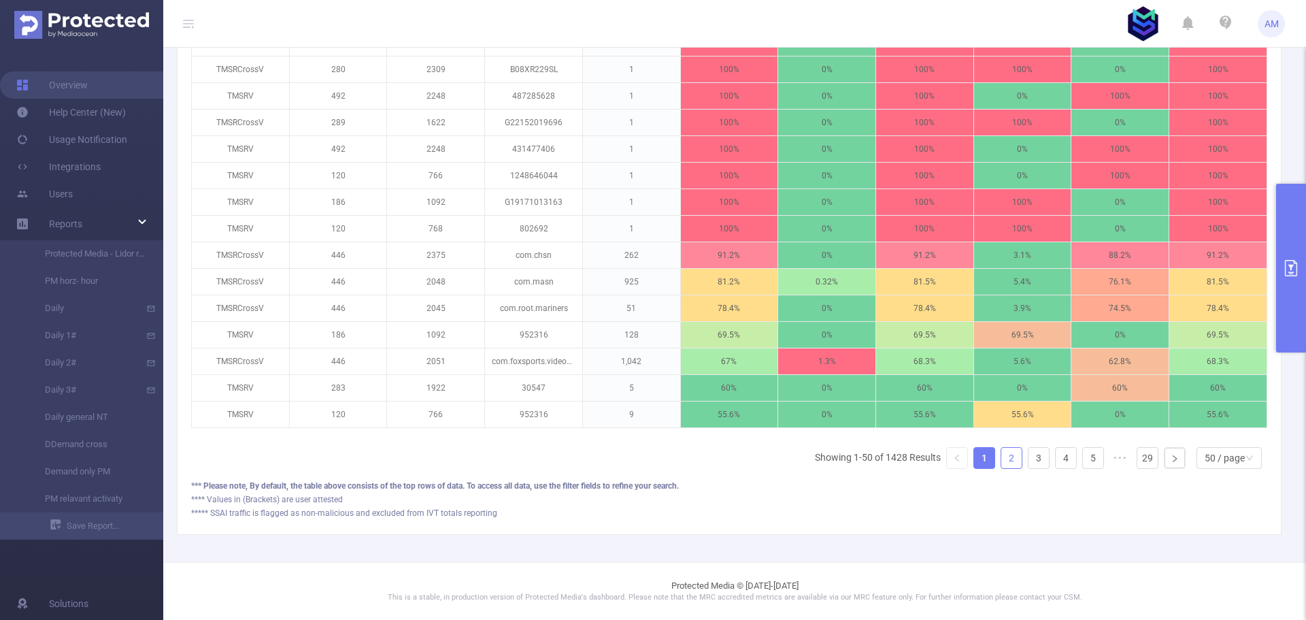
click at [1004, 459] on link "2" at bounding box center [1011, 458] width 20 height 20
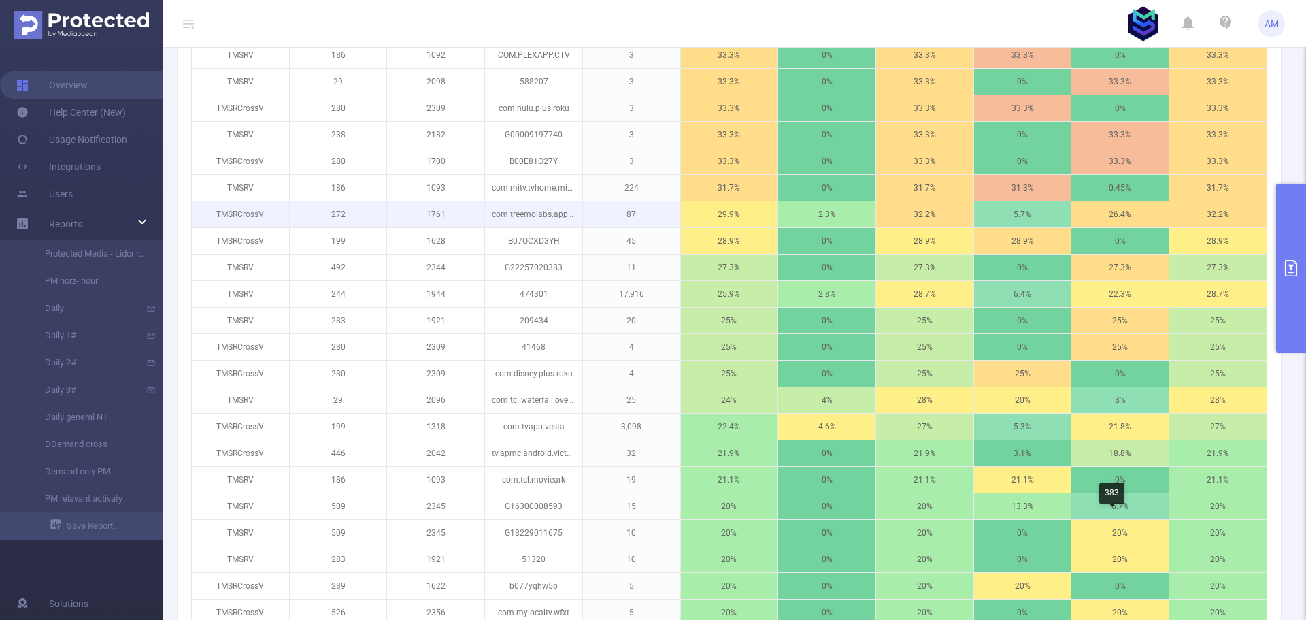
scroll to position [593, 0]
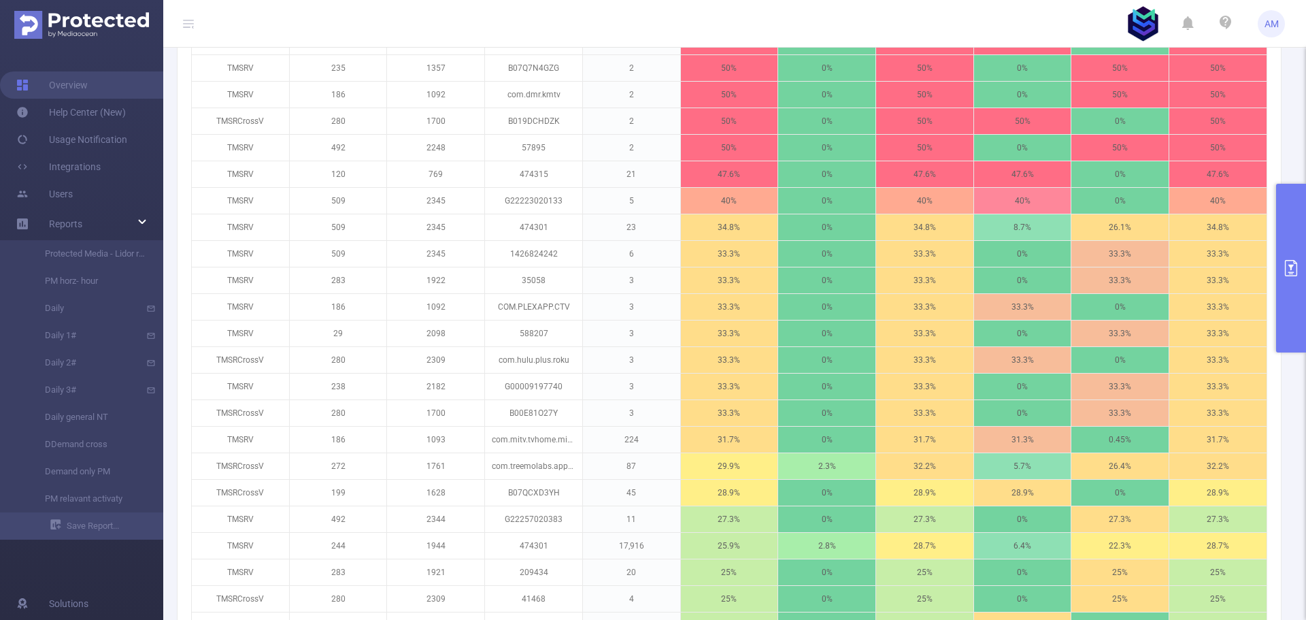
click at [1302, 237] on button "primary" at bounding box center [1291, 268] width 30 height 169
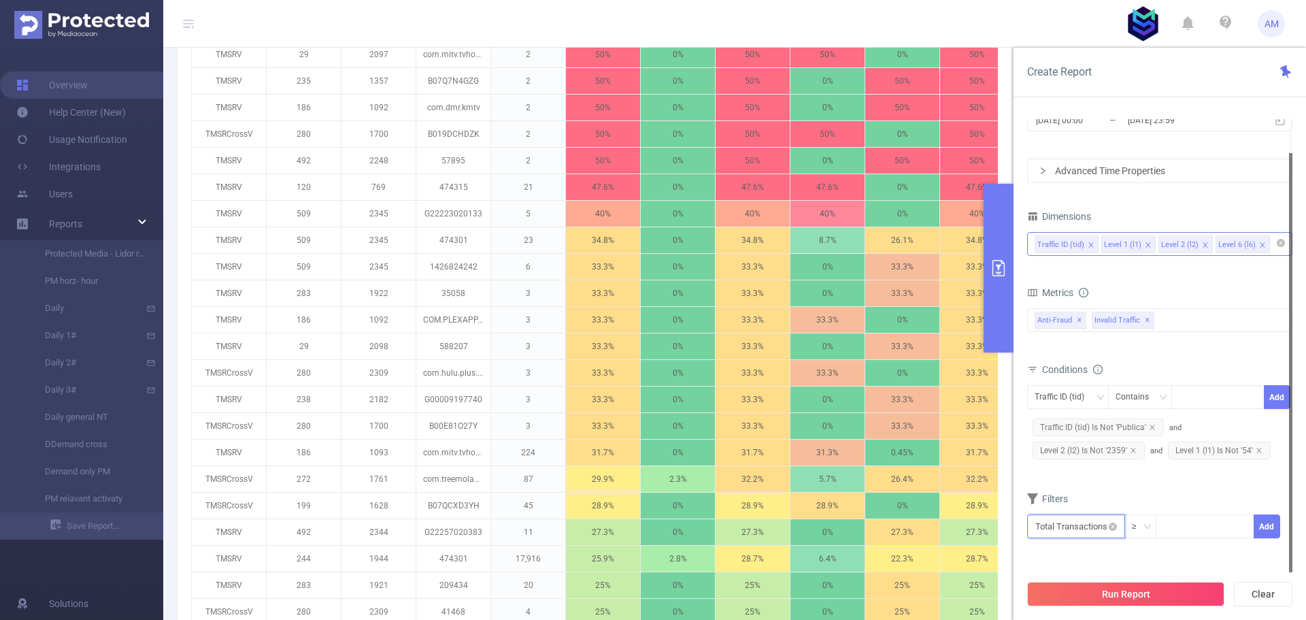
click at [1101, 522] on input "text" at bounding box center [1076, 526] width 98 height 24
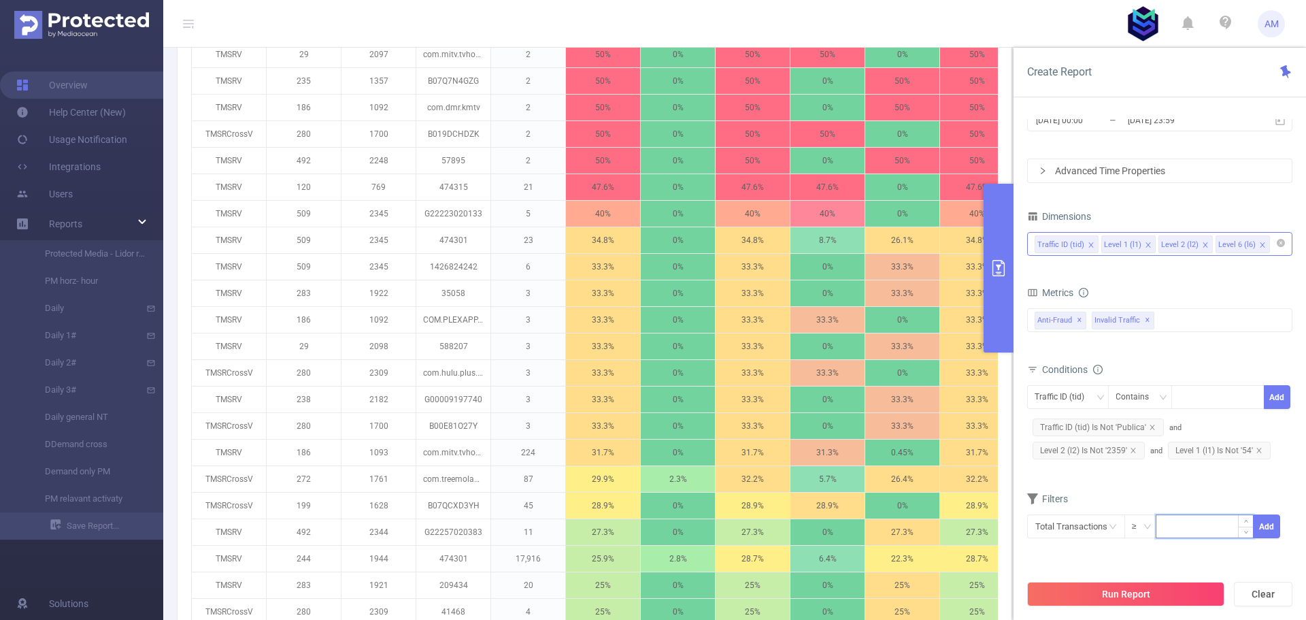
click at [1172, 521] on input at bounding box center [1205, 525] width 97 height 20
type input "200"
click at [1266, 525] on button "Add" at bounding box center [1267, 526] width 27 height 24
click at [1169, 610] on div "Run Report Clear" at bounding box center [1160, 594] width 293 height 52
click at [1171, 596] on button "Run Report" at bounding box center [1125, 594] width 197 height 24
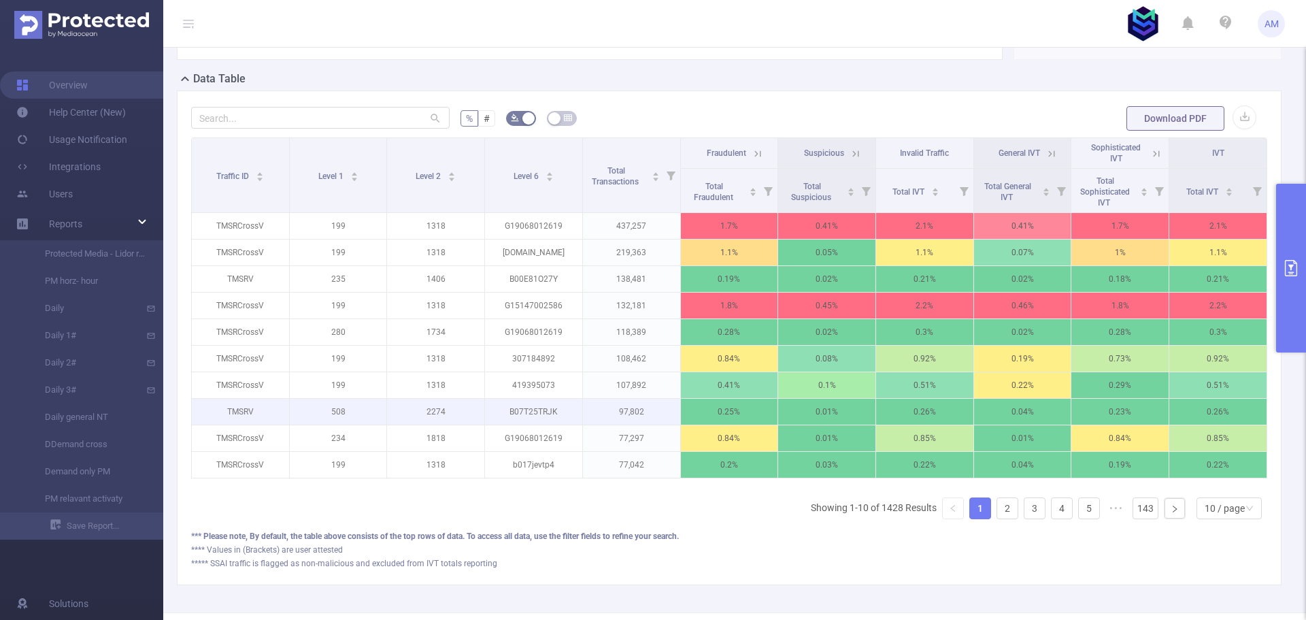
scroll to position [401, 0]
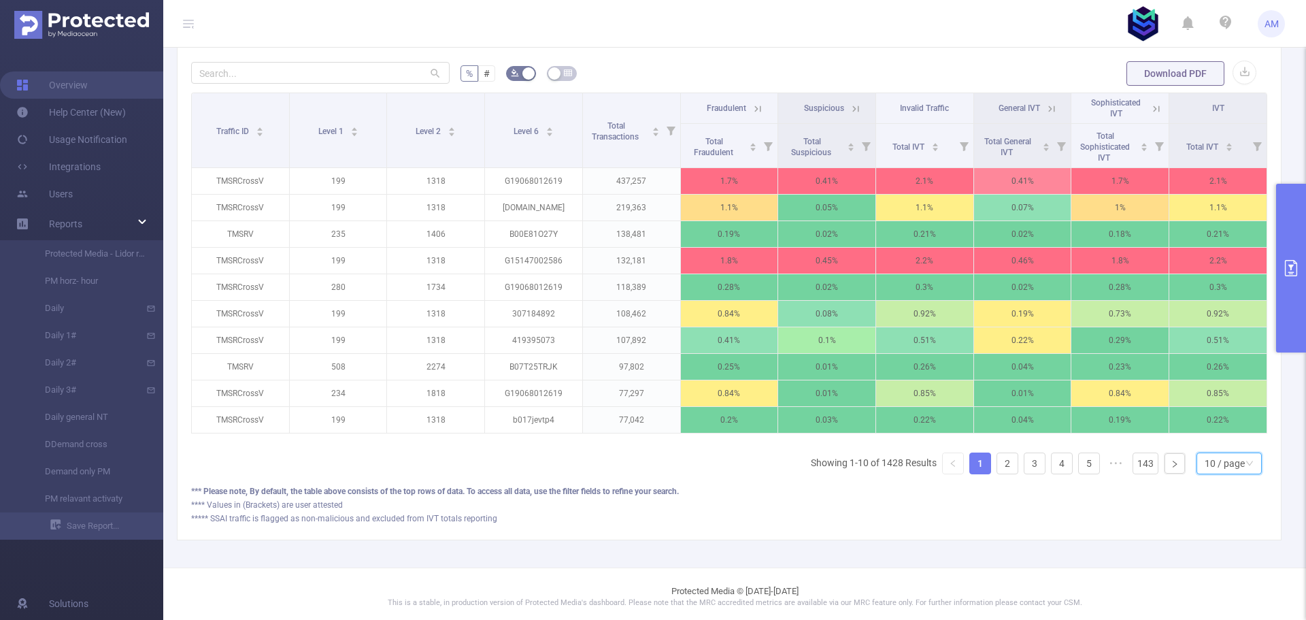
click at [1229, 474] on div "10 / page" at bounding box center [1225, 463] width 40 height 20
click at [1227, 460] on li "50 / page" at bounding box center [1218, 449] width 65 height 22
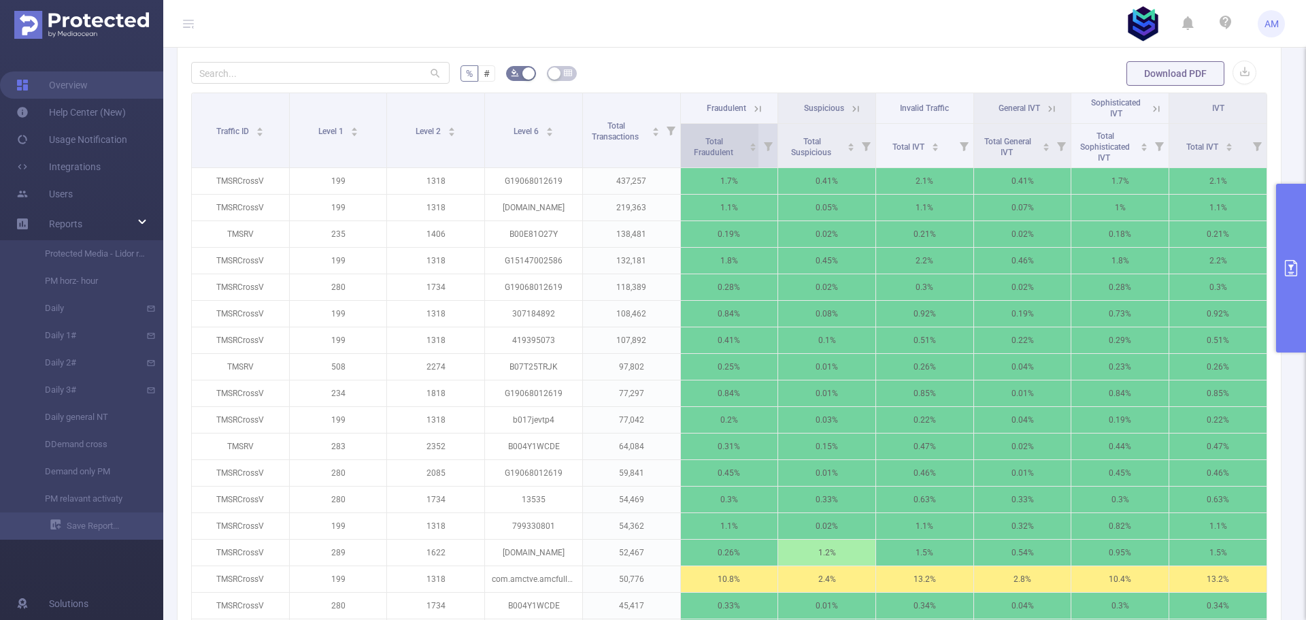
click at [703, 157] on span "Total Fraudulent" at bounding box center [714, 147] width 41 height 20
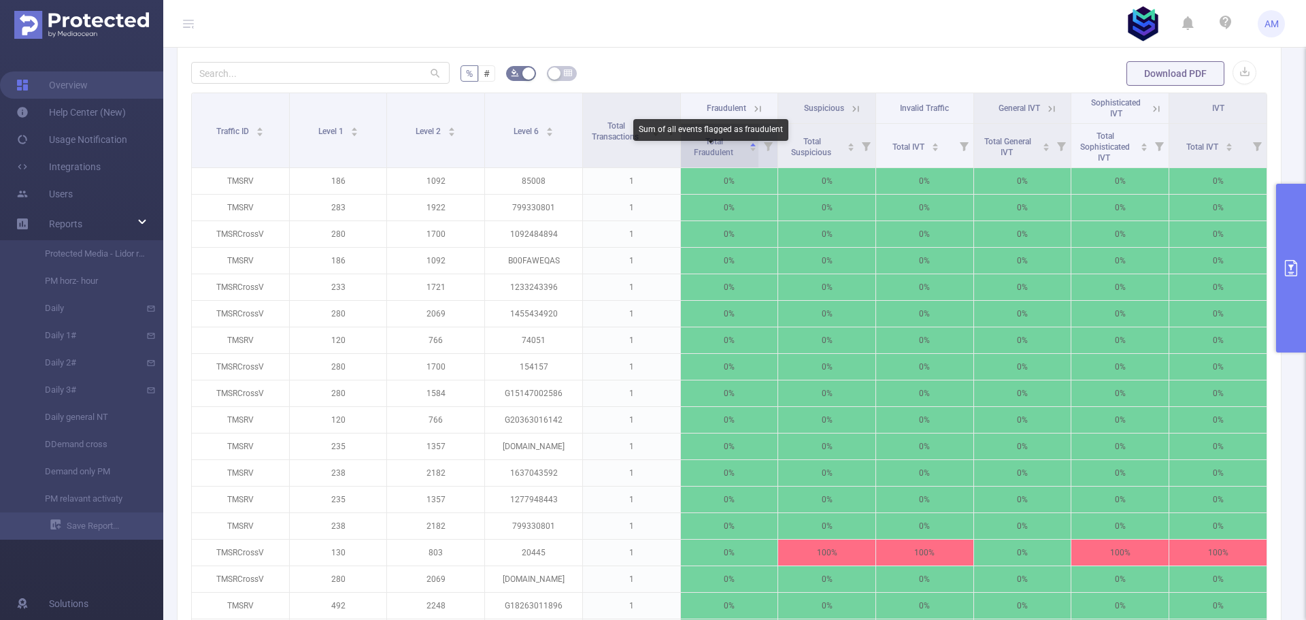
click at [703, 157] on span "Total Fraudulent" at bounding box center [714, 147] width 41 height 20
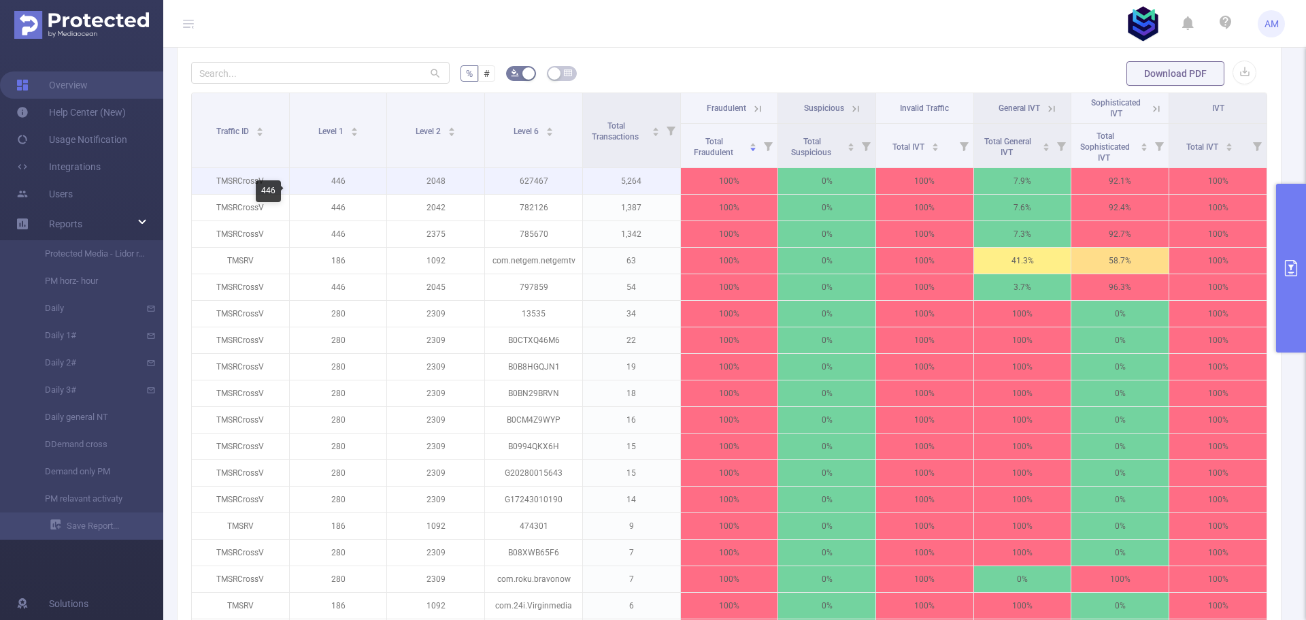
click at [335, 194] on p "446" at bounding box center [338, 181] width 97 height 26
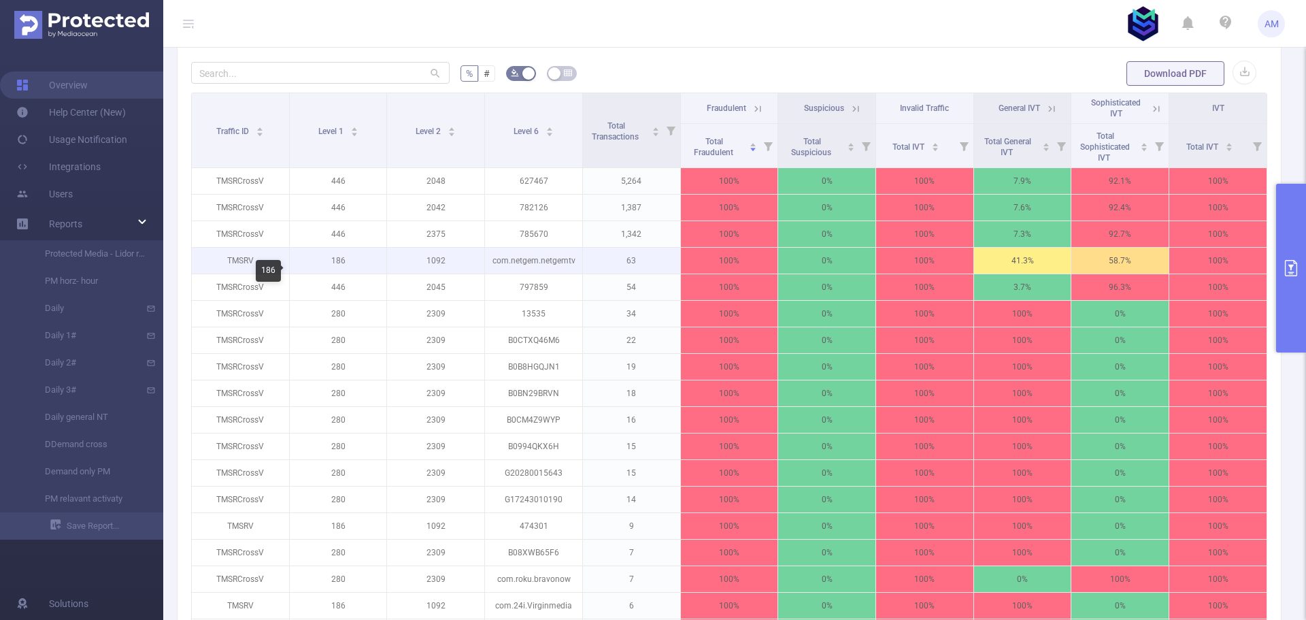
click at [344, 273] on p "186" at bounding box center [338, 261] width 97 height 26
click at [337, 273] on p "186" at bounding box center [338, 261] width 97 height 26
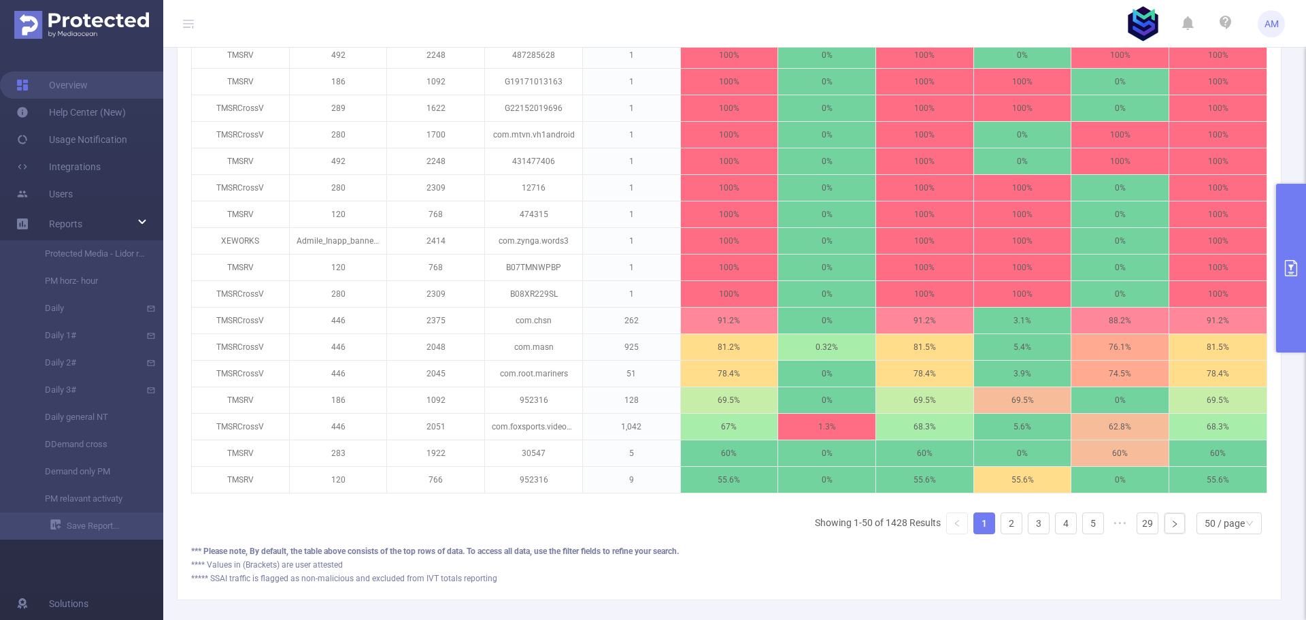
scroll to position [1491, 0]
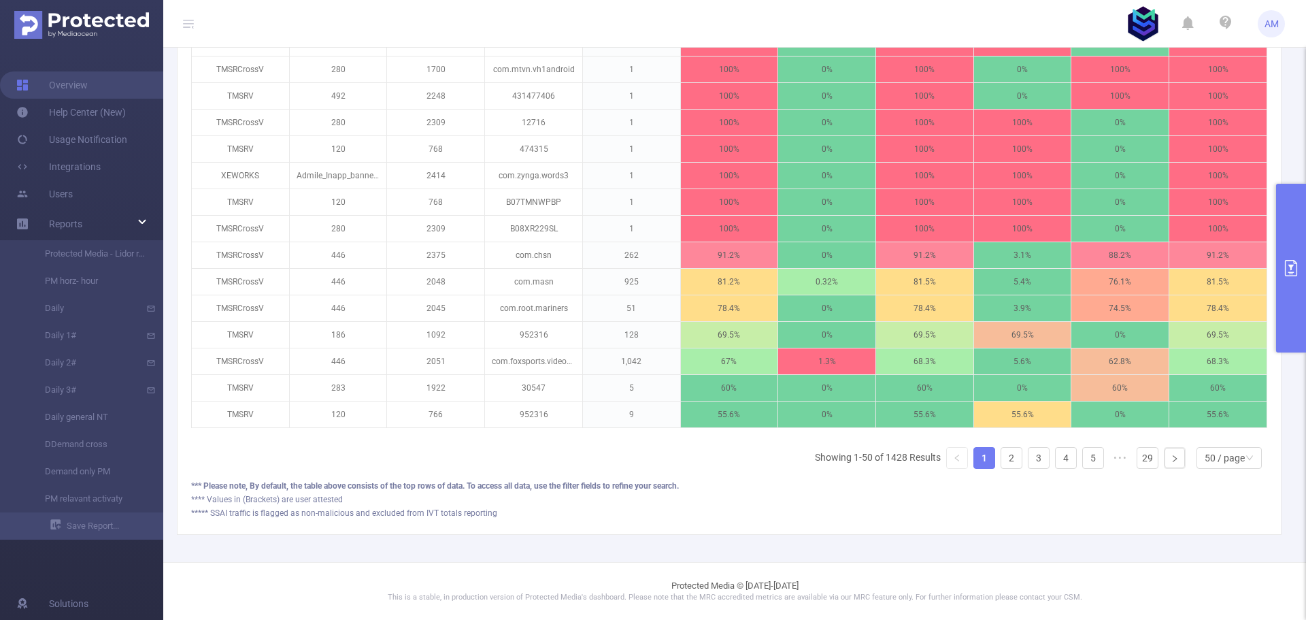
click at [1297, 307] on button "primary" at bounding box center [1291, 268] width 30 height 169
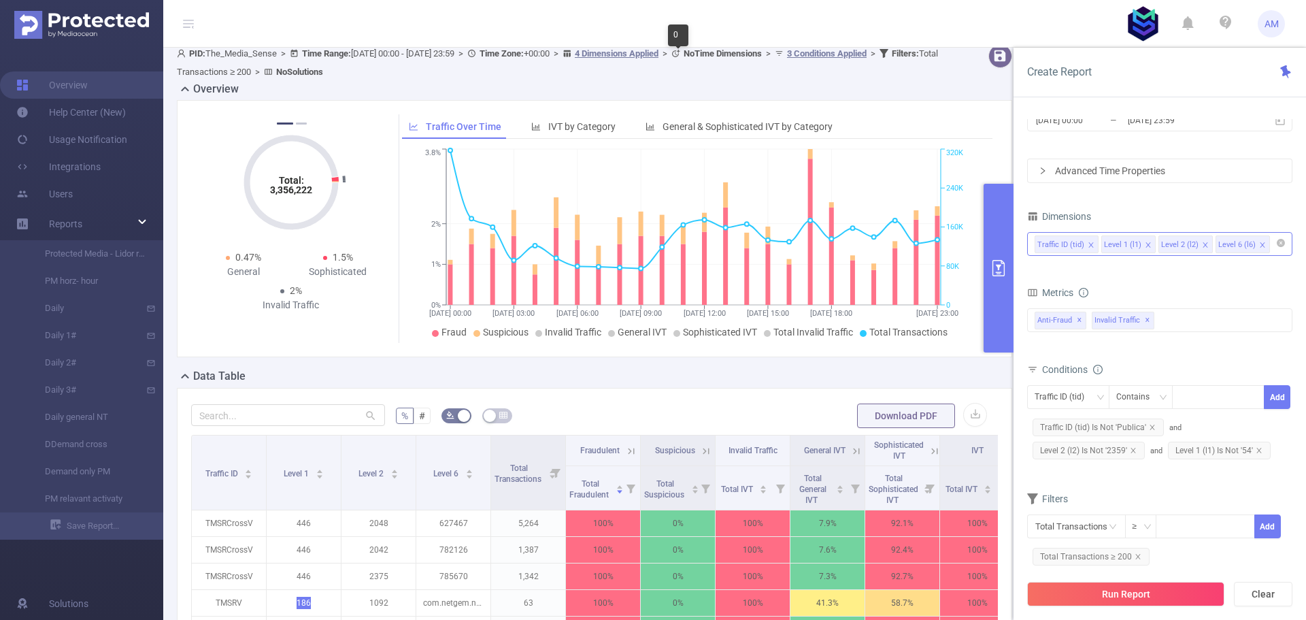
scroll to position [0, 0]
